Goal: Task Accomplishment & Management: Manage account settings

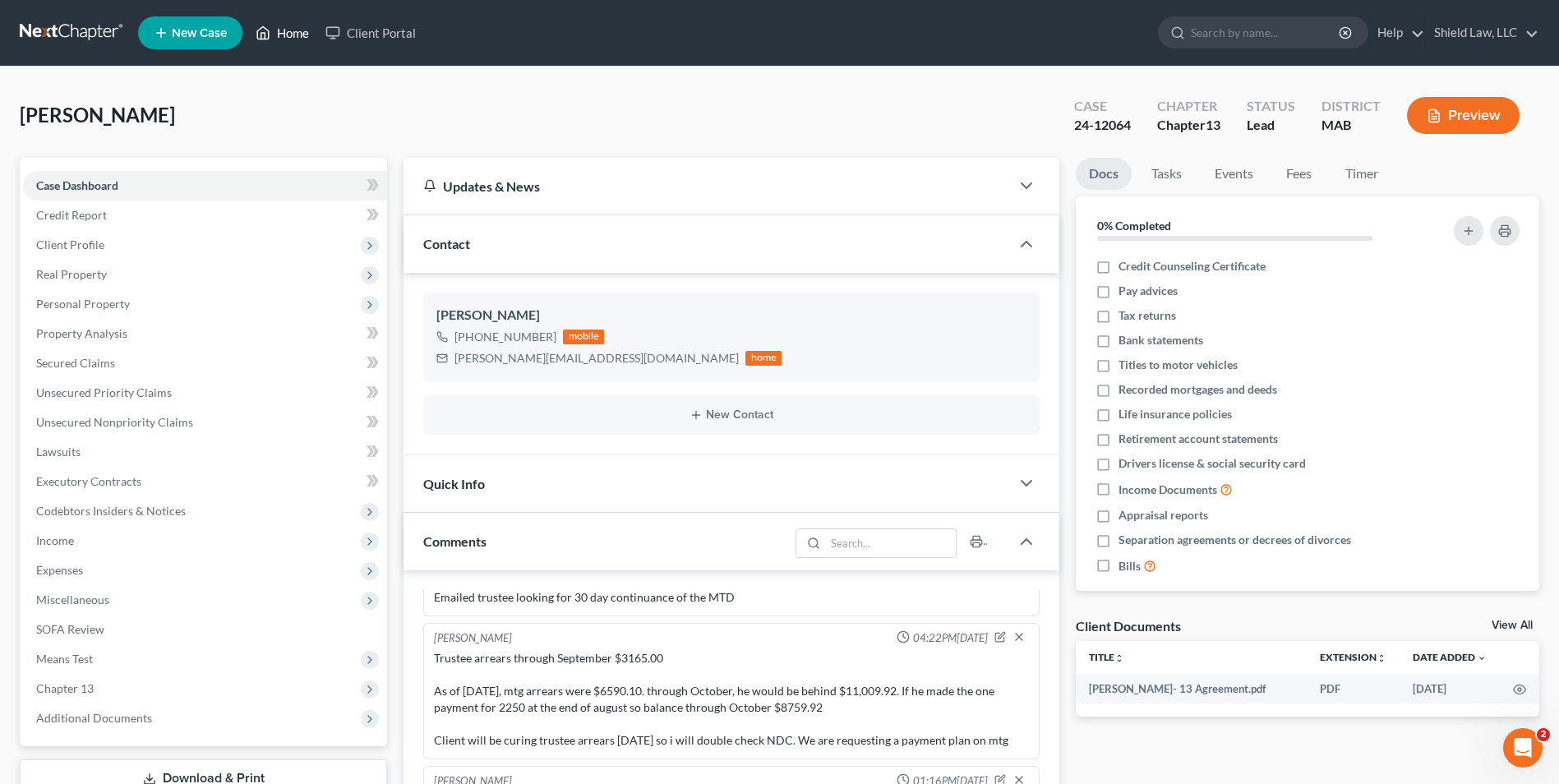
click at [290, 21] on link "Home" at bounding box center [282, 32] width 70 height 29
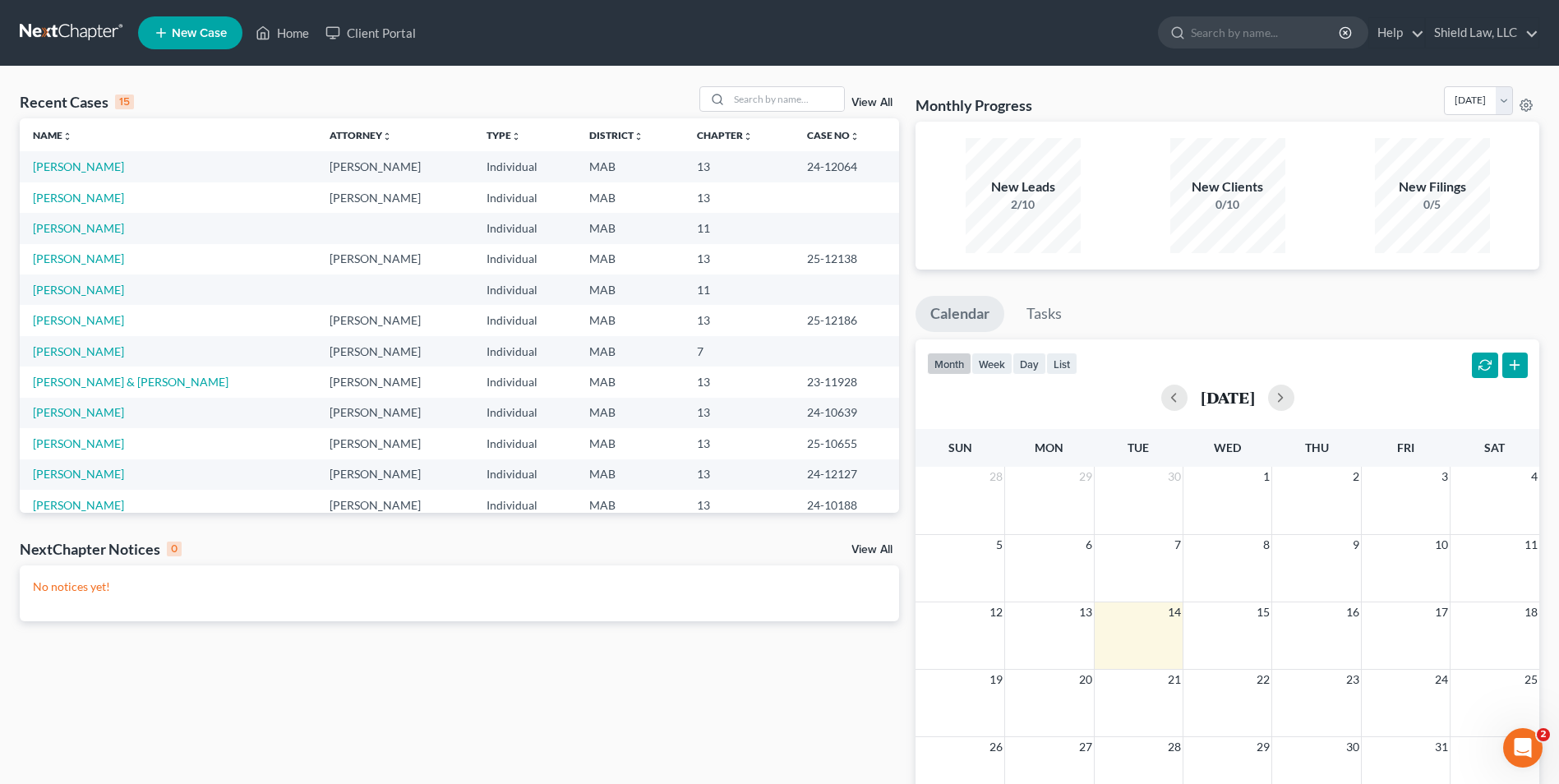
click at [764, 84] on div "Recent Cases 15 View All Name unfold_more expand_more expand_less Attorney unfo…" at bounding box center [779, 493] width 1559 height 853
drag, startPoint x: 764, startPoint y: 84, endPoint x: 760, endPoint y: 102, distance: 18.4
click at [760, 102] on input "search" at bounding box center [786, 99] width 115 height 24
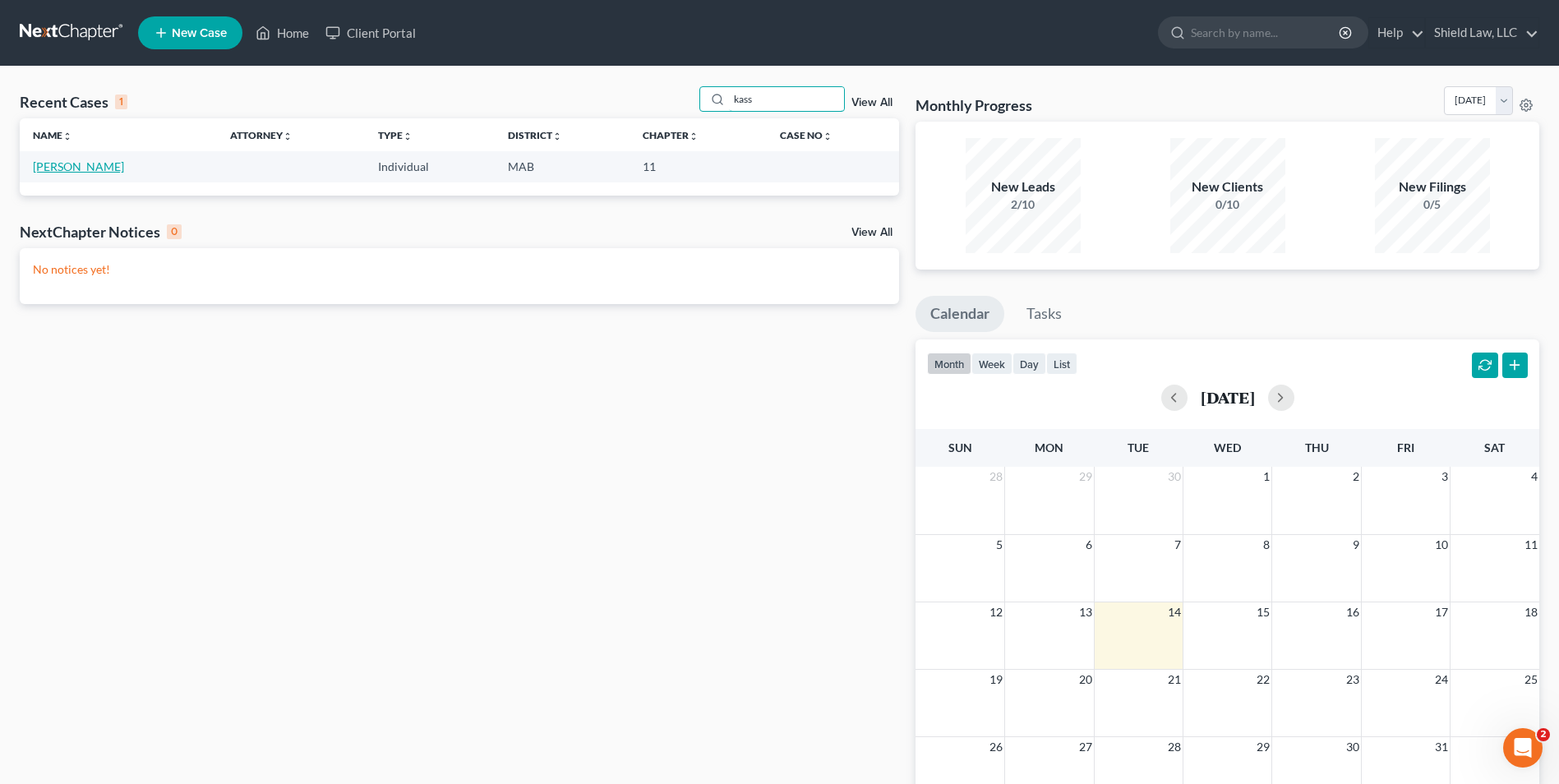
type input "kass"
click at [70, 171] on link "[PERSON_NAME]" at bounding box center [79, 166] width 91 height 14
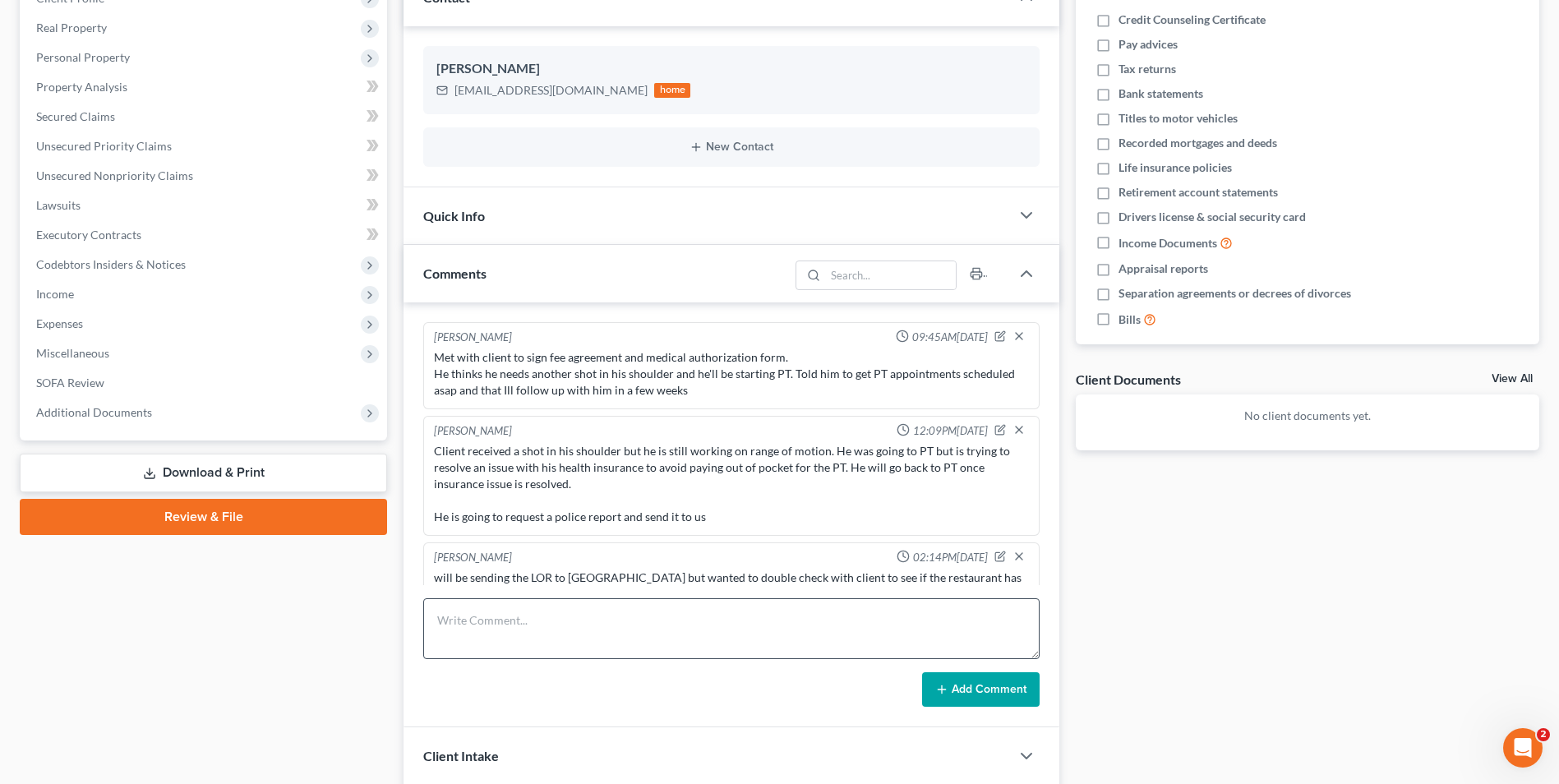
scroll to position [88, 0]
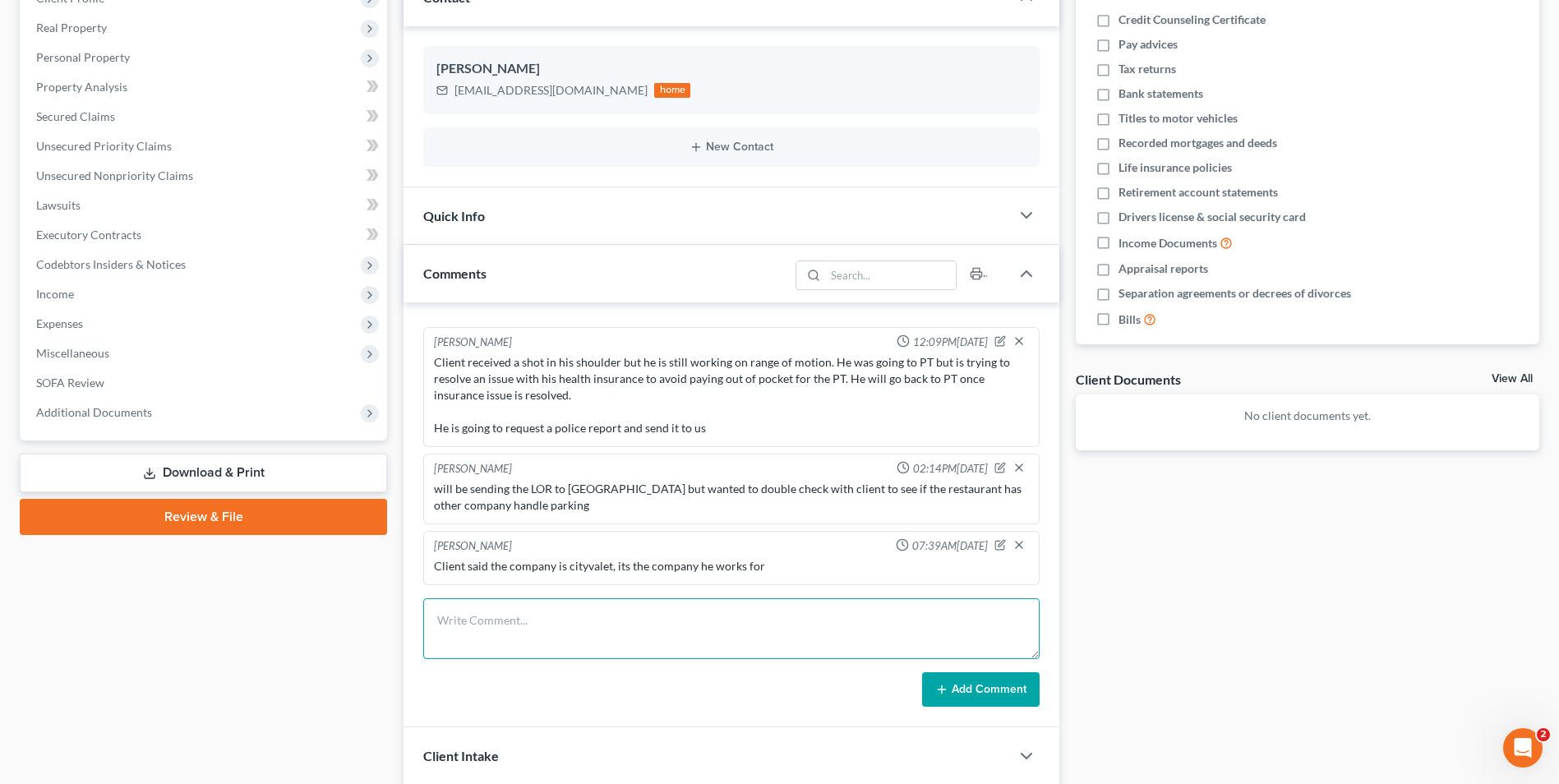
click at [529, 645] on textarea at bounding box center [732, 629] width 616 height 61
type textarea "Gave LOR to DY to certify mail to [GEOGRAPHIC_DATA]"
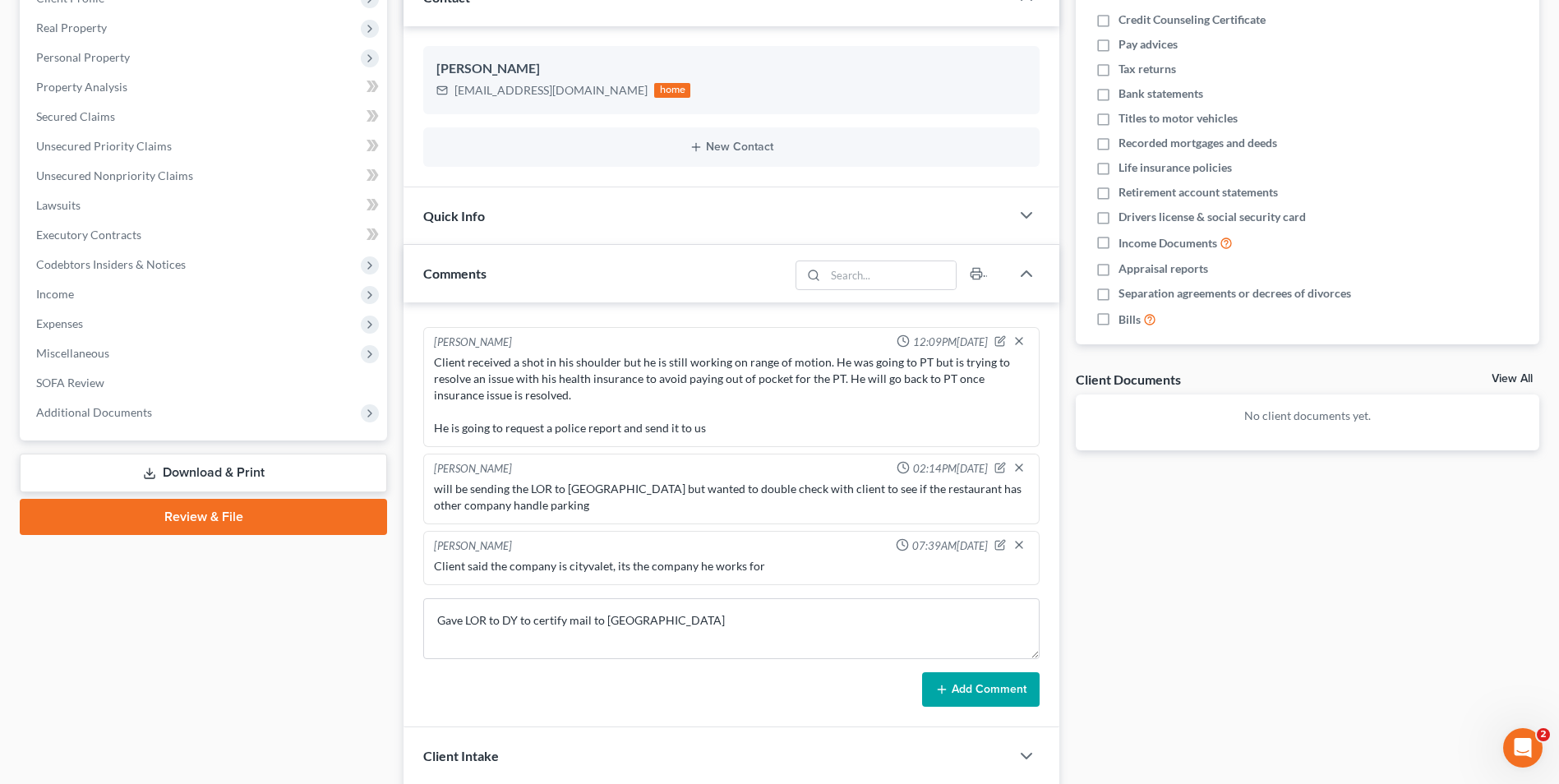
click at [1034, 689] on button "Add Comment" at bounding box center [981, 689] width 118 height 35
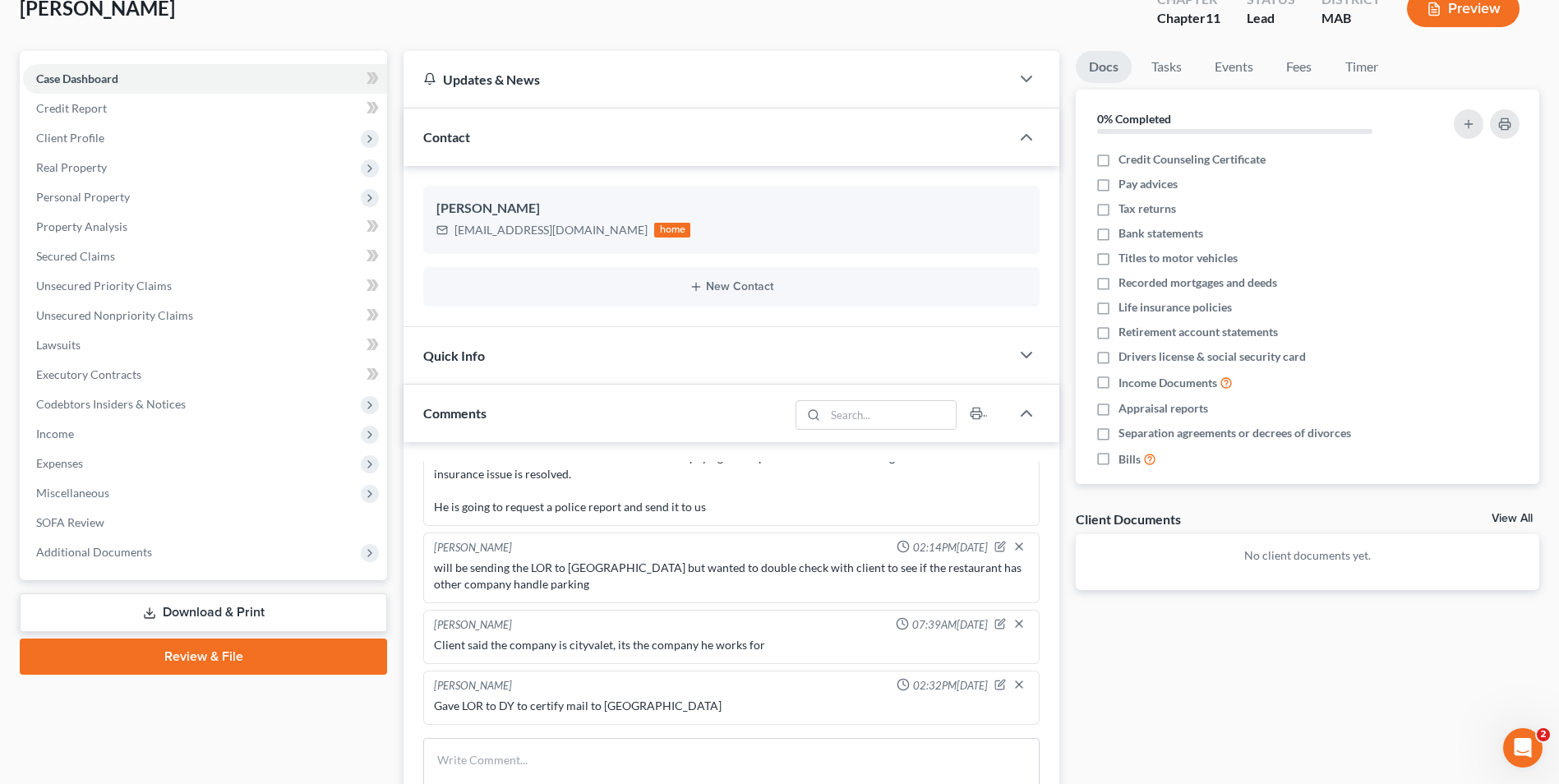
scroll to position [0, 0]
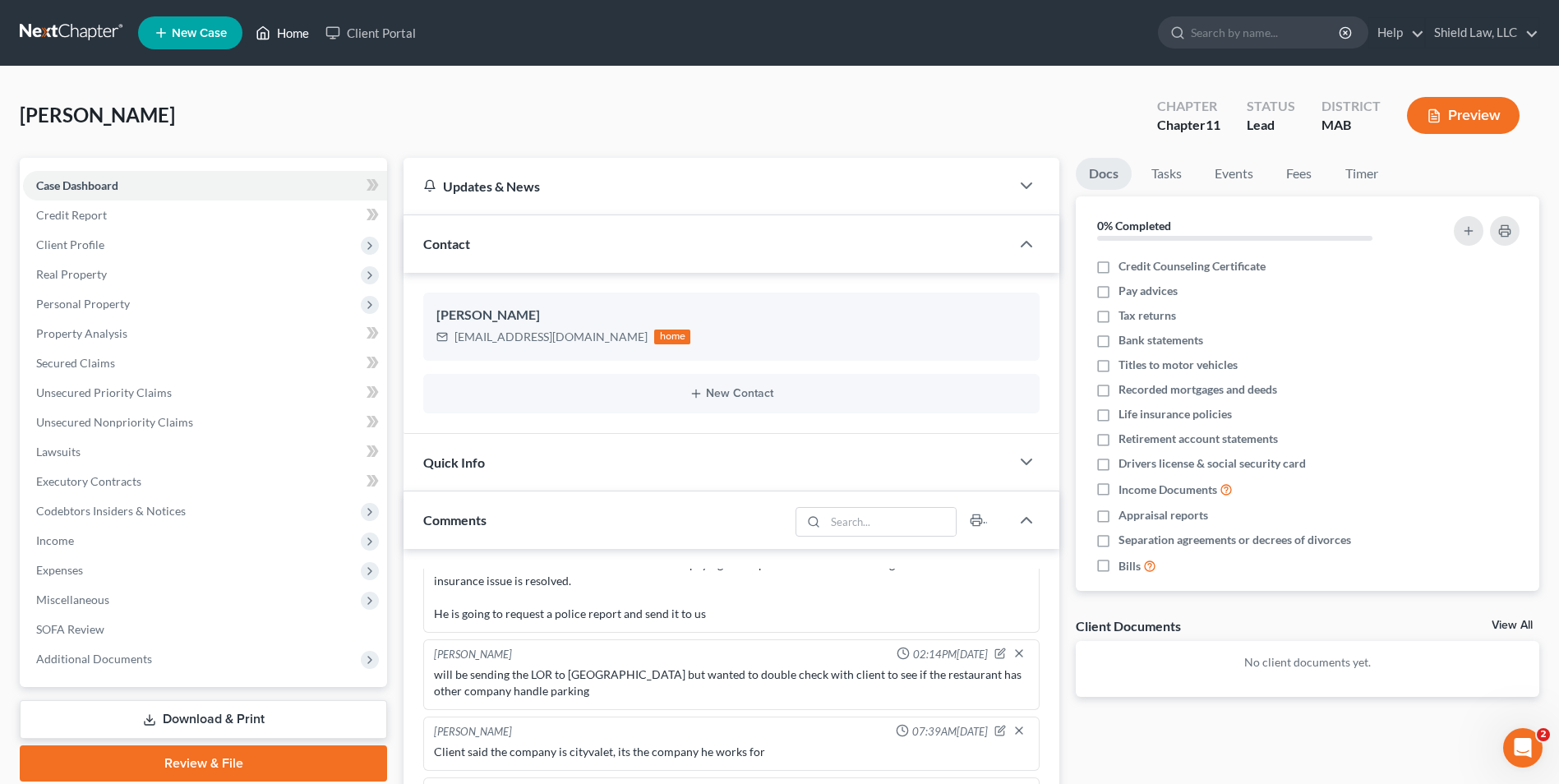
drag, startPoint x: 295, startPoint y: 36, endPoint x: 665, endPoint y: 109, distance: 377.1
click at [293, 36] on link "Home" at bounding box center [282, 32] width 70 height 29
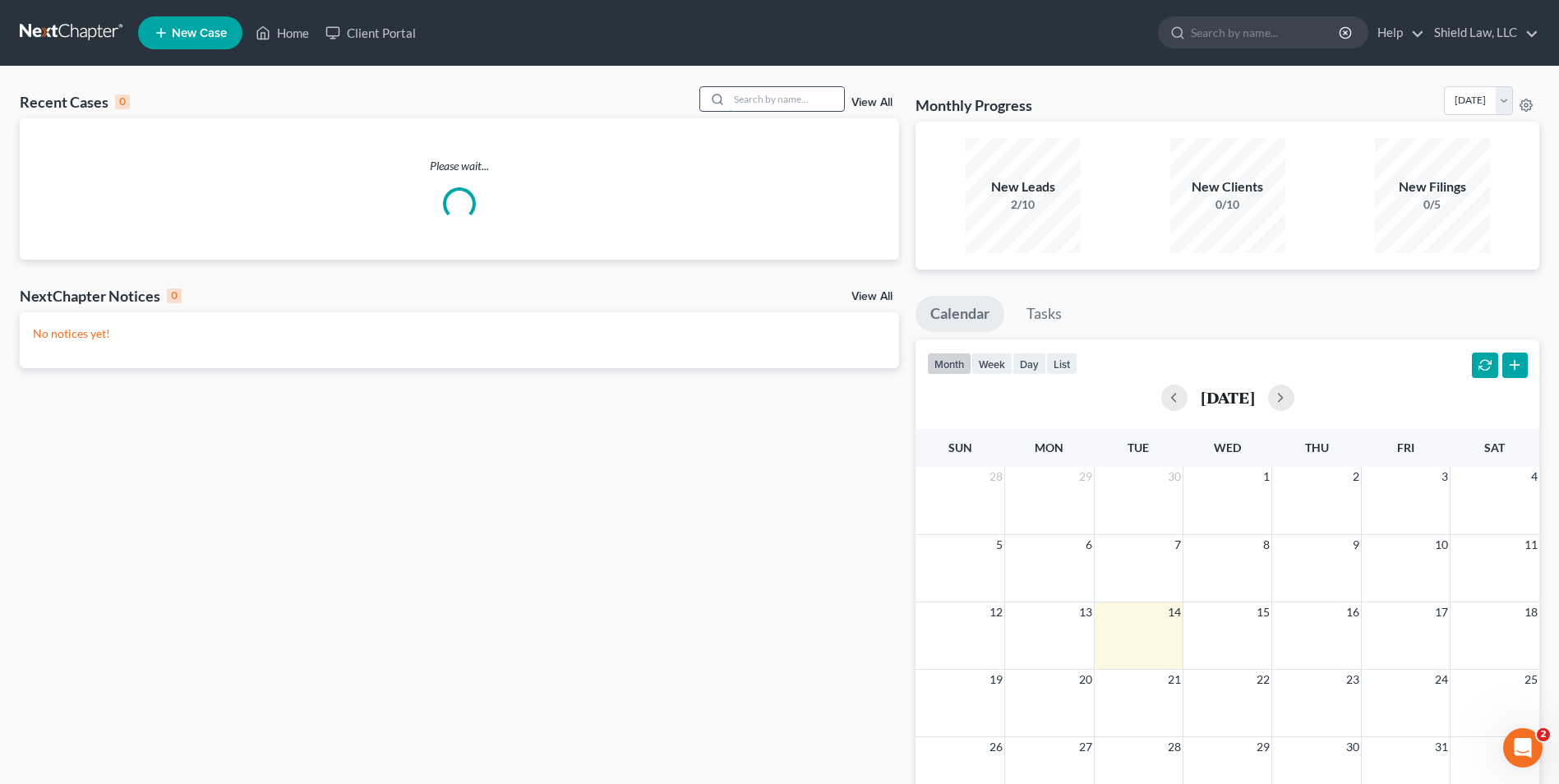
click at [747, 96] on input "search" at bounding box center [786, 99] width 115 height 24
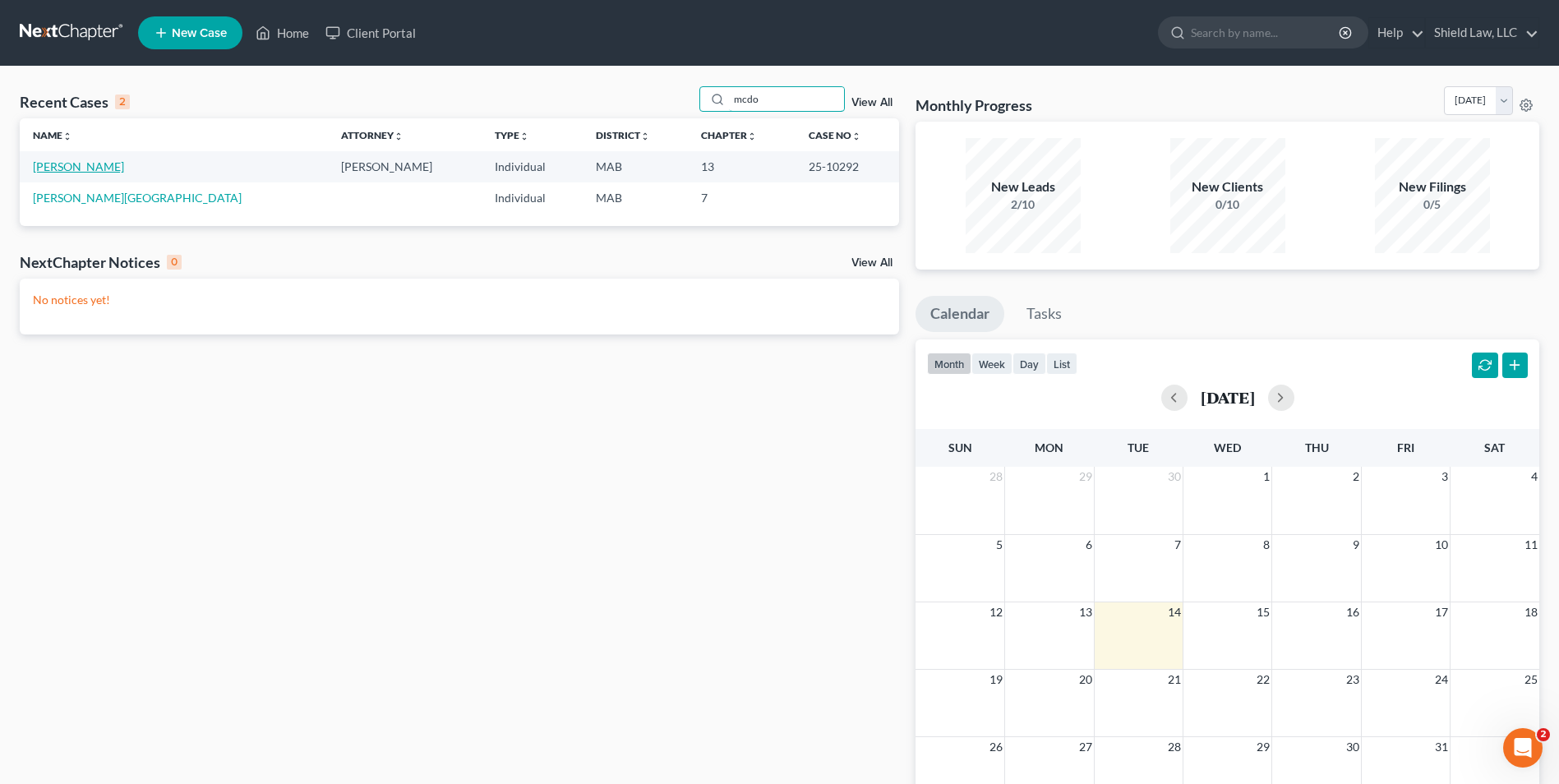
type input "mcdo"
click at [66, 166] on link "[PERSON_NAME]" at bounding box center [79, 166] width 91 height 14
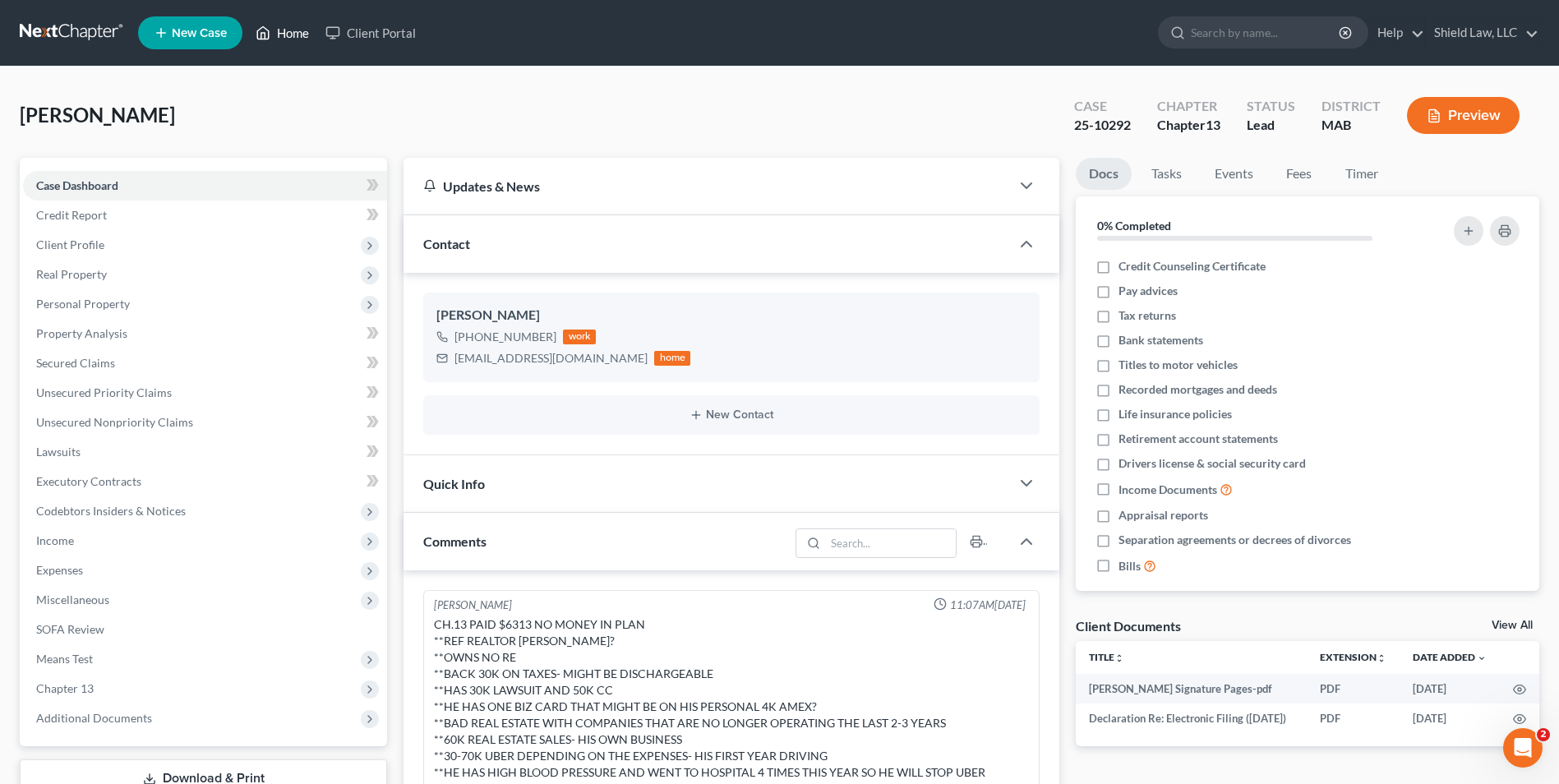
click at [275, 32] on link "Home" at bounding box center [282, 32] width 70 height 29
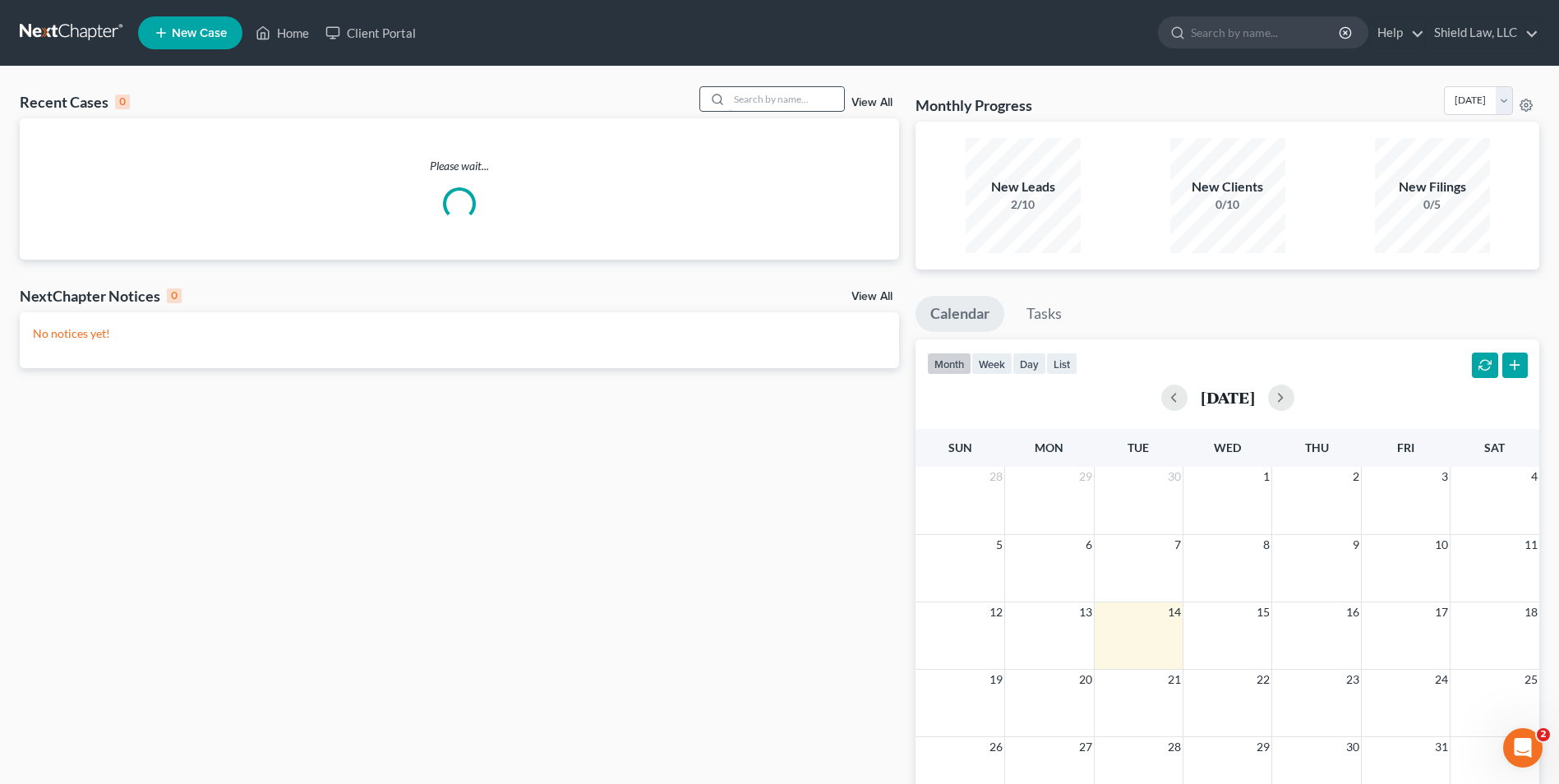
click at [833, 96] on input "search" at bounding box center [786, 99] width 115 height 24
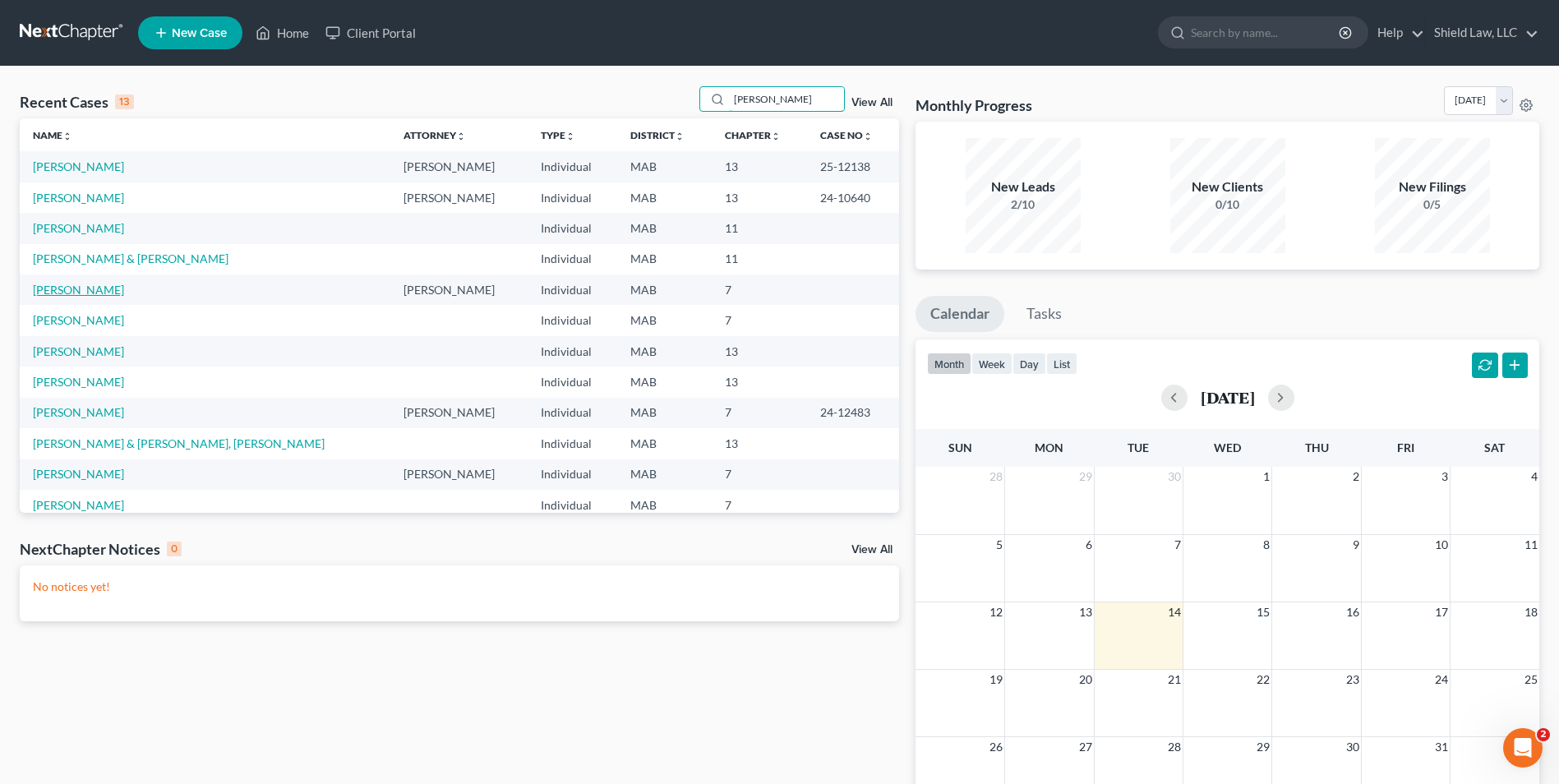
type input "[PERSON_NAME]"
click at [124, 290] on link "[PERSON_NAME]" at bounding box center [79, 289] width 91 height 14
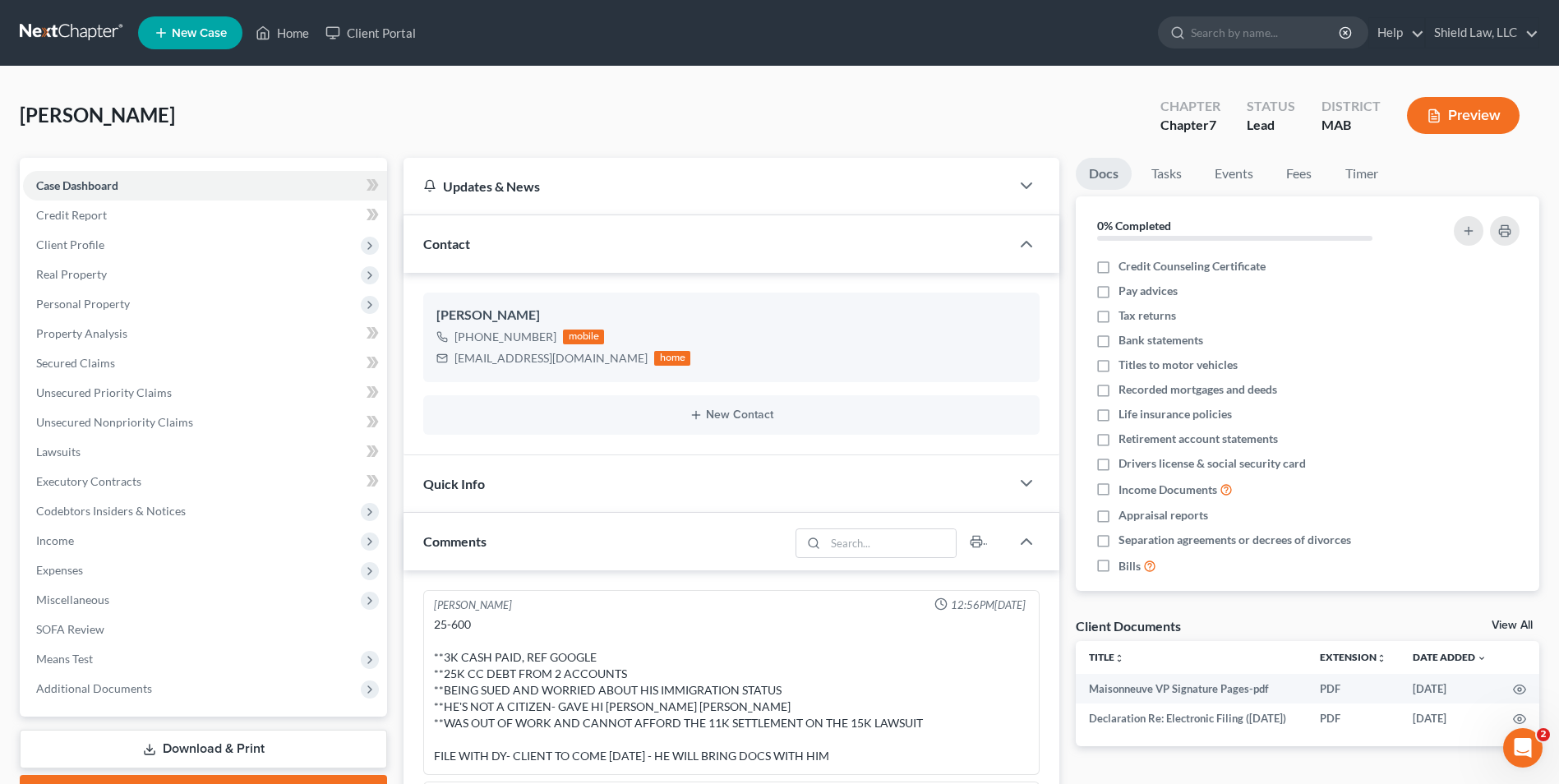
scroll to position [653, 0]
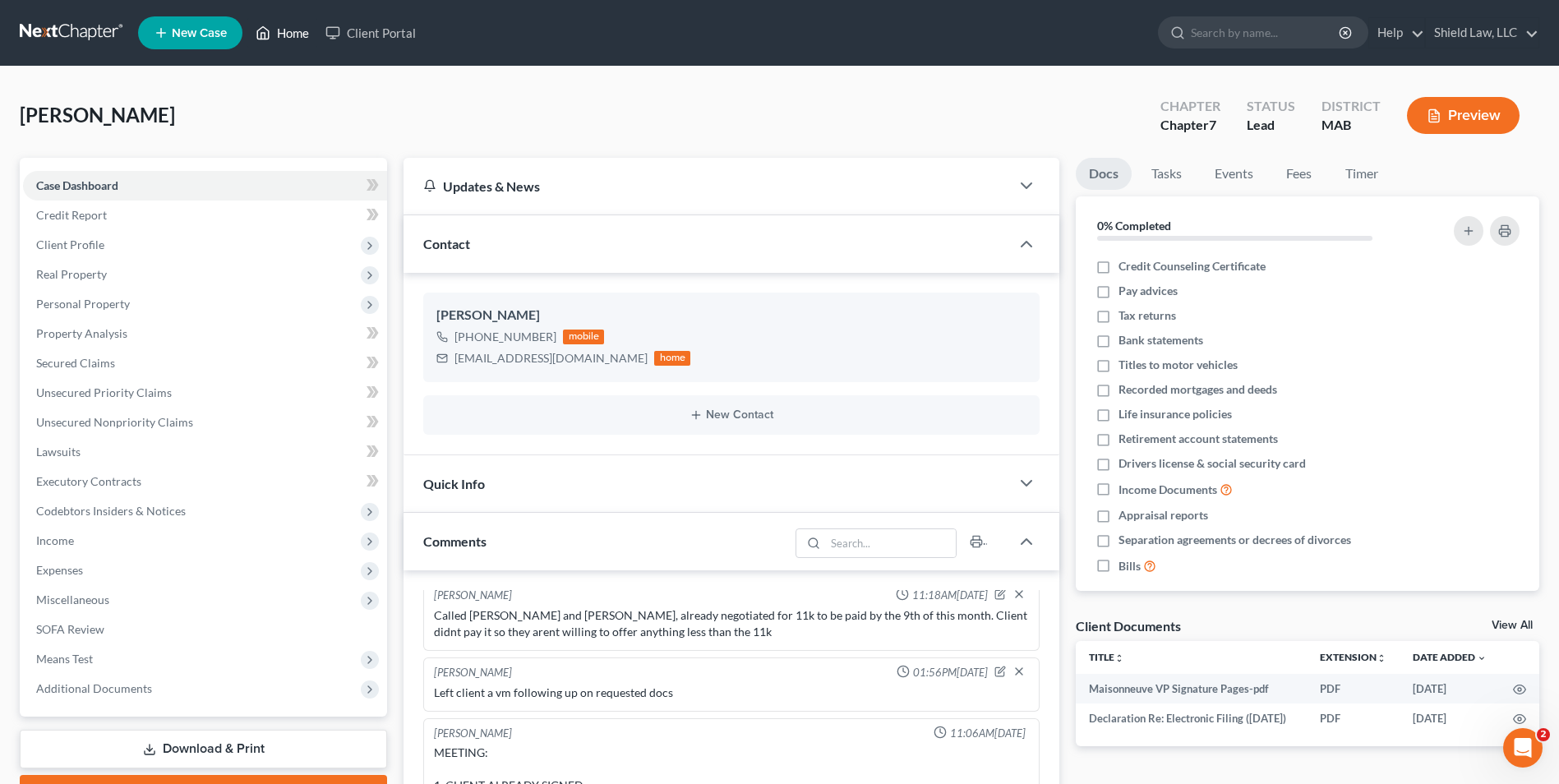
click at [279, 25] on link "Home" at bounding box center [282, 32] width 70 height 29
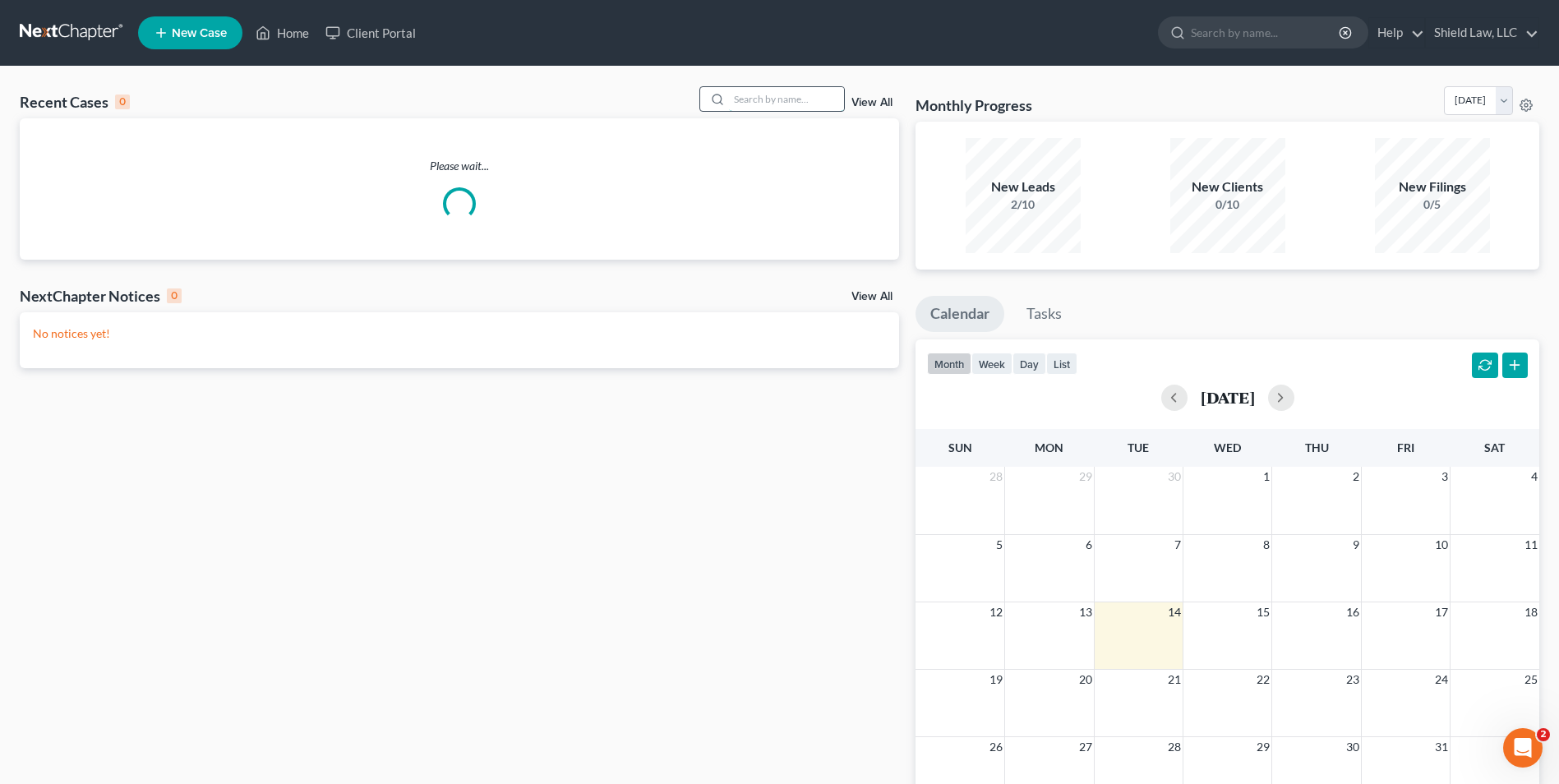
click at [842, 93] on input "search" at bounding box center [786, 99] width 115 height 24
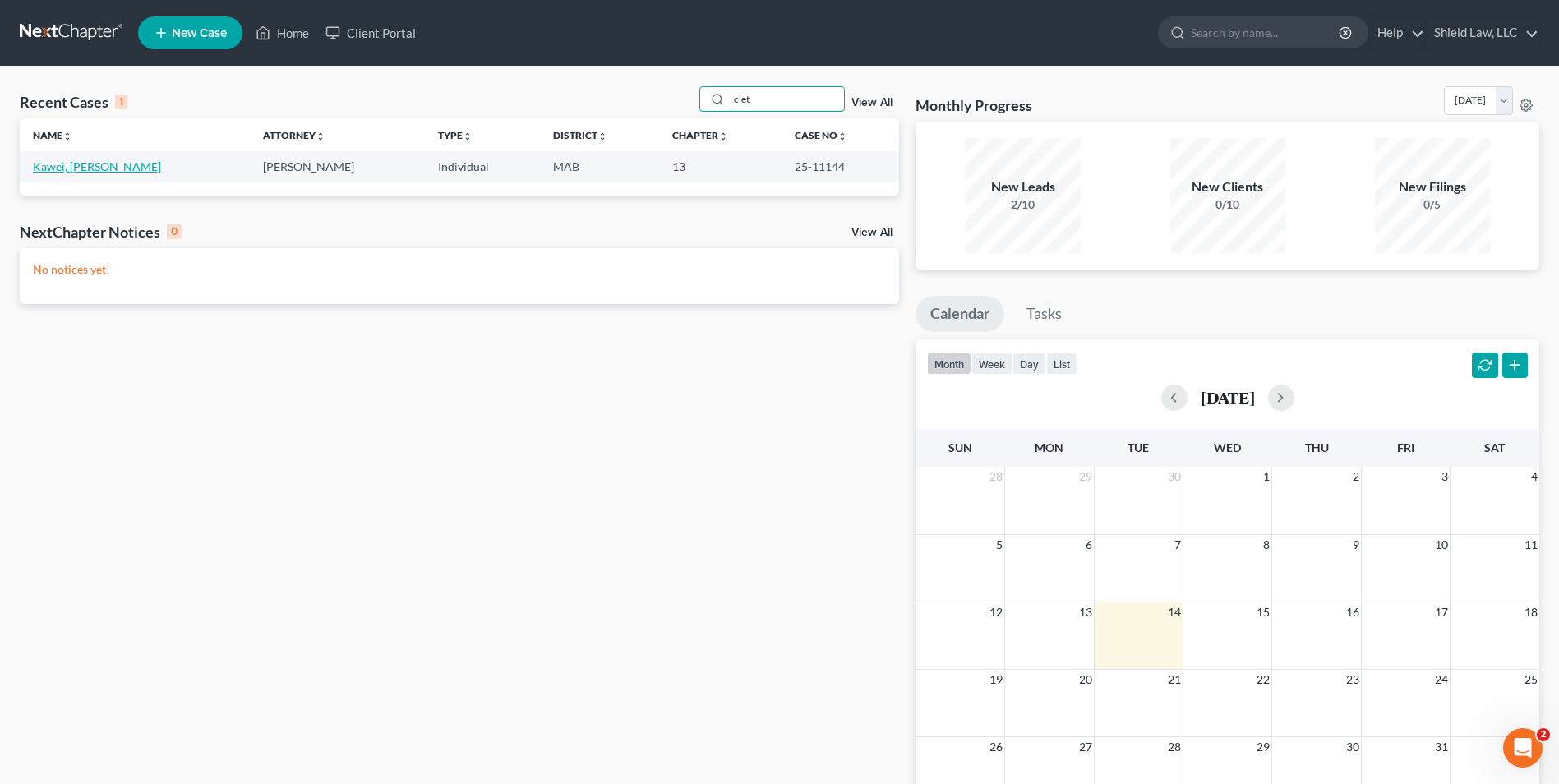
type input "clet"
click at [95, 166] on link "Kawei, [PERSON_NAME]" at bounding box center [97, 166] width 129 height 14
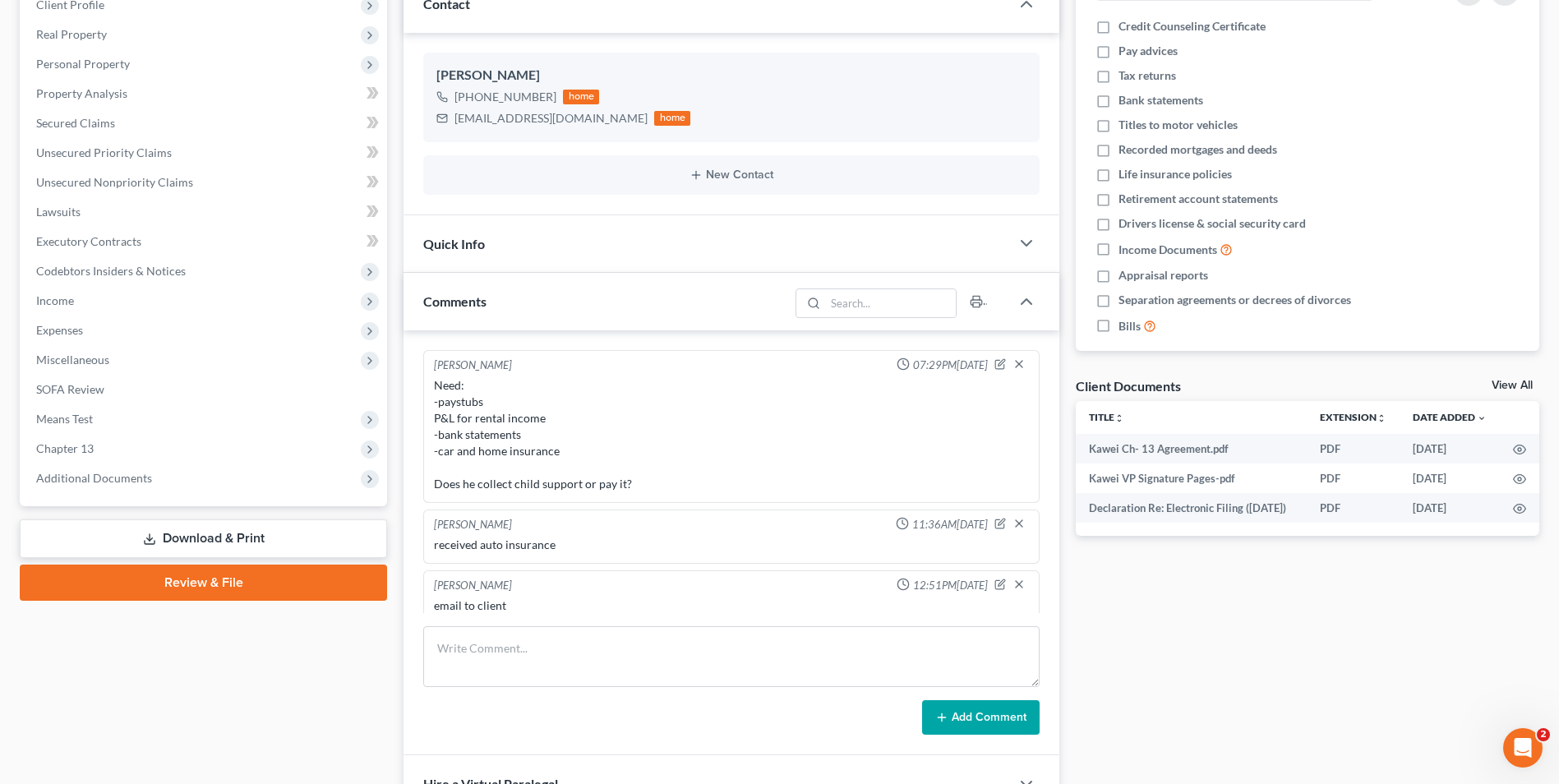
scroll to position [590, 0]
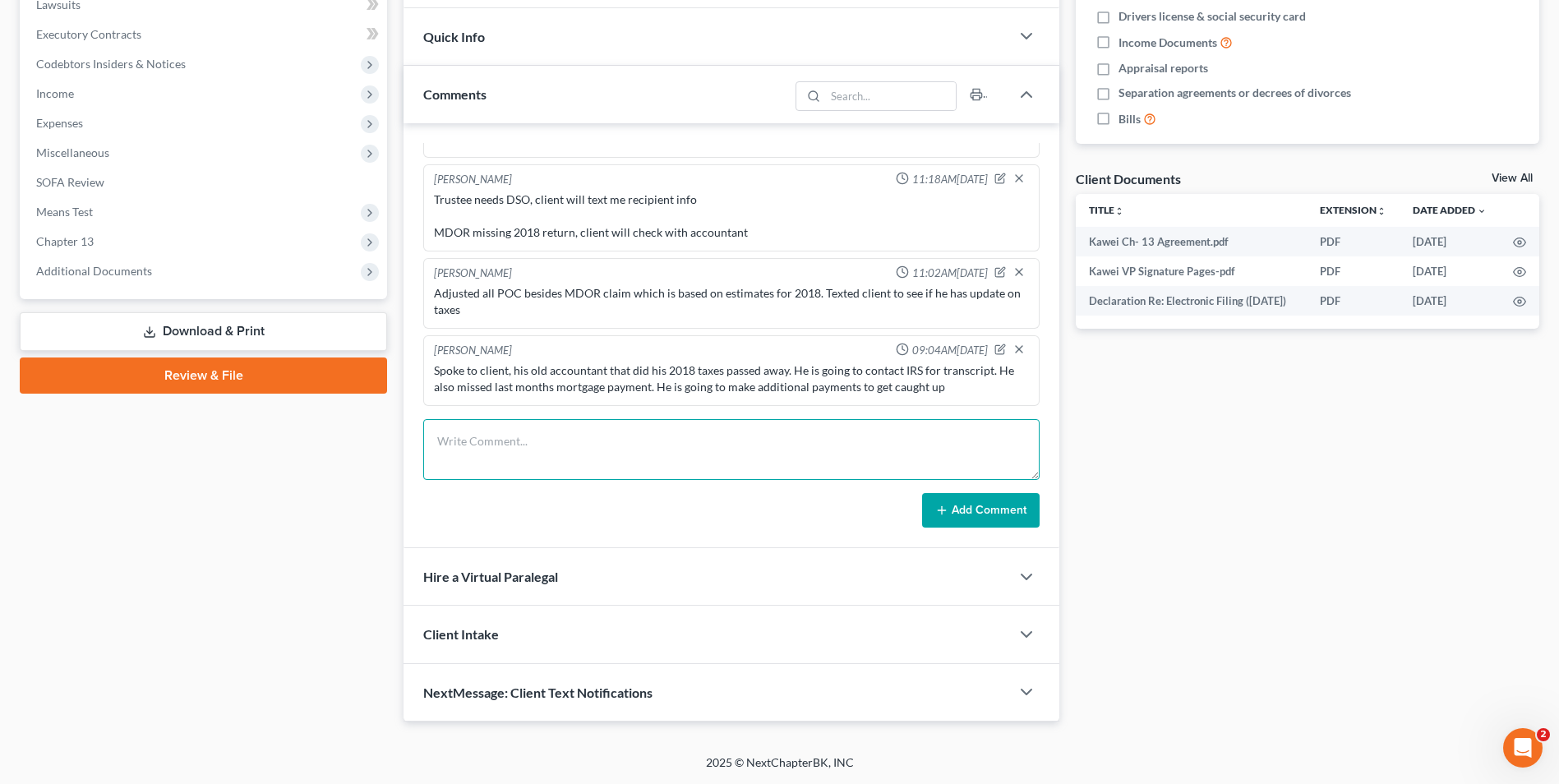
click at [641, 442] on textarea at bounding box center [732, 449] width 616 height 61
drag, startPoint x: 1238, startPoint y: 456, endPoint x: 1196, endPoint y: 456, distance: 42.0
click at [1238, 456] on div "Docs Tasks Events Fees Timer 0% Completed Nothing here yet! Credit Counseling C…" at bounding box center [1307, 216] width 480 height 1011
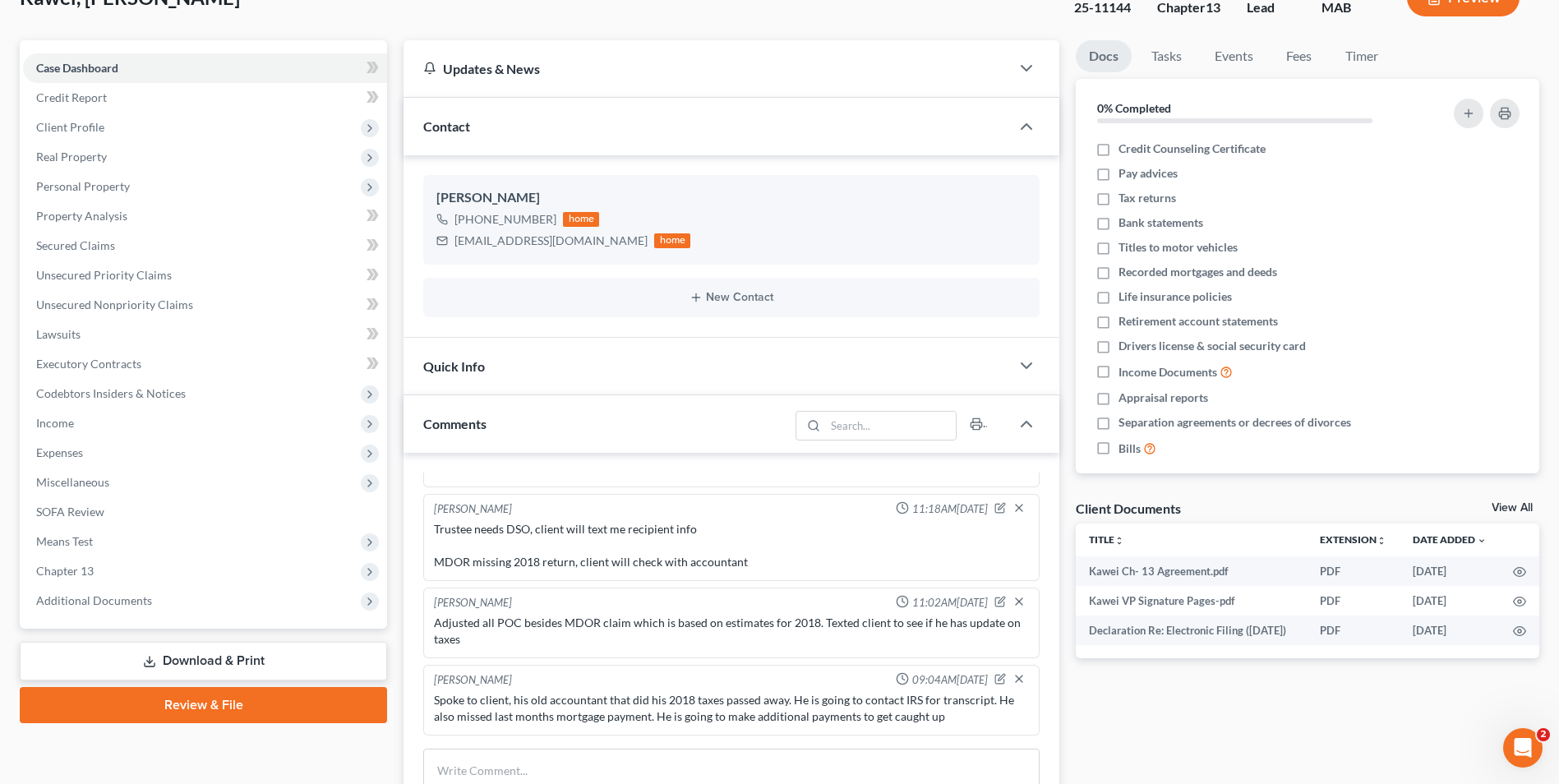
scroll to position [0, 0]
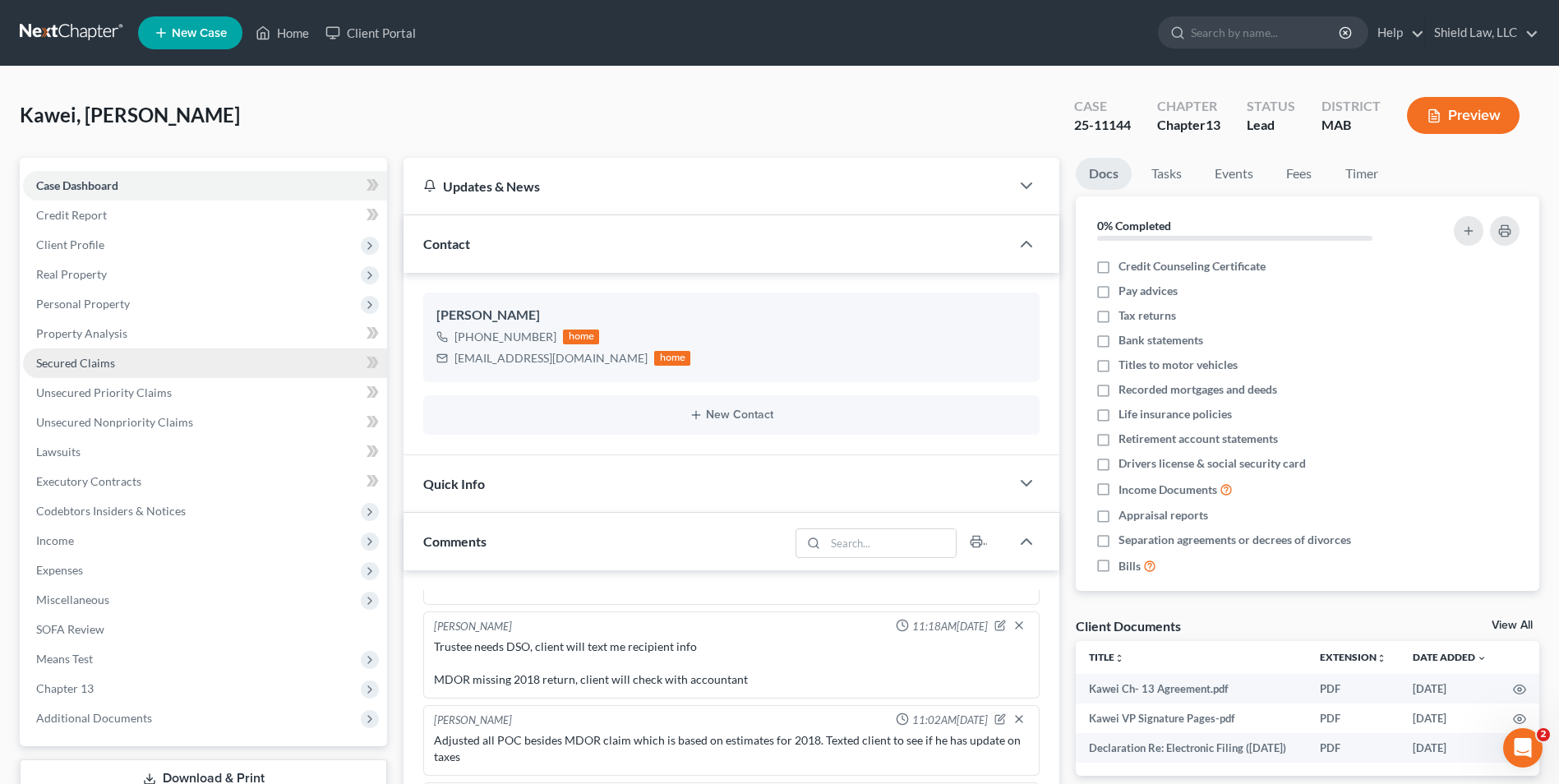
click at [89, 367] on span "Secured Claims" at bounding box center [75, 363] width 79 height 14
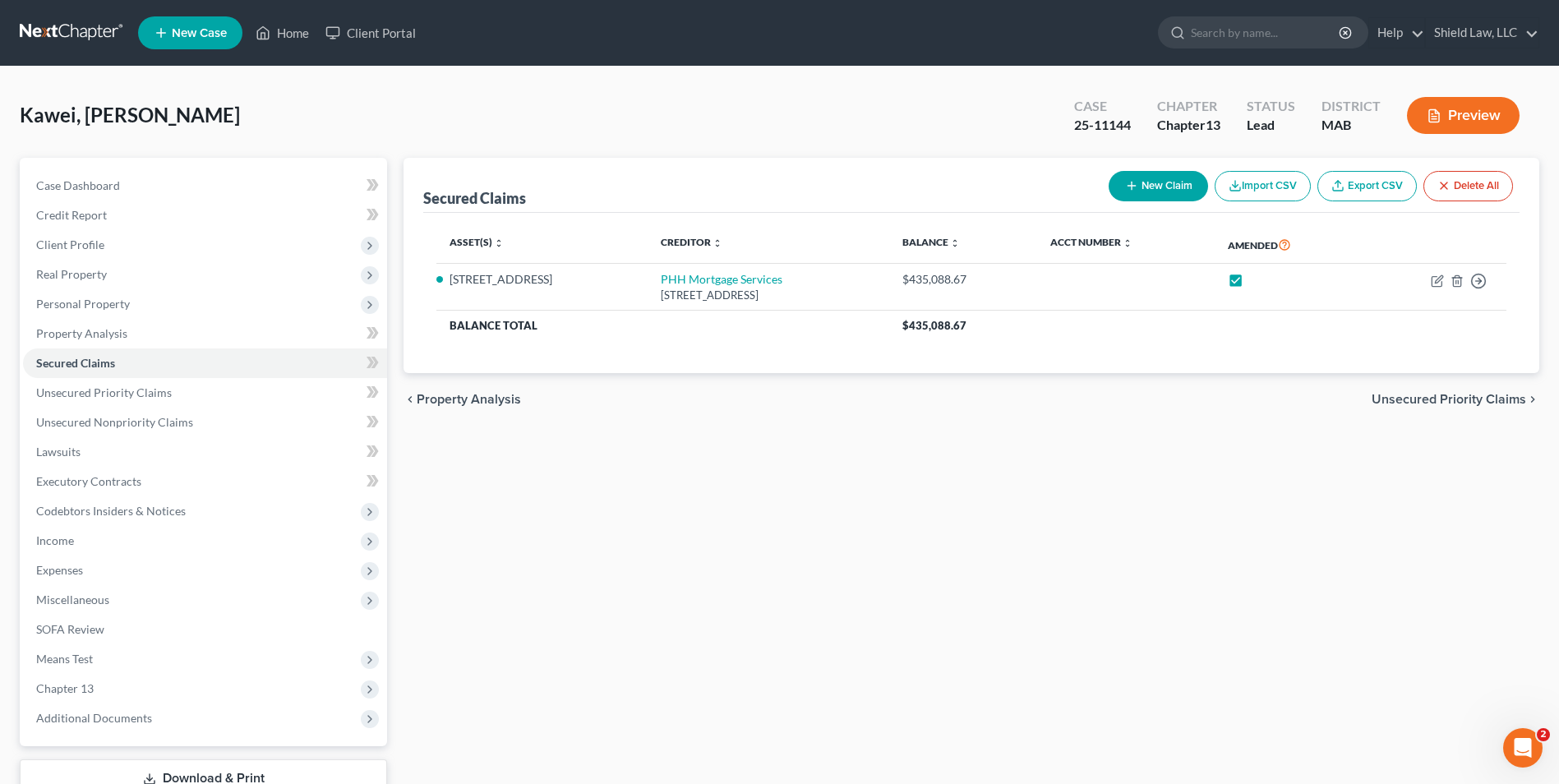
click at [1359, 488] on div "Secured Claims New Claim Import CSV Export CSV Delete All Asset(s) expand_more …" at bounding box center [972, 499] width 1152 height 682
click at [88, 179] on span "Case Dashboard" at bounding box center [78, 186] width 84 height 14
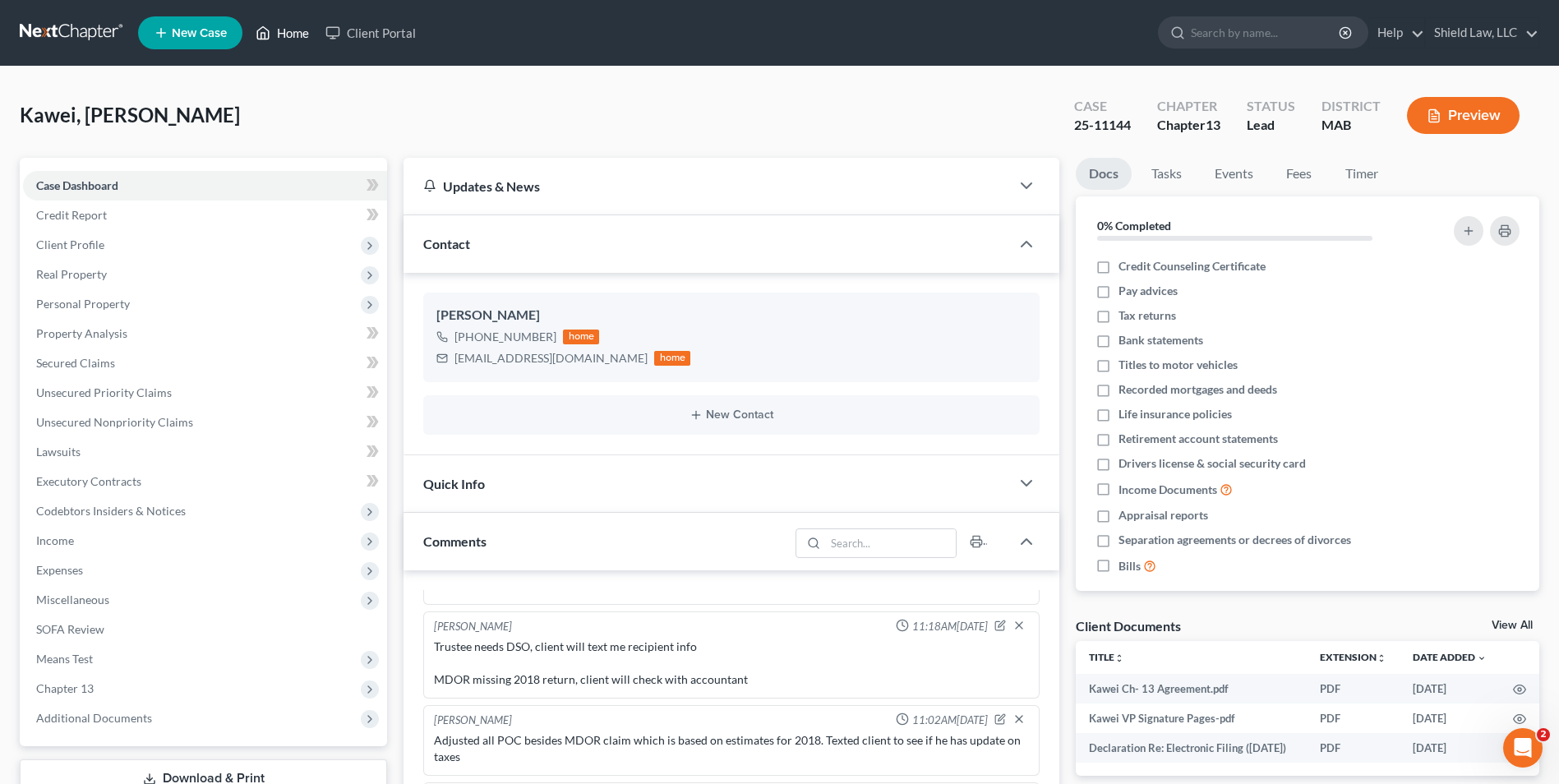
click at [306, 26] on link "Home" at bounding box center [282, 32] width 70 height 29
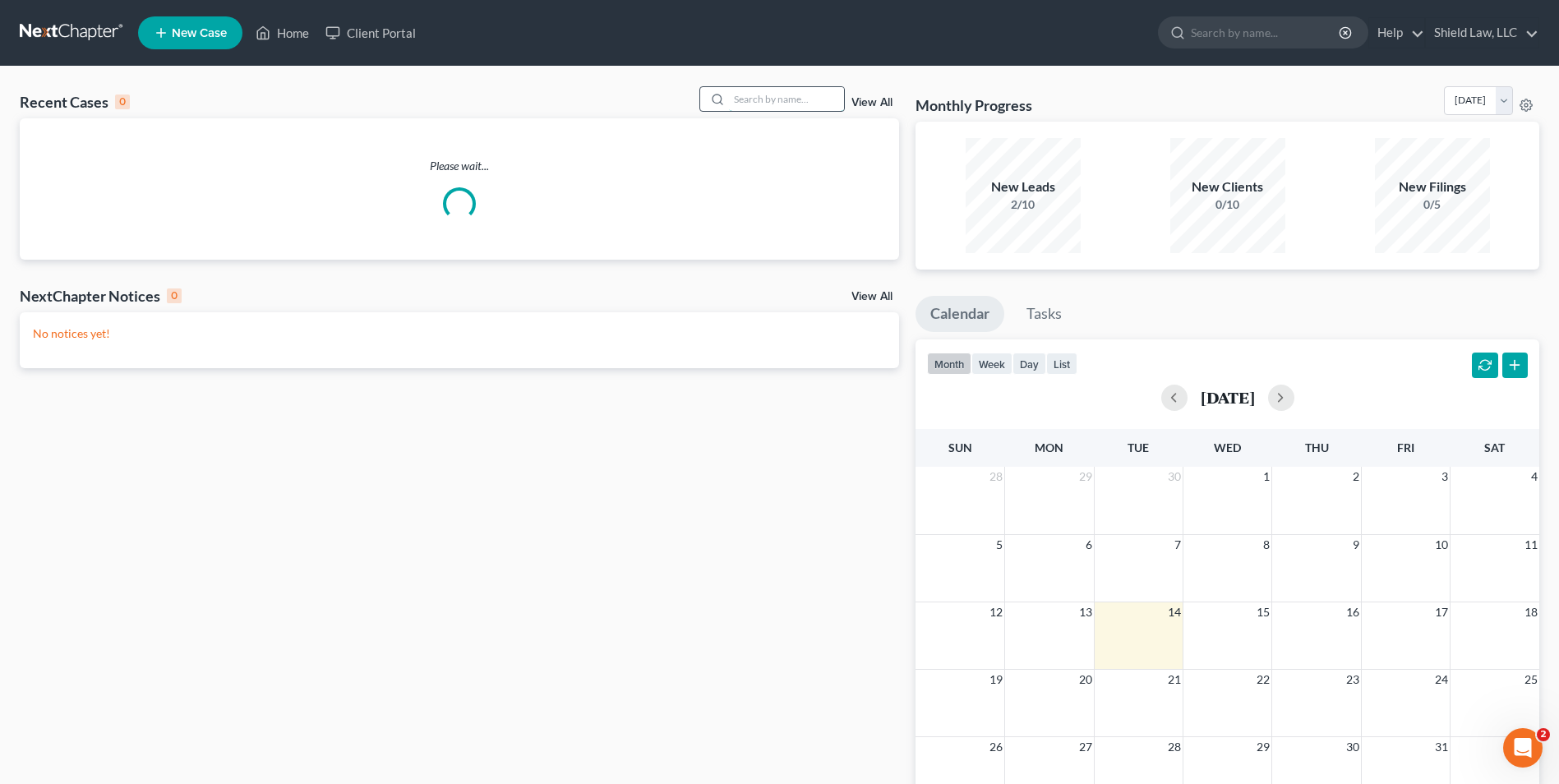
click at [796, 105] on input "search" at bounding box center [786, 99] width 115 height 24
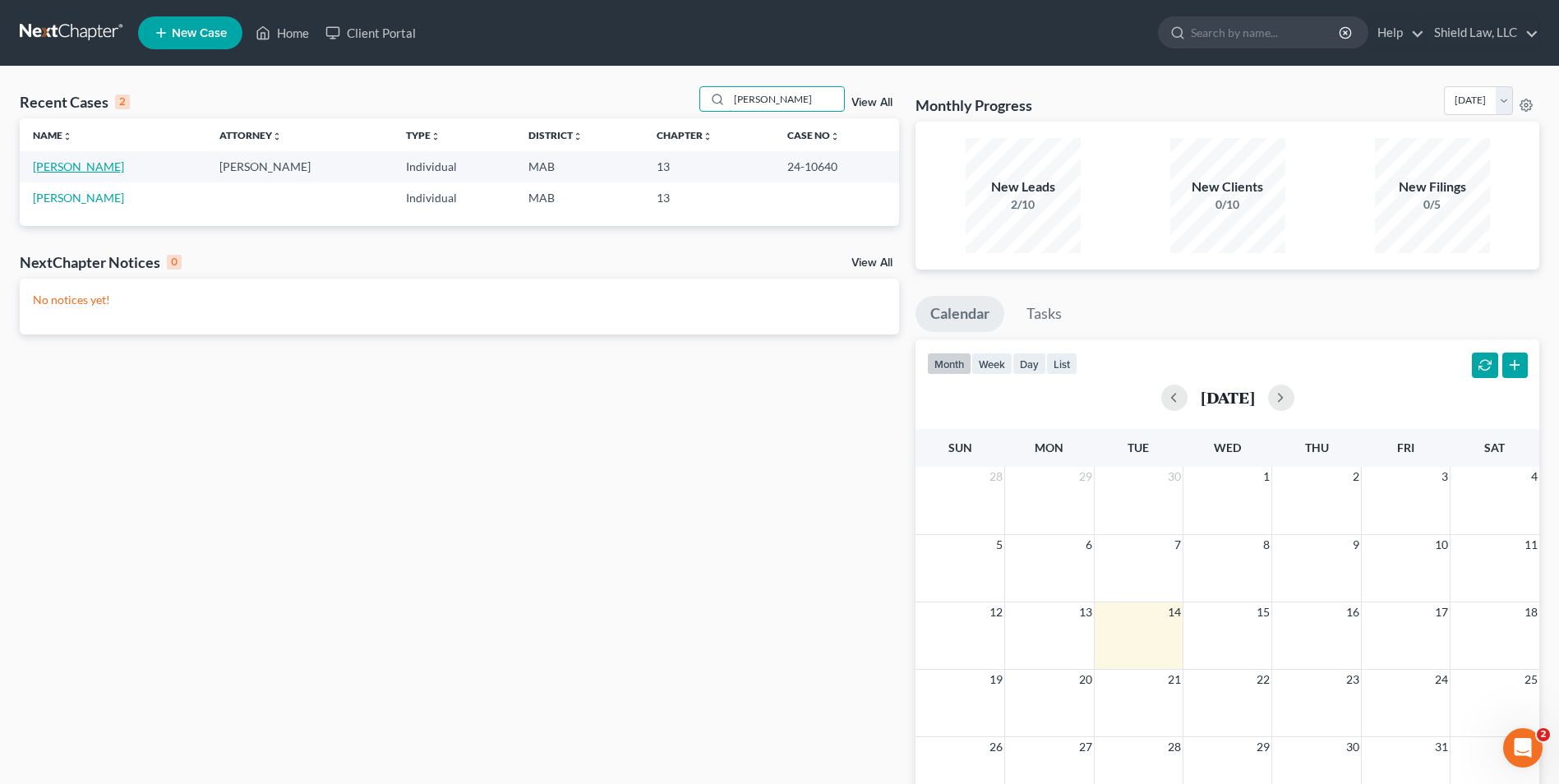
type input "[PERSON_NAME]"
click at [83, 161] on link "[PERSON_NAME]" at bounding box center [79, 166] width 91 height 14
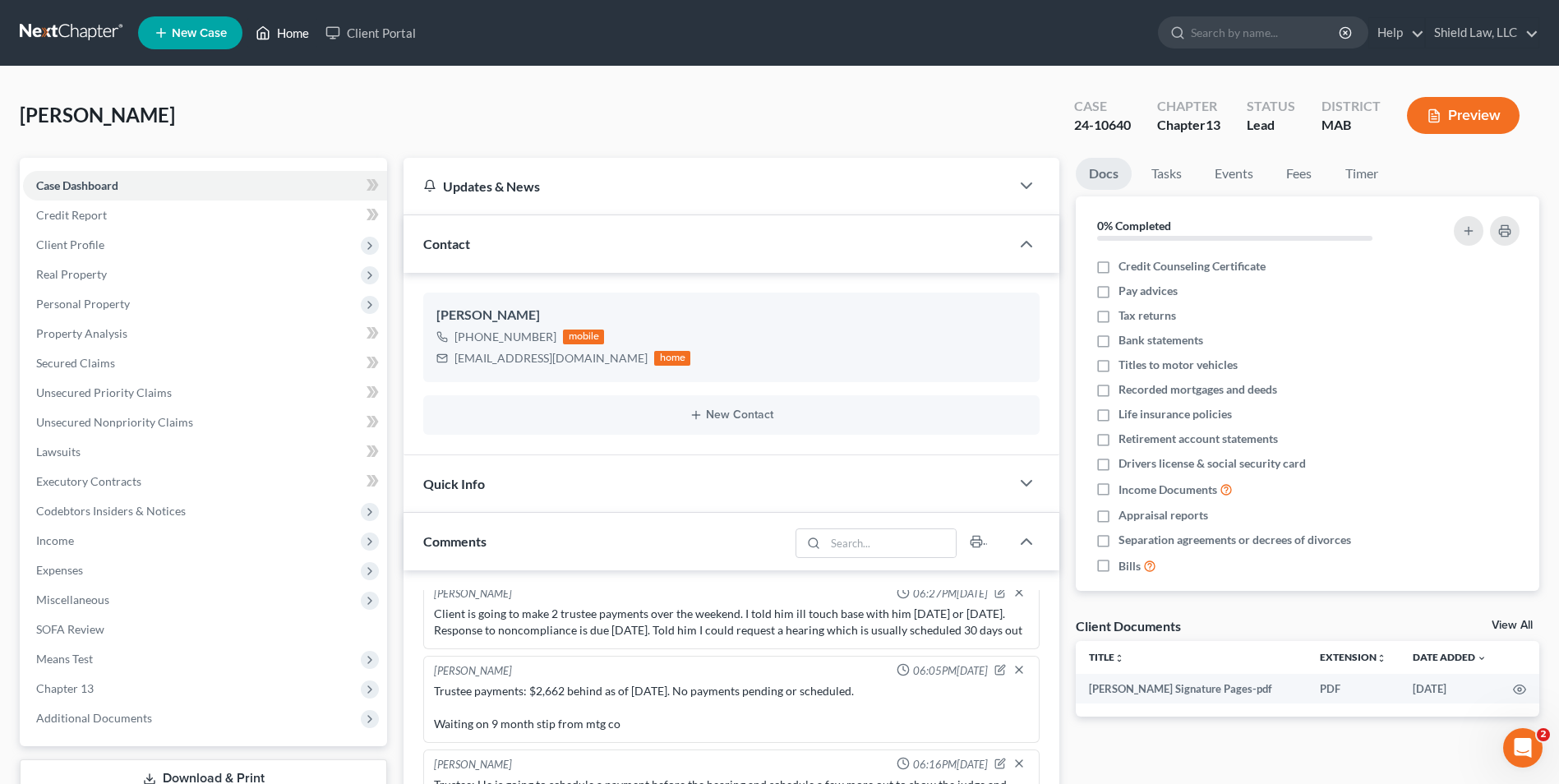
drag, startPoint x: 298, startPoint y: 26, endPoint x: 775, endPoint y: 103, distance: 483.2
click at [298, 26] on link "Home" at bounding box center [282, 32] width 70 height 29
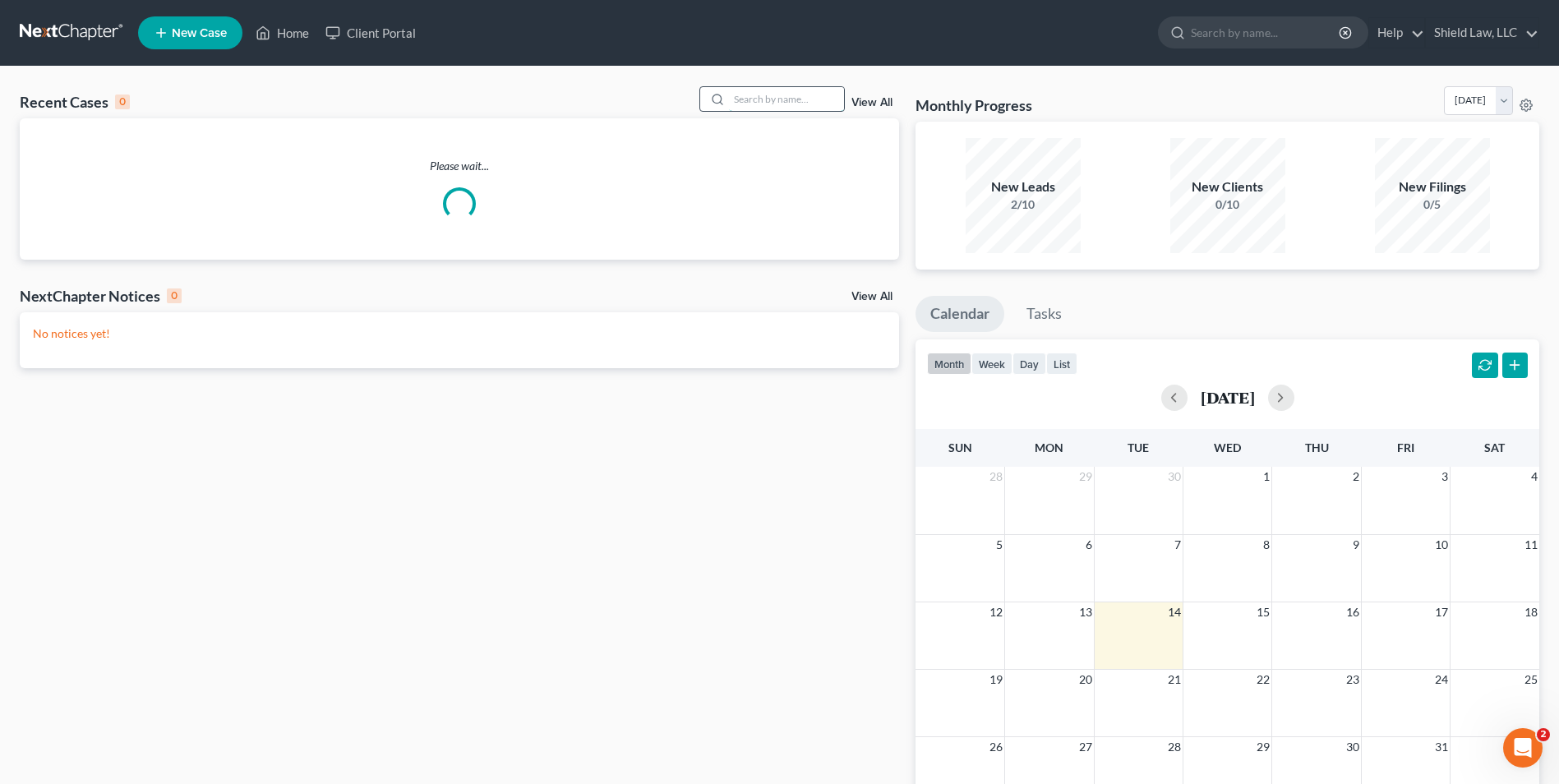
click at [783, 104] on input "search" at bounding box center [786, 99] width 115 height 24
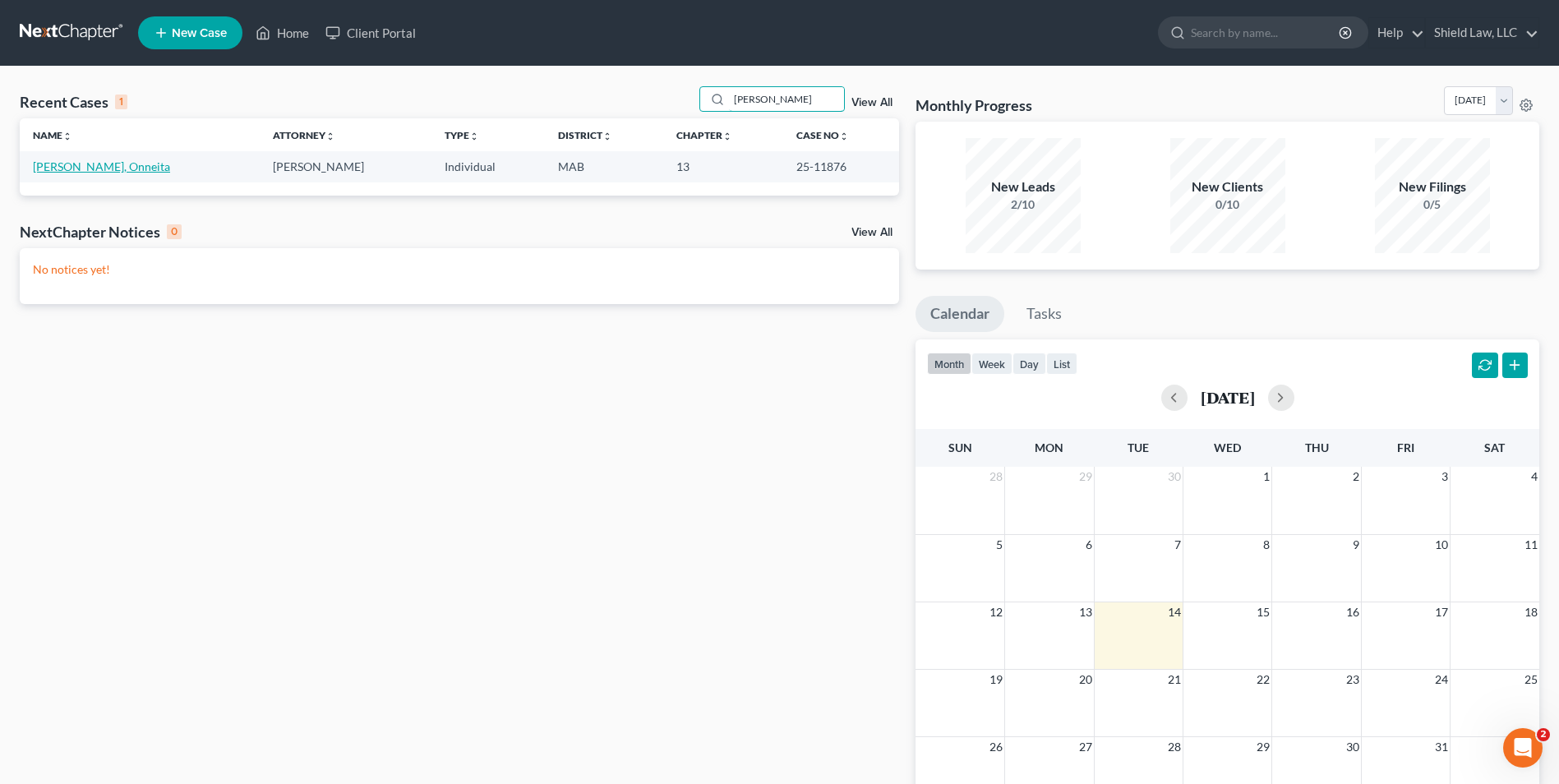
type input "[PERSON_NAME]"
click at [96, 165] on link "[PERSON_NAME], Onneita" at bounding box center [102, 166] width 138 height 14
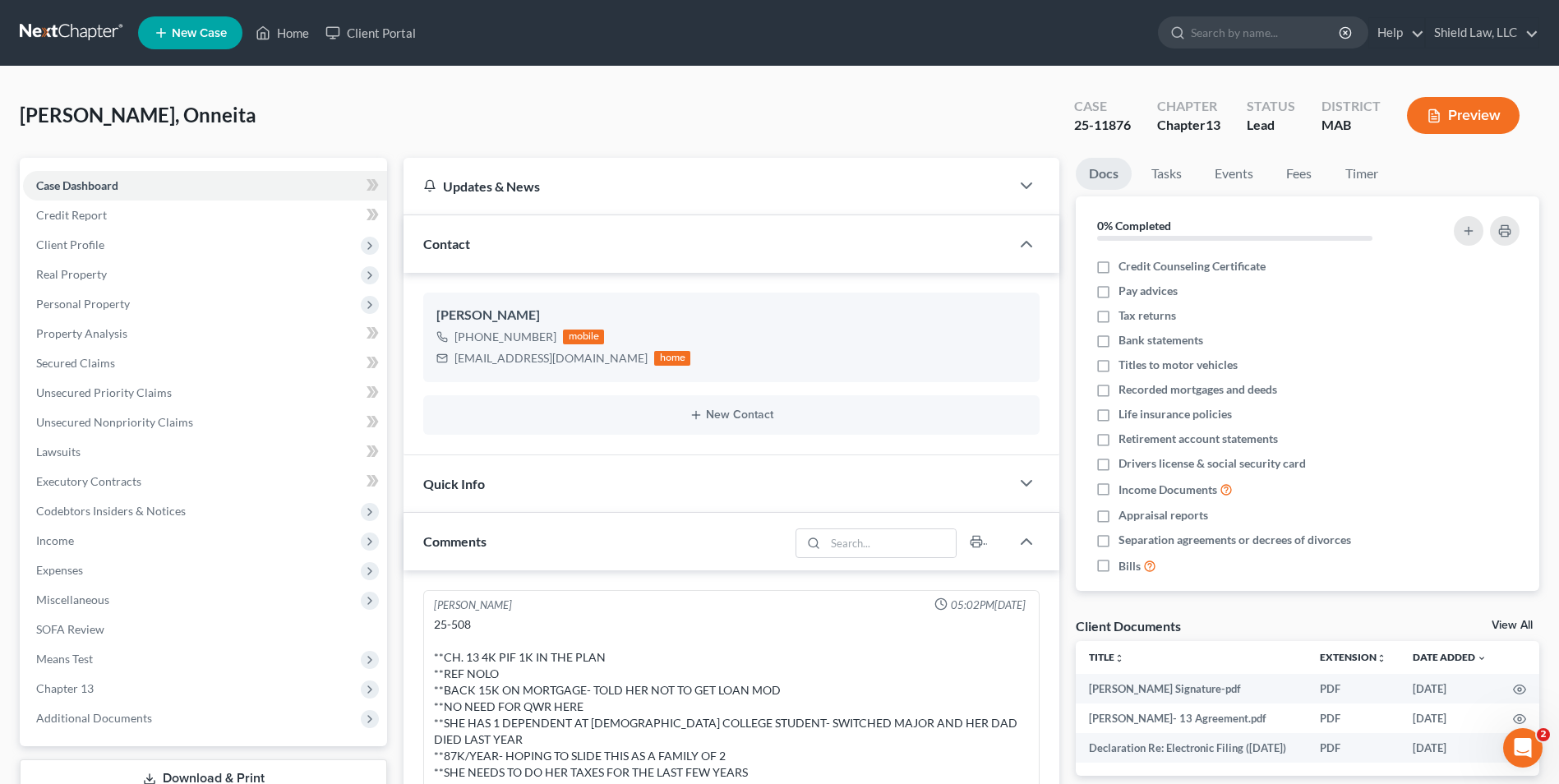
scroll to position [832, 0]
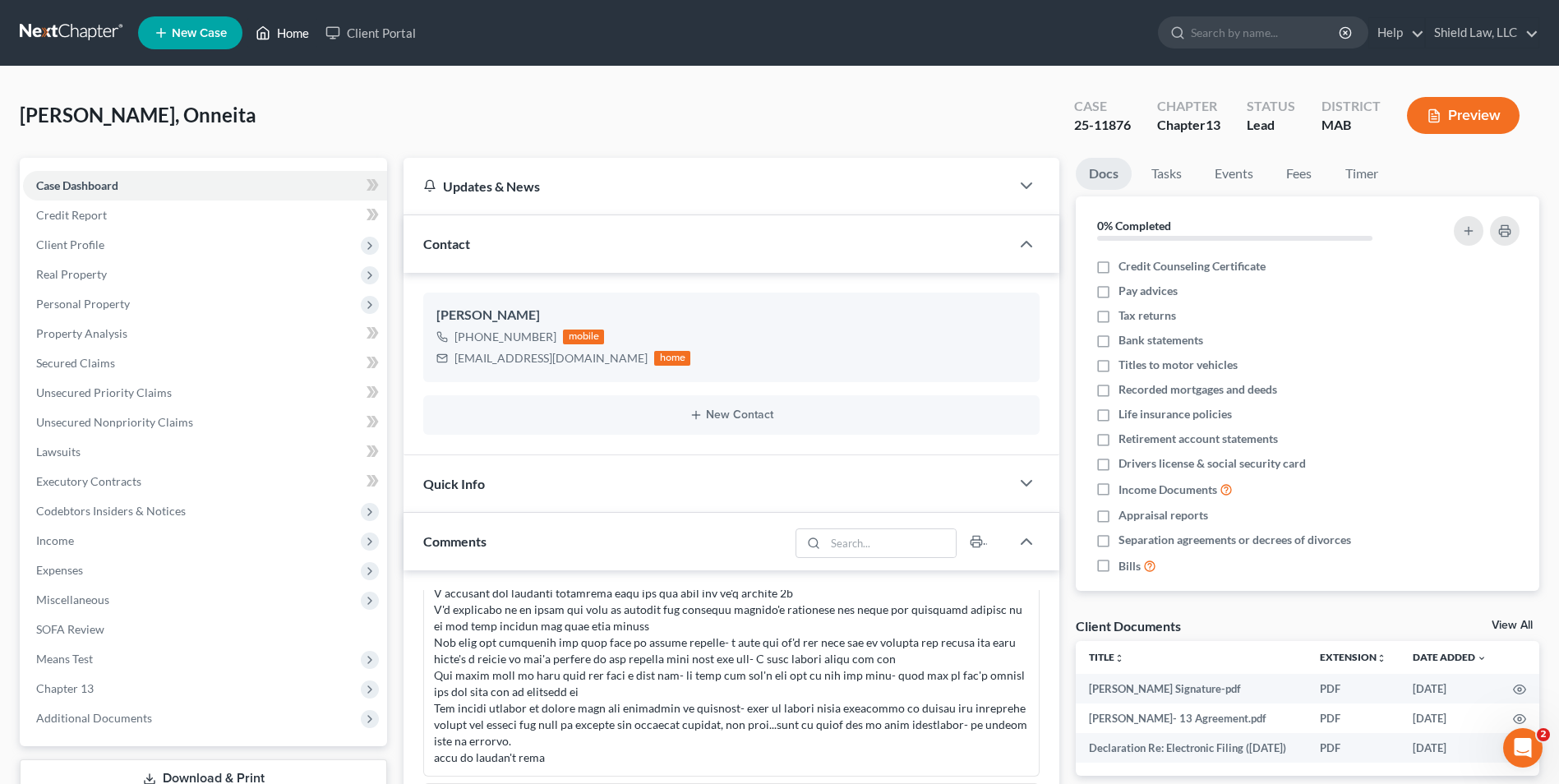
drag, startPoint x: 281, startPoint y: 21, endPoint x: 755, endPoint y: 90, distance: 479.0
click at [281, 21] on link "Home" at bounding box center [282, 32] width 70 height 29
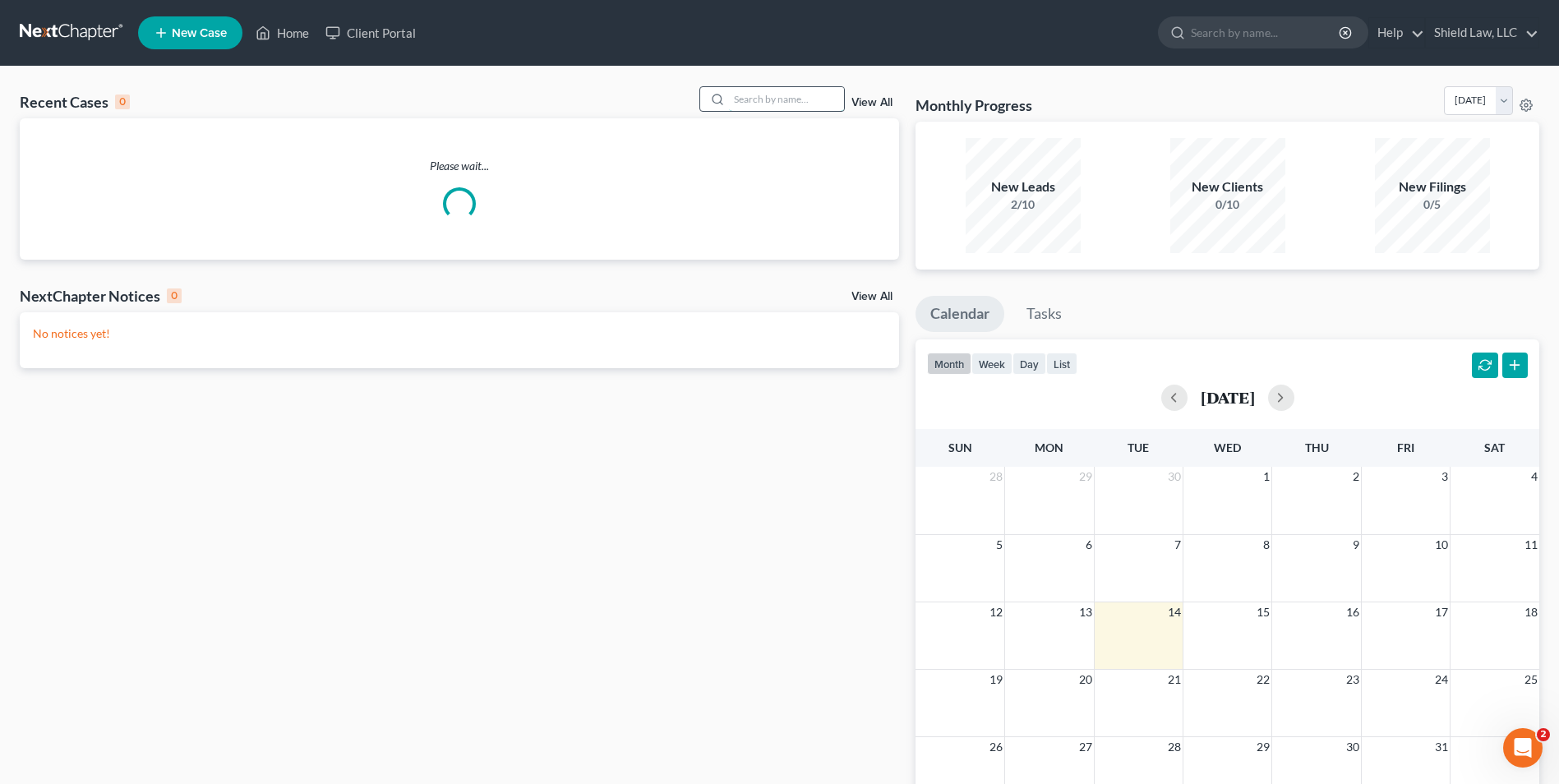
click at [775, 106] on input "search" at bounding box center [786, 99] width 115 height 24
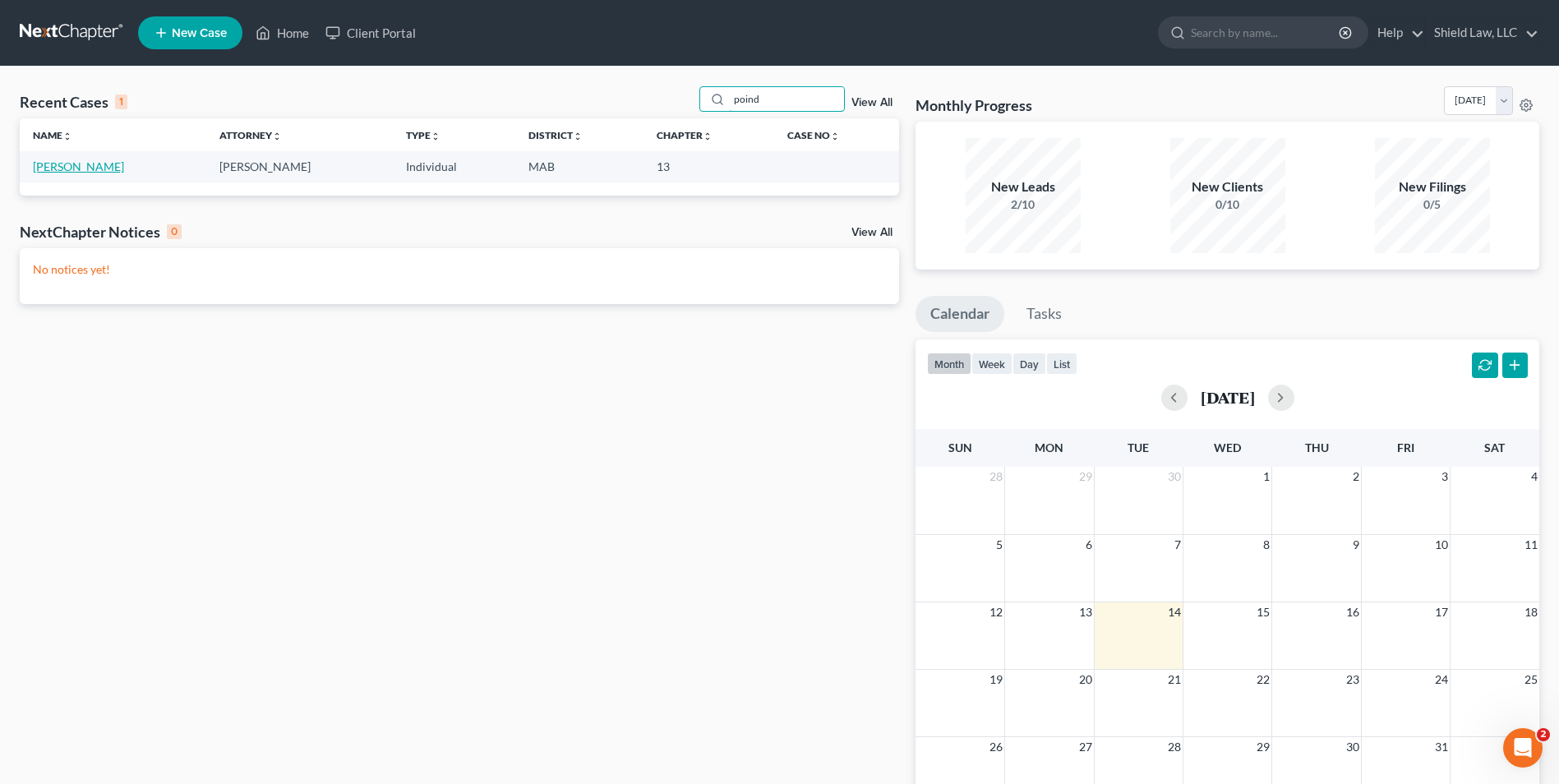
type input "poind"
click at [82, 165] on link "[PERSON_NAME]" at bounding box center [79, 166] width 91 height 14
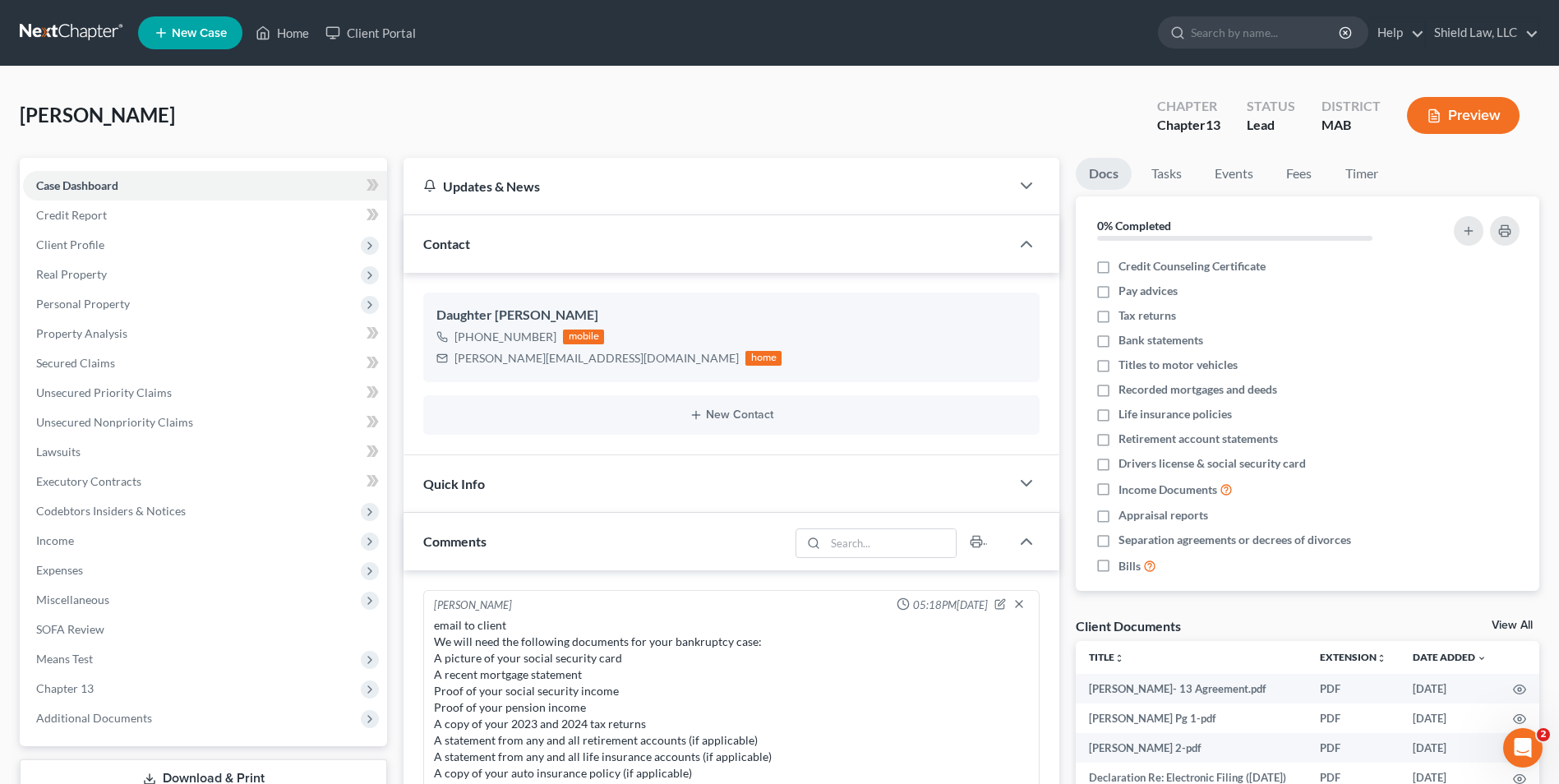
scroll to position [499, 0]
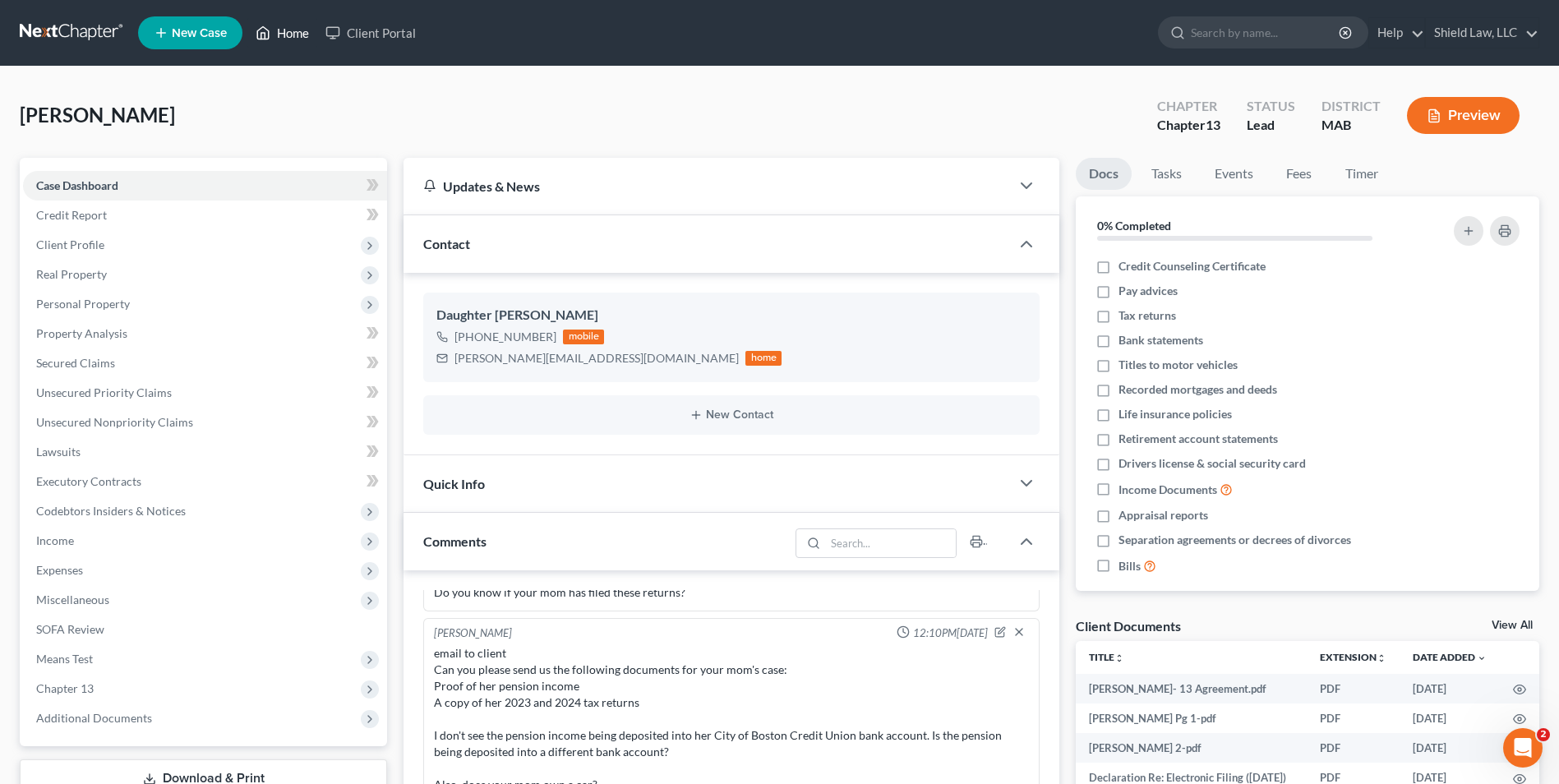
drag, startPoint x: 297, startPoint y: 23, endPoint x: 878, endPoint y: 97, distance: 585.7
click at [297, 23] on link "Home" at bounding box center [282, 32] width 70 height 29
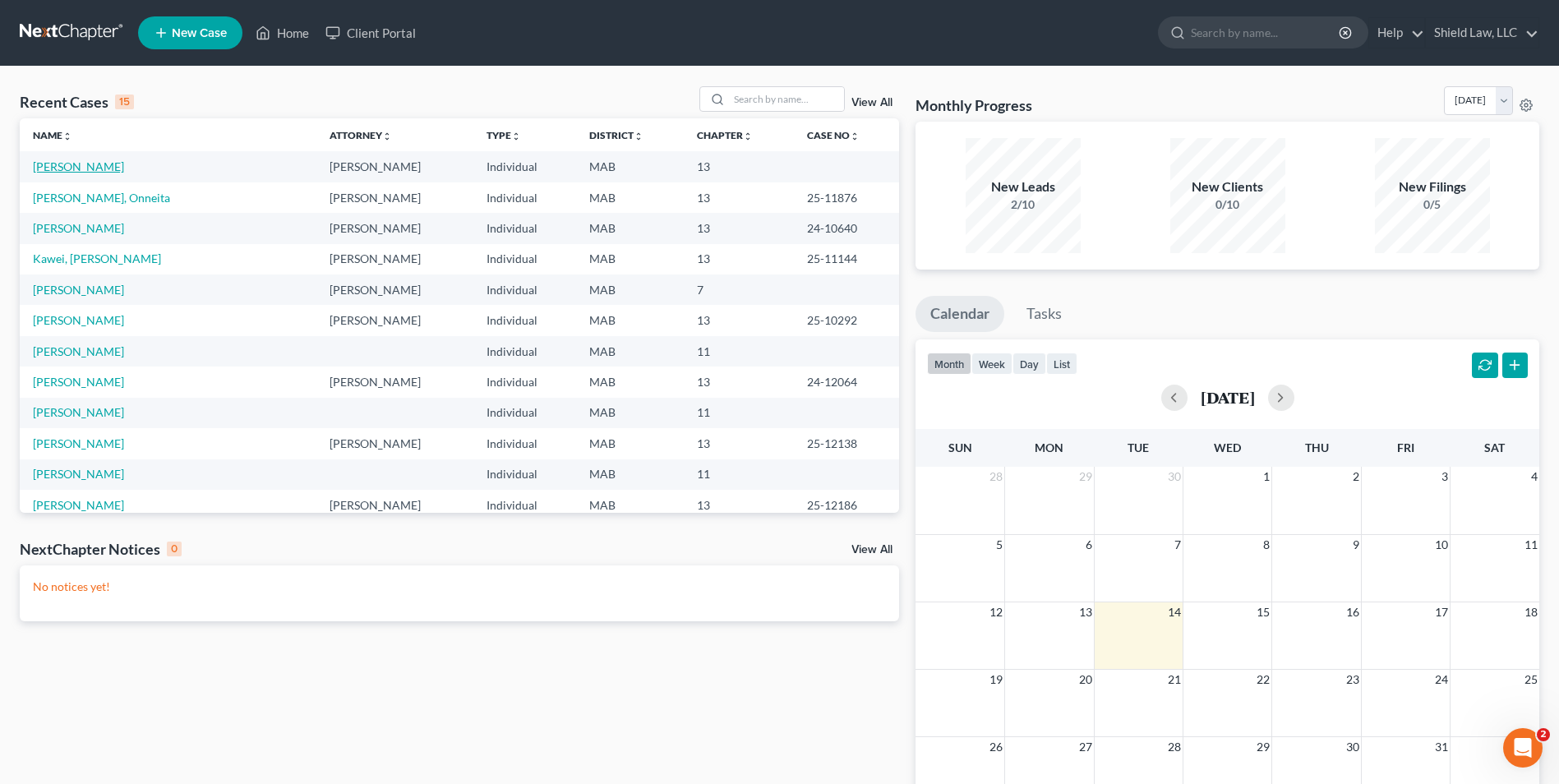
click at [82, 165] on link "[PERSON_NAME]" at bounding box center [79, 166] width 91 height 14
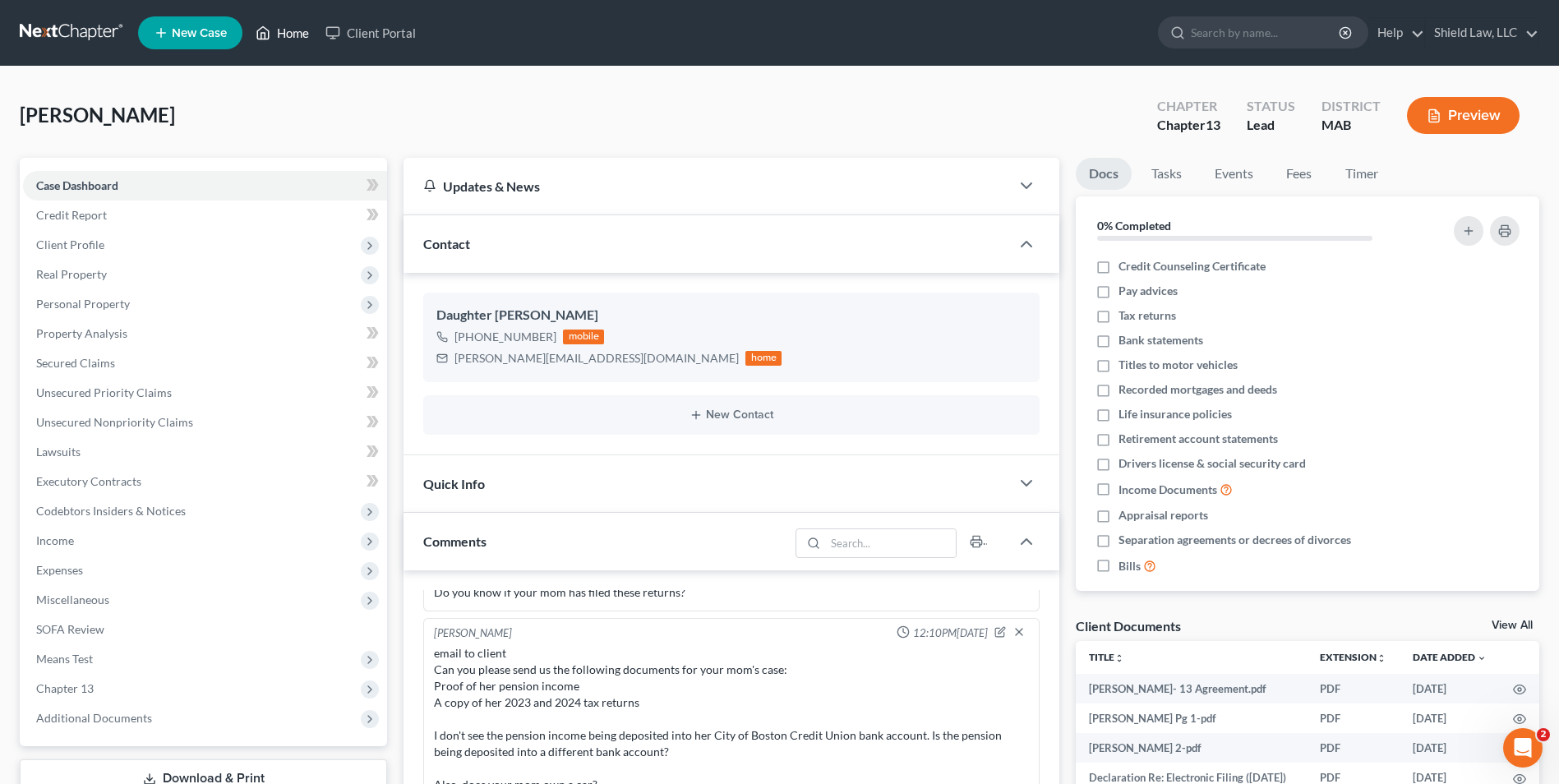
click at [276, 31] on link "Home" at bounding box center [282, 32] width 70 height 29
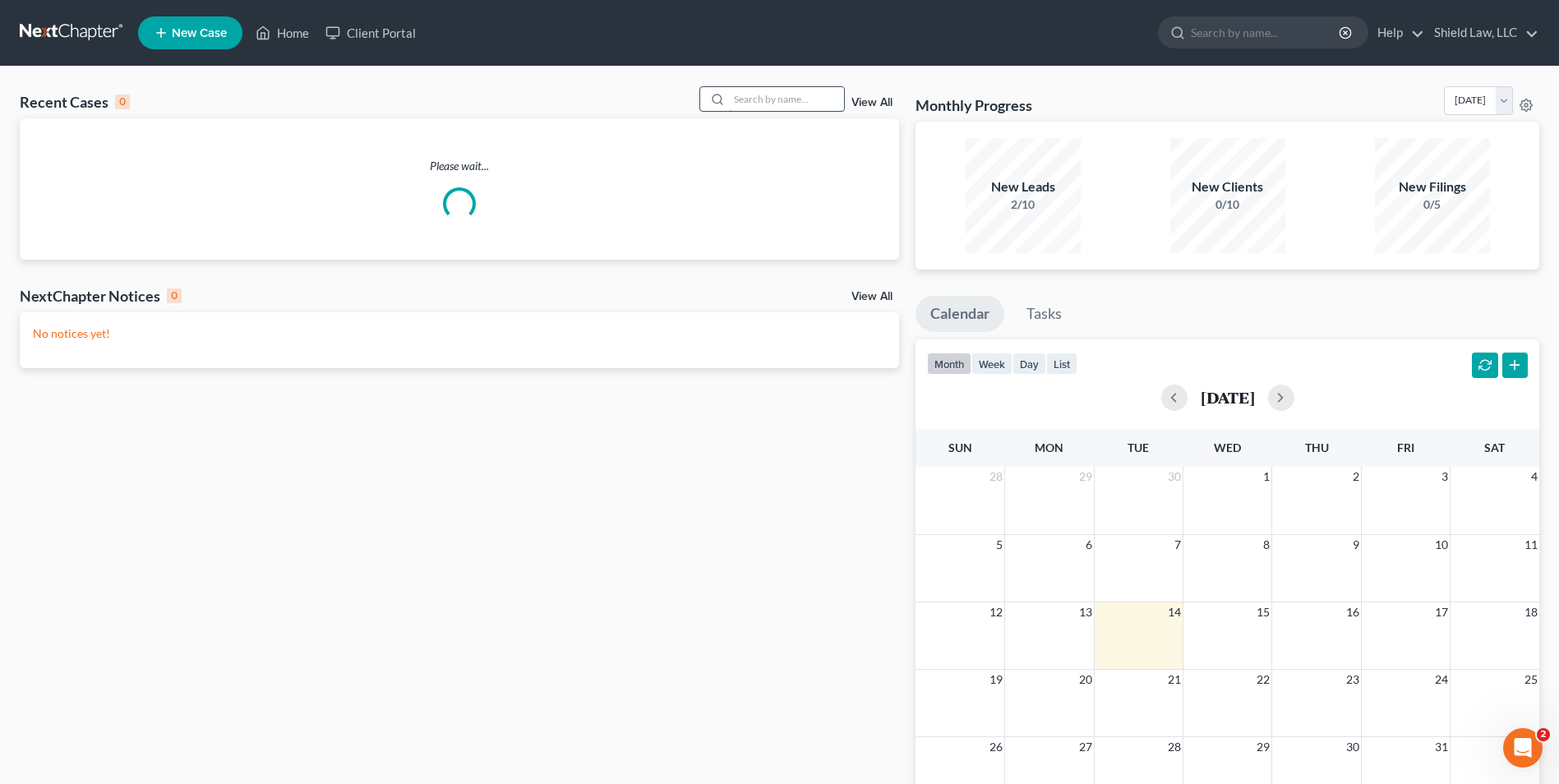
click at [808, 100] on input "search" at bounding box center [786, 99] width 115 height 24
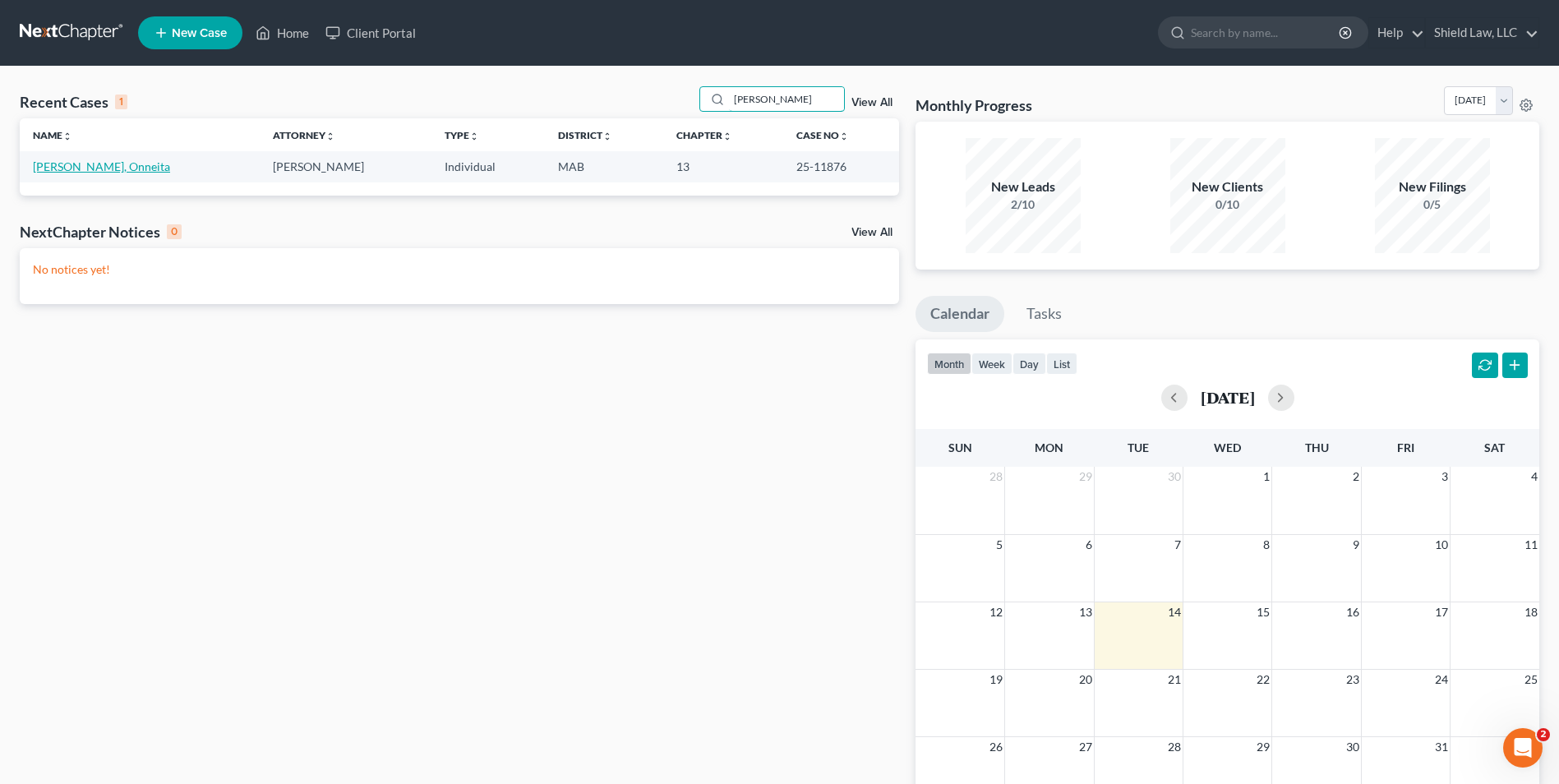
type input "[PERSON_NAME]"
click at [77, 168] on link "[PERSON_NAME], Onneita" at bounding box center [102, 166] width 138 height 14
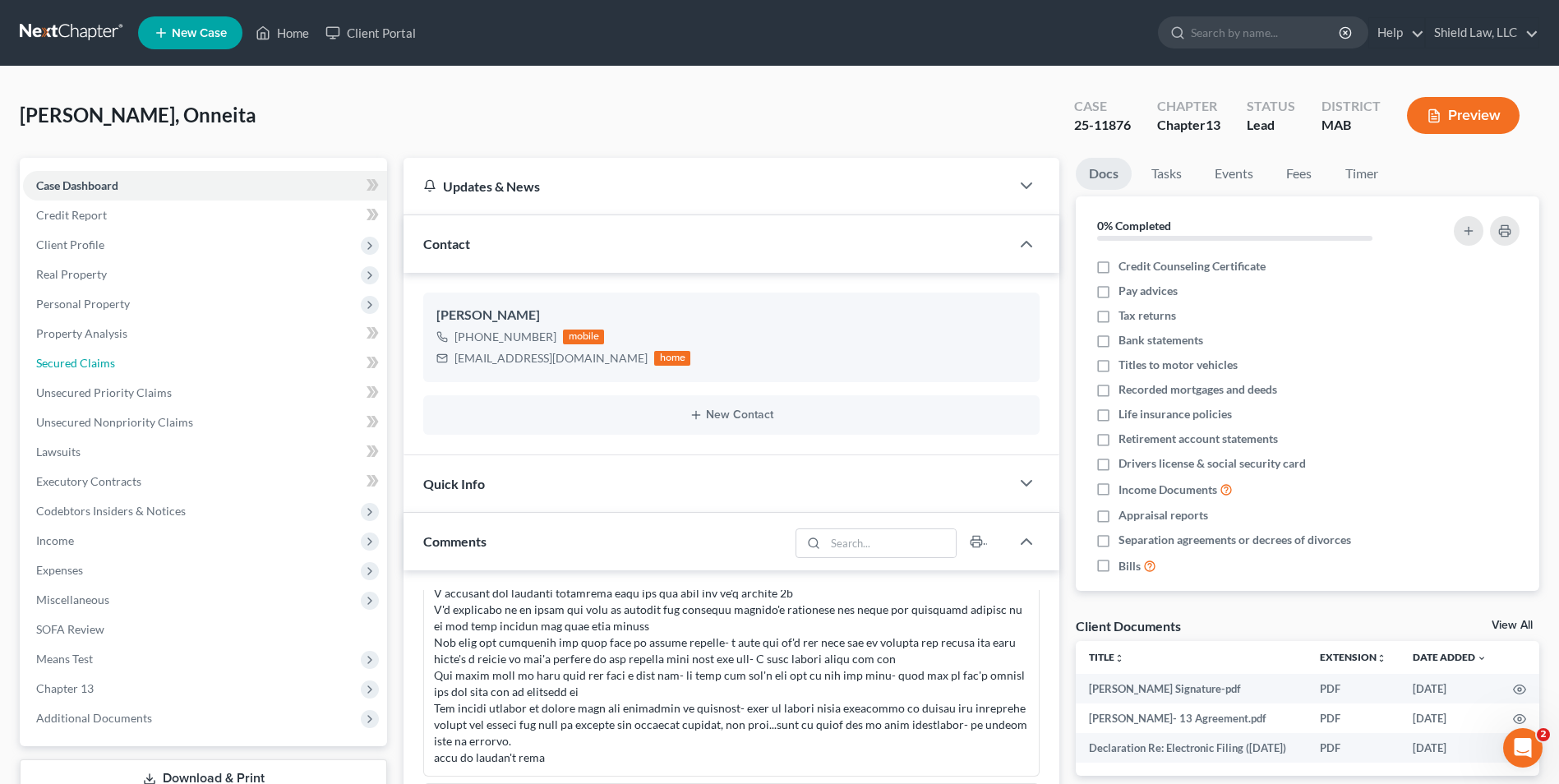
drag, startPoint x: 138, startPoint y: 363, endPoint x: 428, endPoint y: 81, distance: 404.5
click at [138, 363] on link "Secured Claims" at bounding box center [205, 363] width 365 height 29
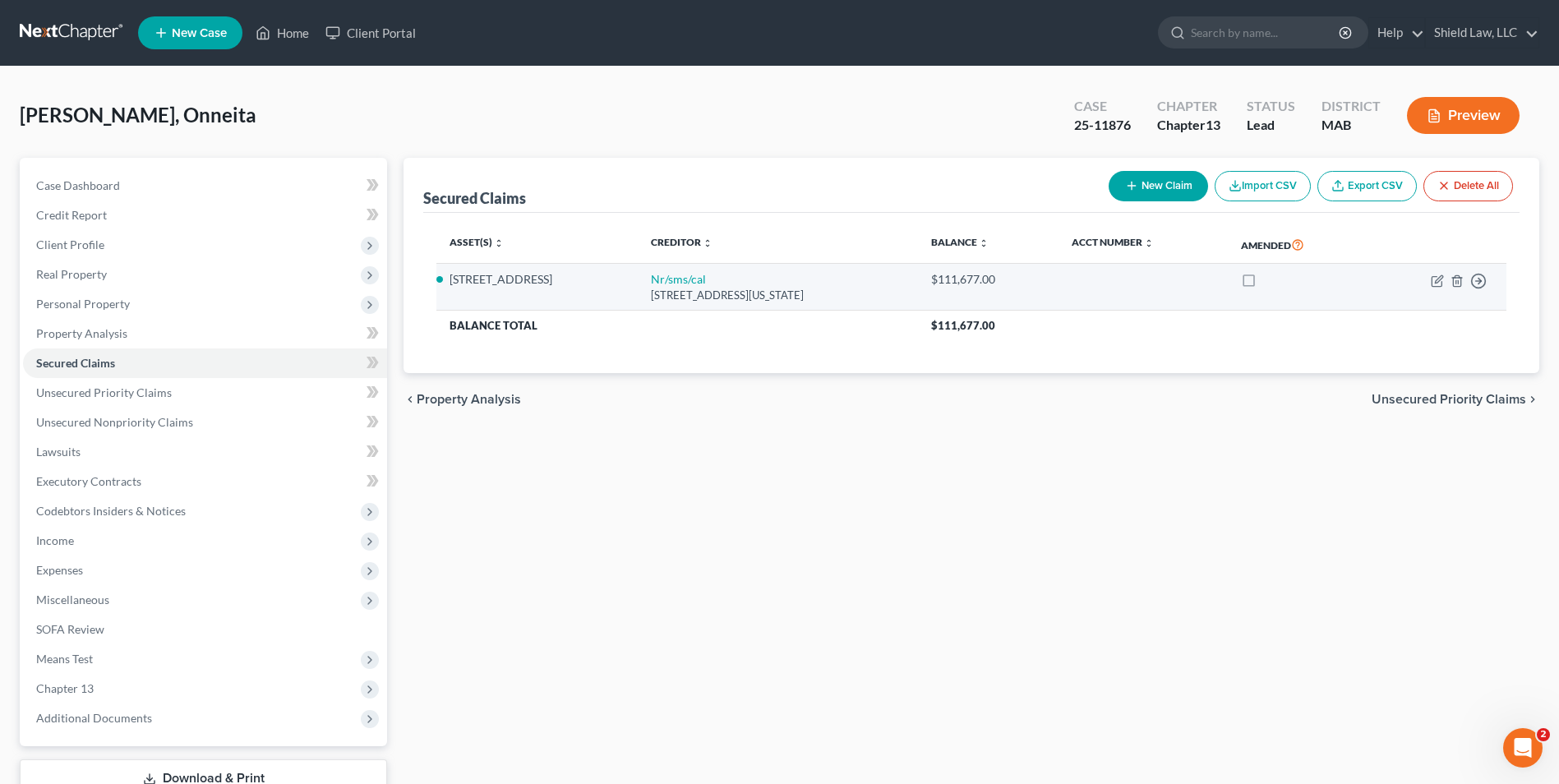
click at [675, 278] on td "Nr/sms/[GEOGRAPHIC_DATA][STREET_ADDRESS][US_STATE]" at bounding box center [777, 287] width 280 height 46
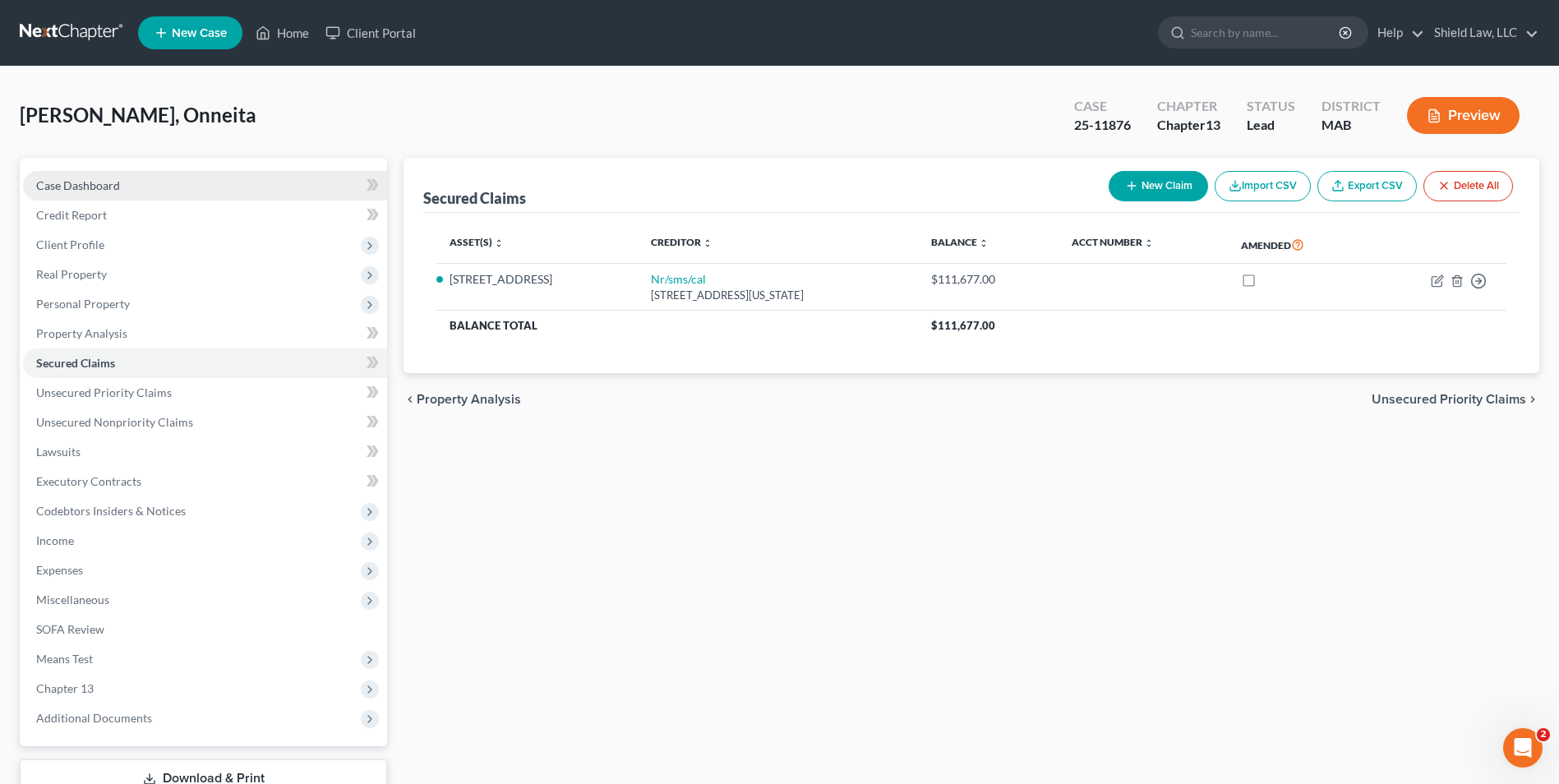
click at [92, 184] on span "Case Dashboard" at bounding box center [78, 186] width 84 height 14
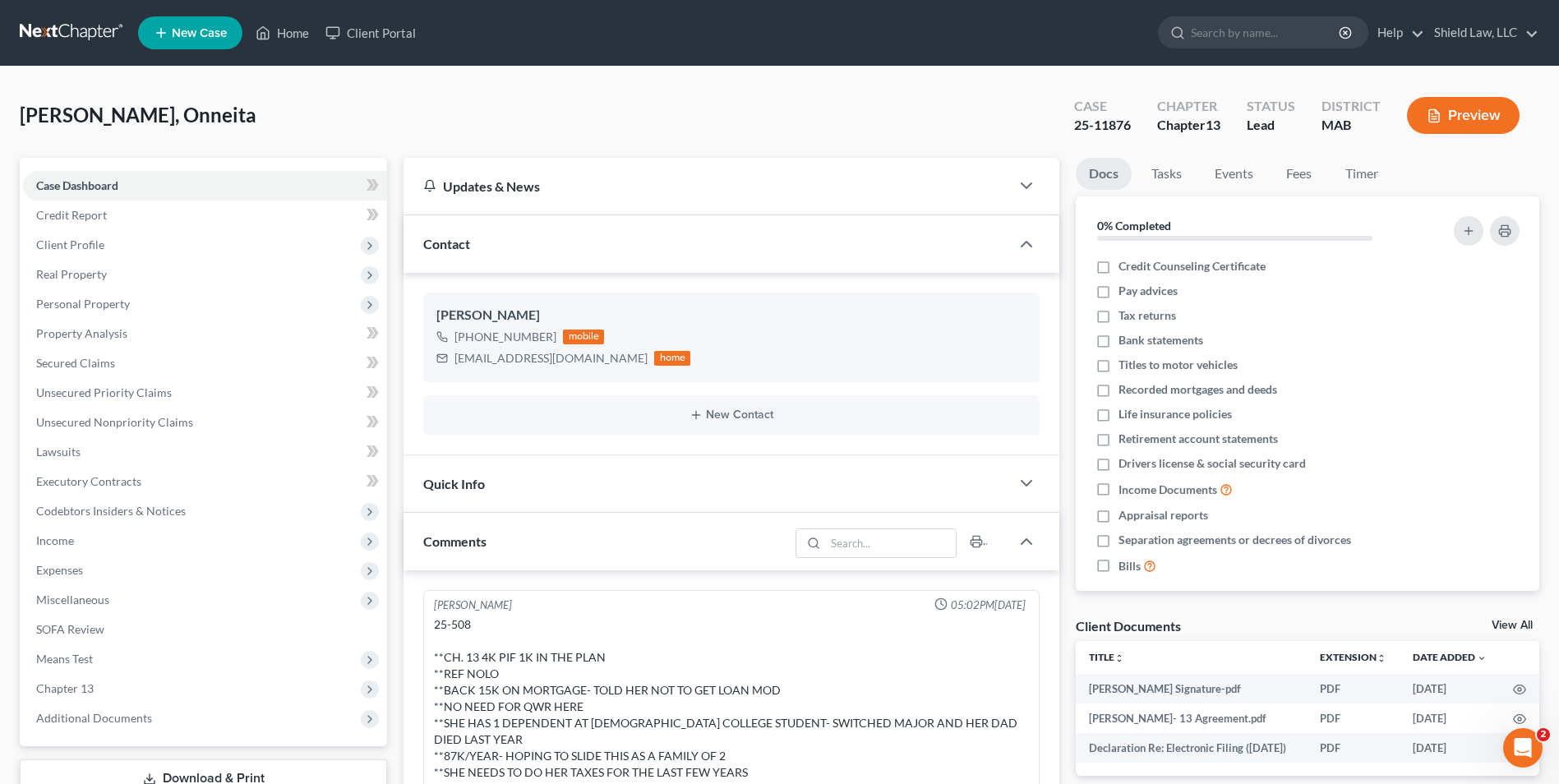
scroll to position [832, 0]
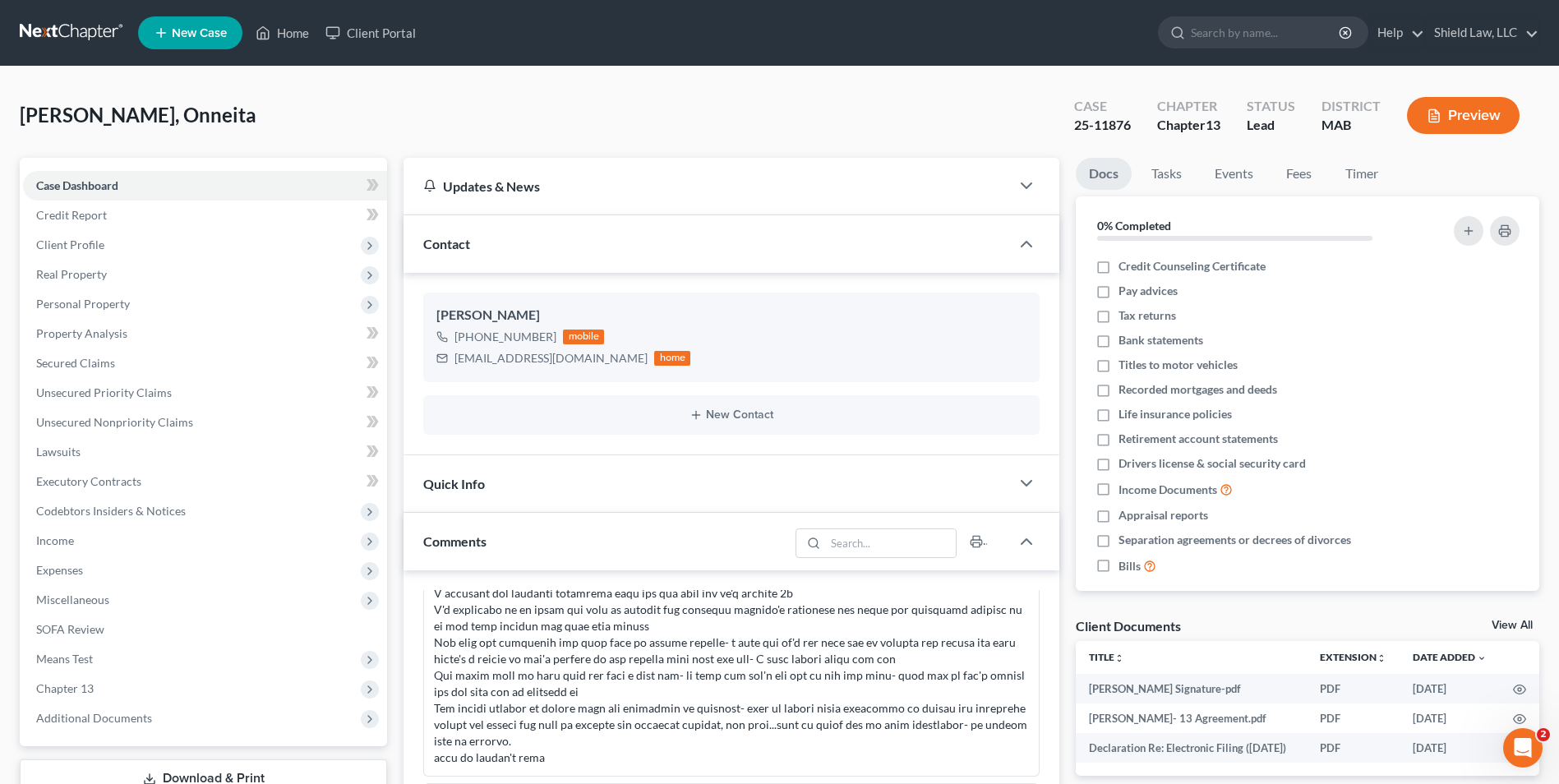
click at [276, 127] on div "[PERSON_NAME], Onneita Upgraded Case 25-11876 Chapter Chapter 13 Status Lead Di…" at bounding box center [779, 122] width 1520 height 71
click at [275, 25] on link "Home" at bounding box center [282, 32] width 70 height 29
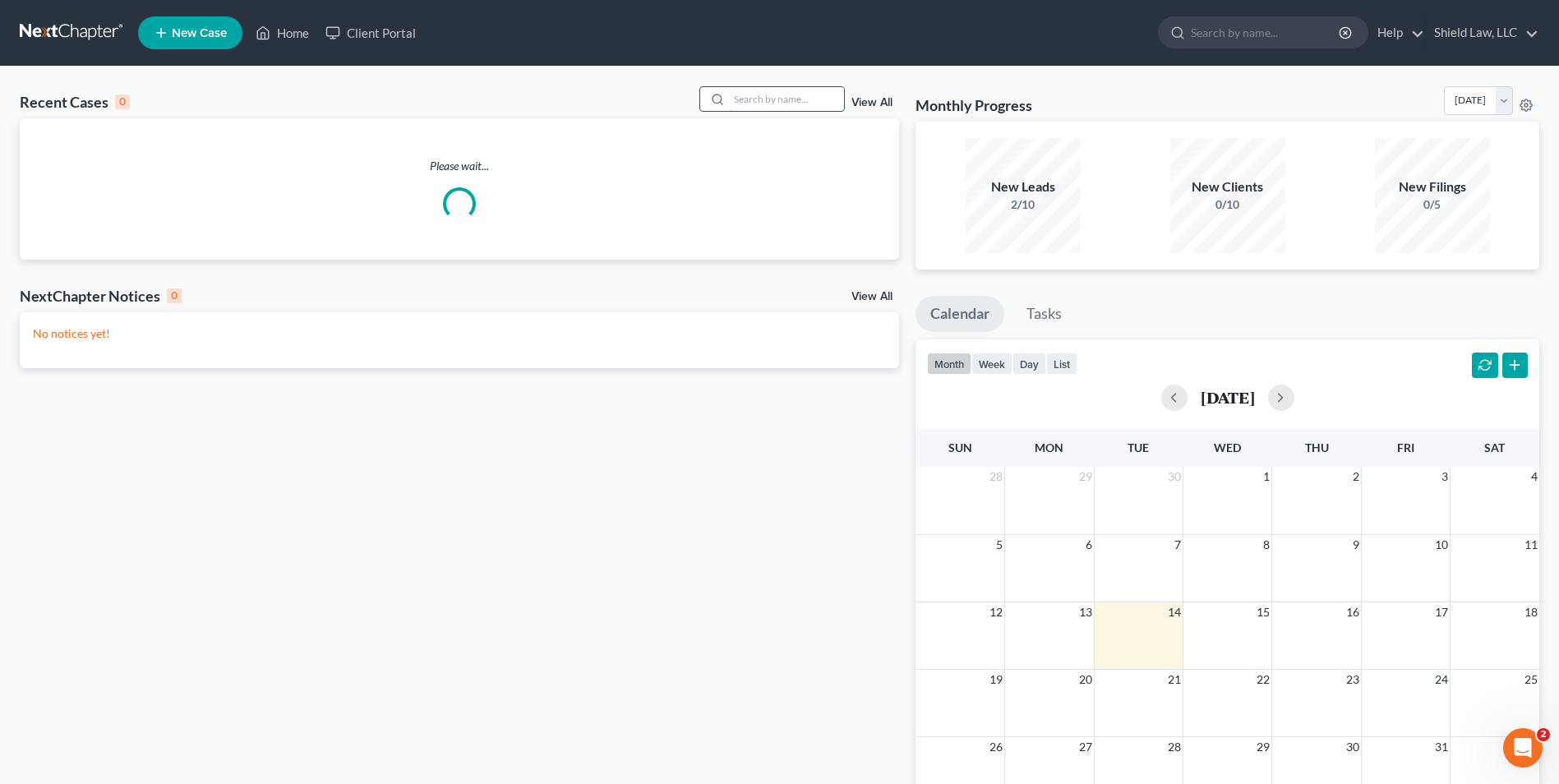
click at [741, 96] on input "search" at bounding box center [786, 99] width 115 height 24
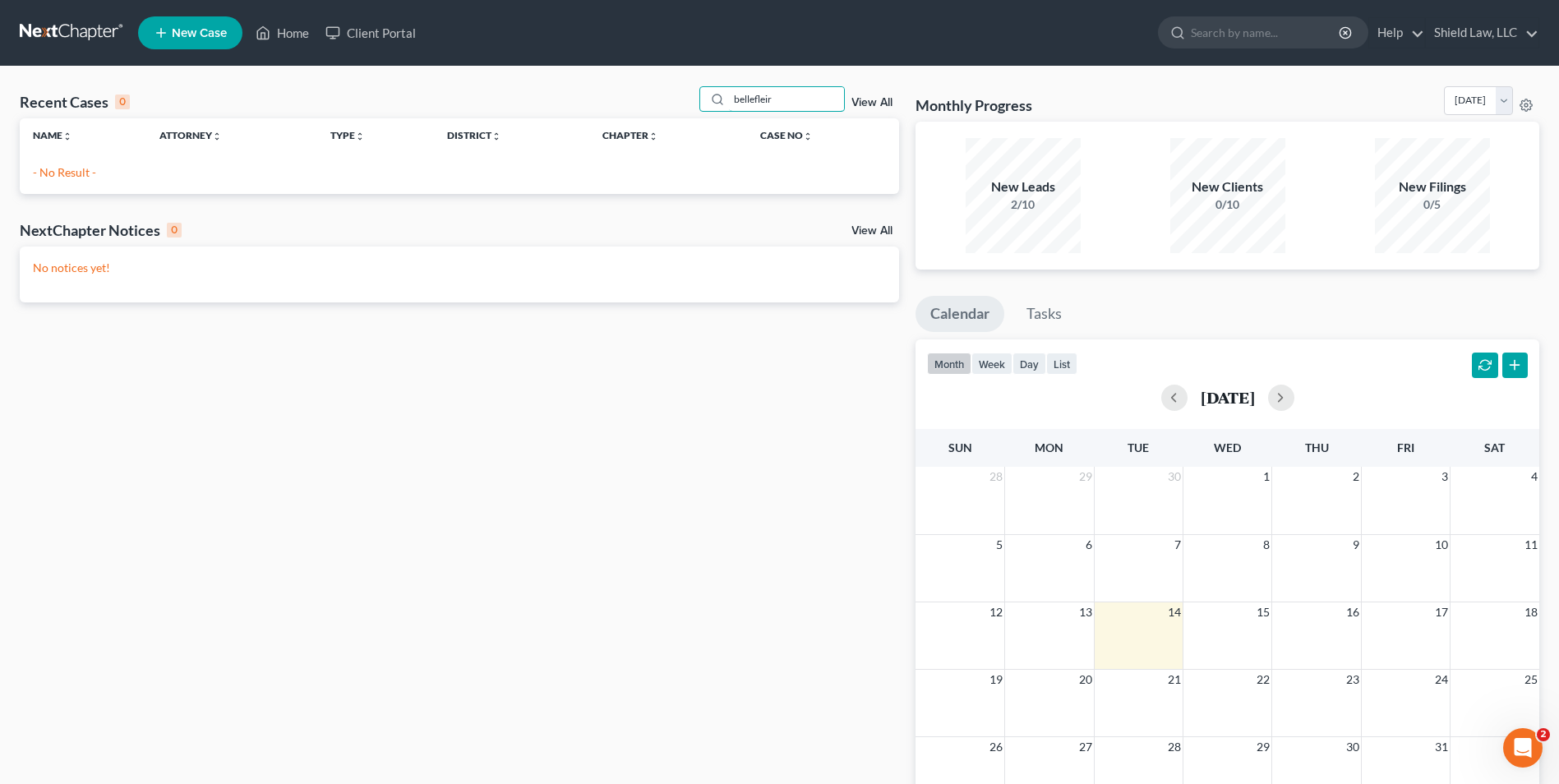
drag, startPoint x: 785, startPoint y: 96, endPoint x: 679, endPoint y: 98, distance: 106.0
click at [691, 101] on div "Recent Cases 0 bellefleir View All" at bounding box center [459, 103] width 879 height 32
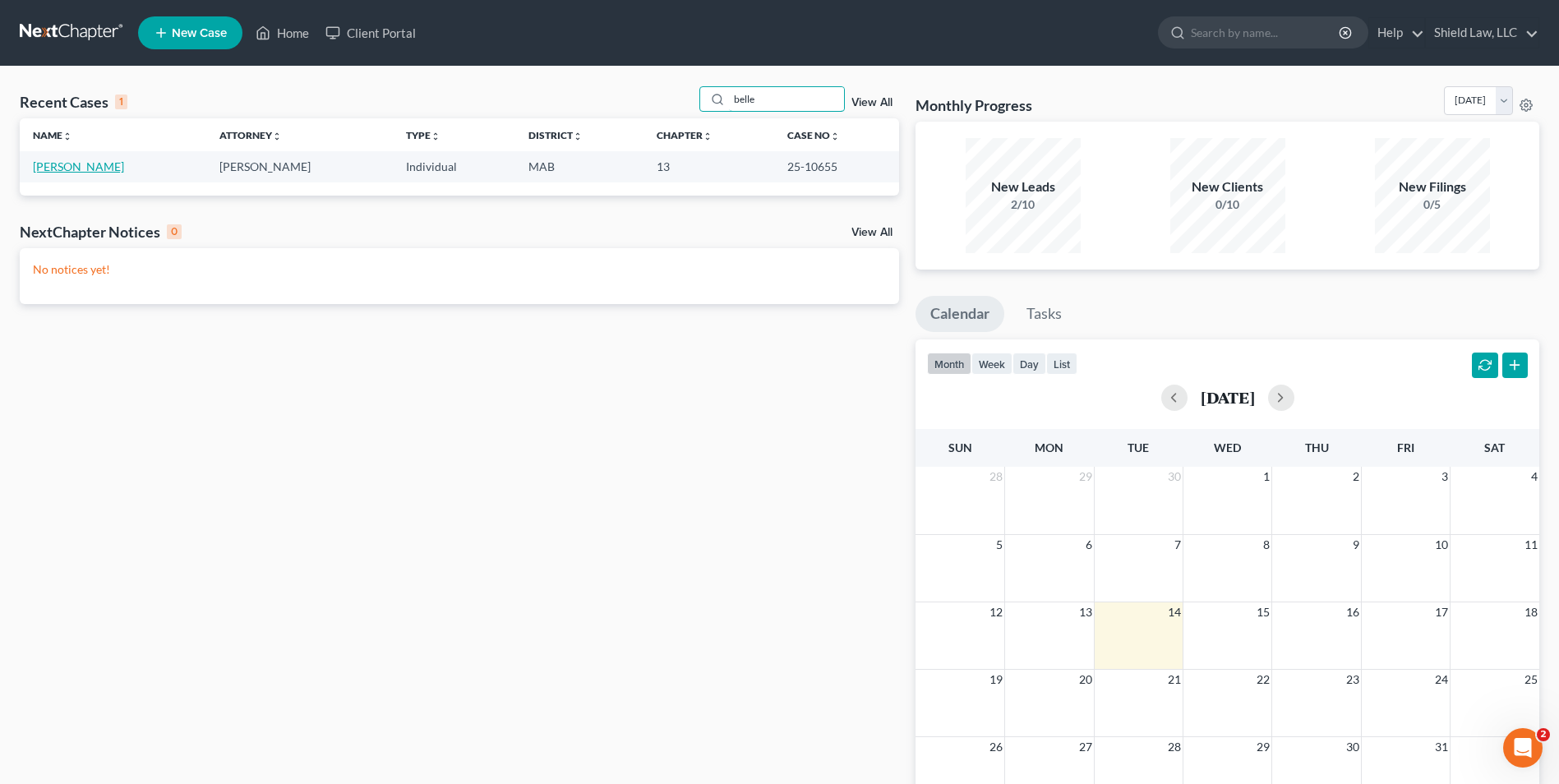
type input "belle"
click at [74, 170] on link "[PERSON_NAME]" at bounding box center [79, 166] width 91 height 14
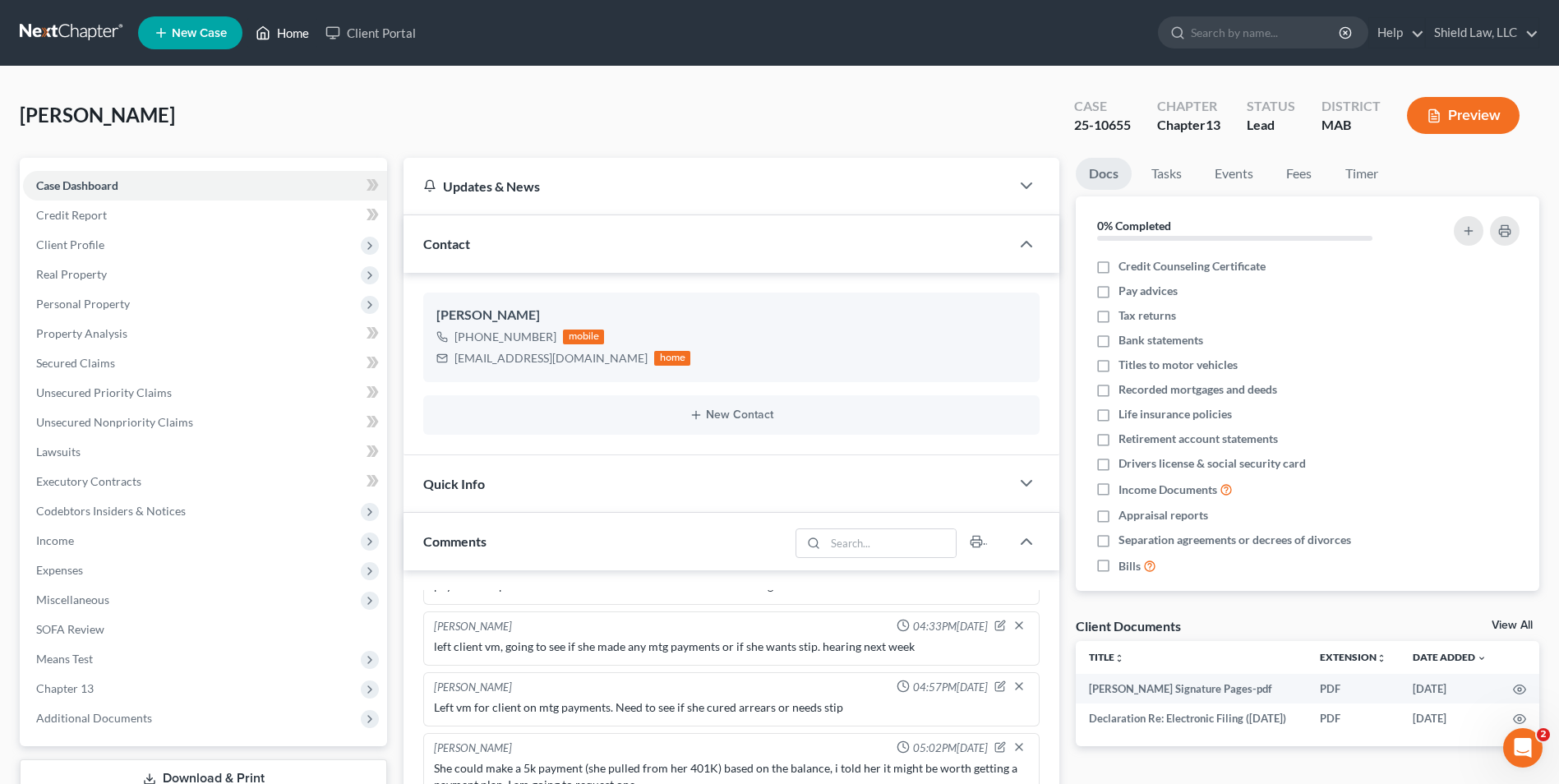
click at [277, 32] on link "Home" at bounding box center [282, 32] width 70 height 29
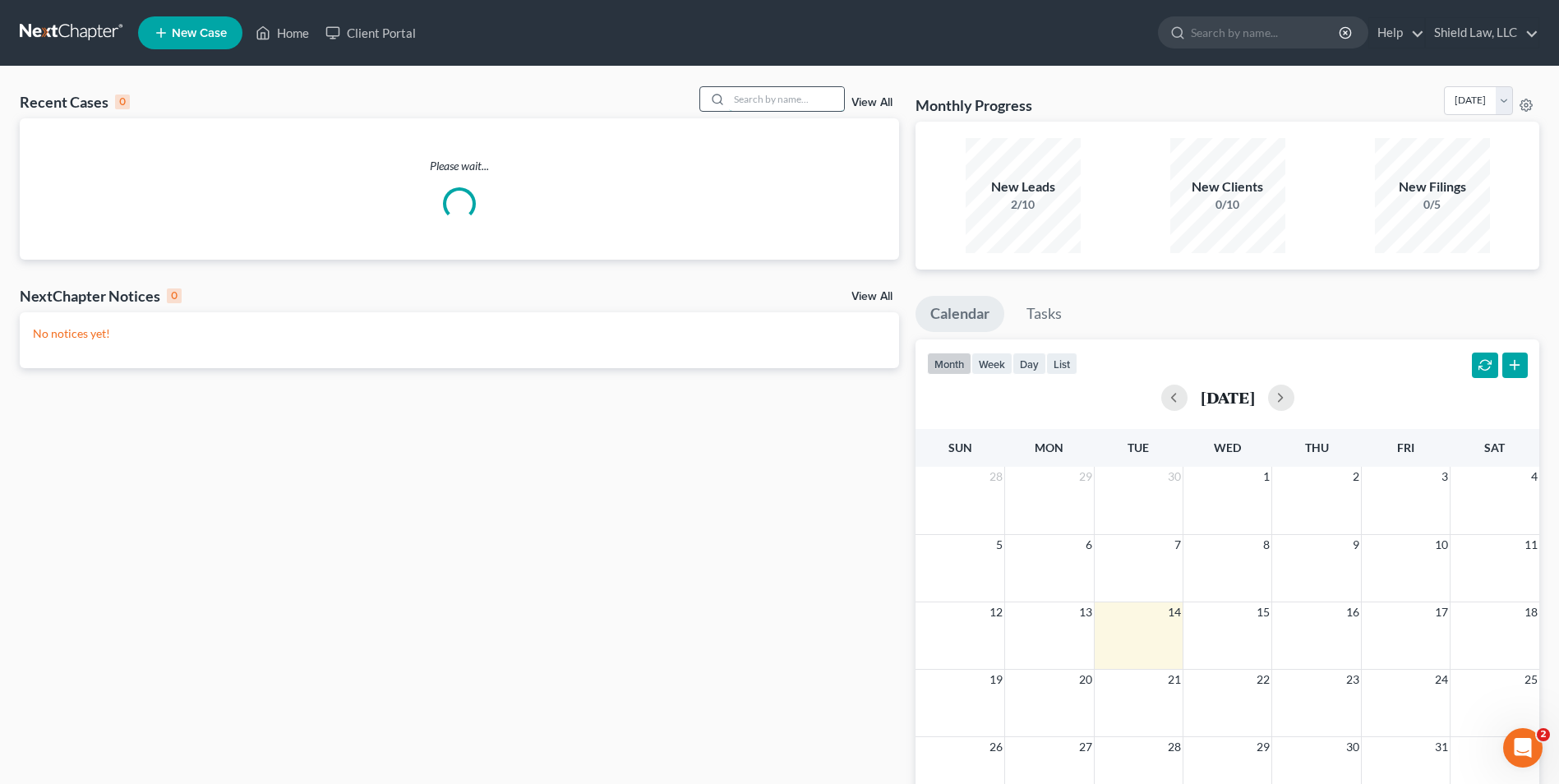
click at [781, 97] on input "search" at bounding box center [786, 99] width 115 height 24
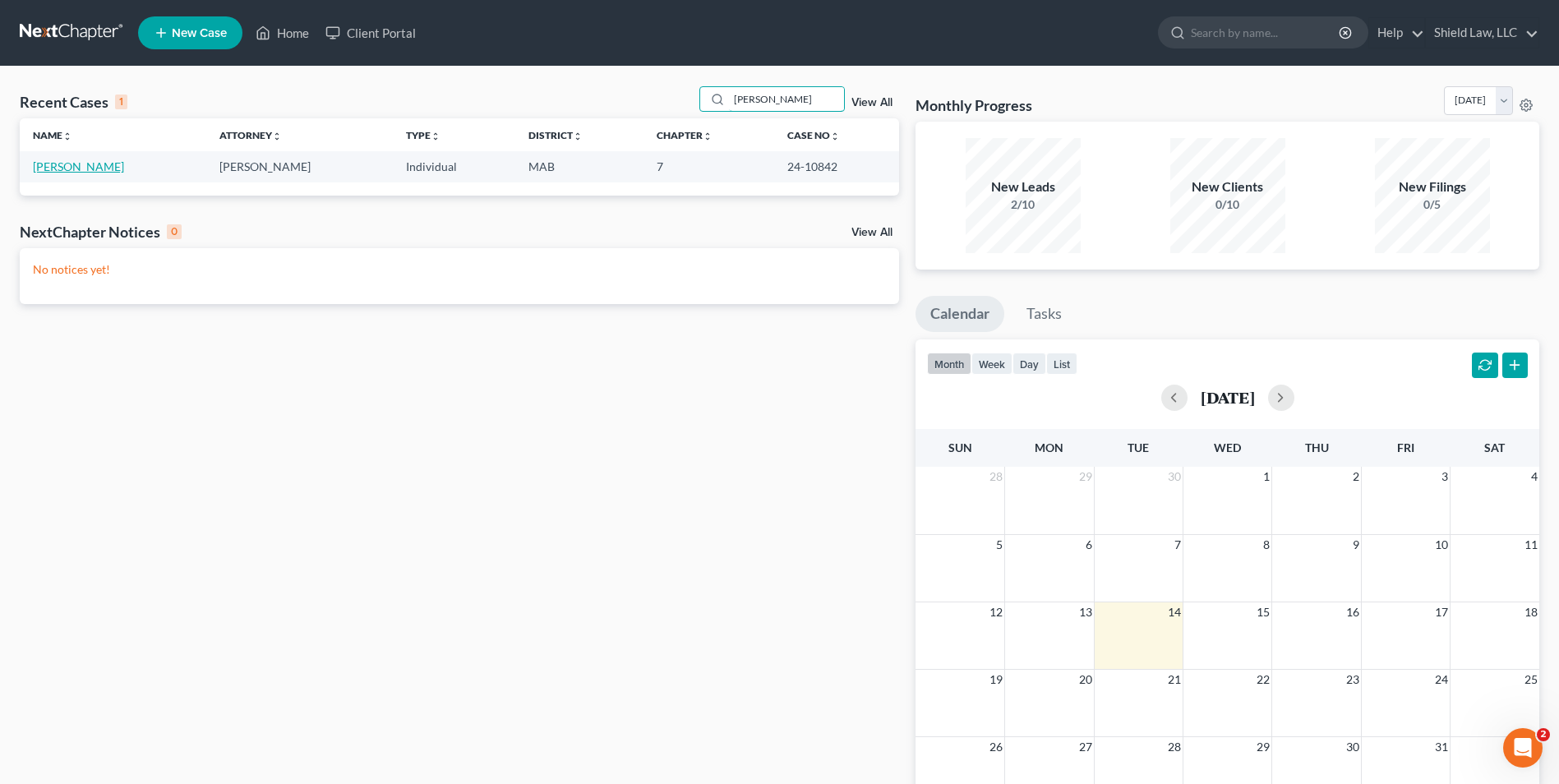
type input "[PERSON_NAME]"
click at [86, 165] on link "[PERSON_NAME]" at bounding box center [79, 166] width 91 height 14
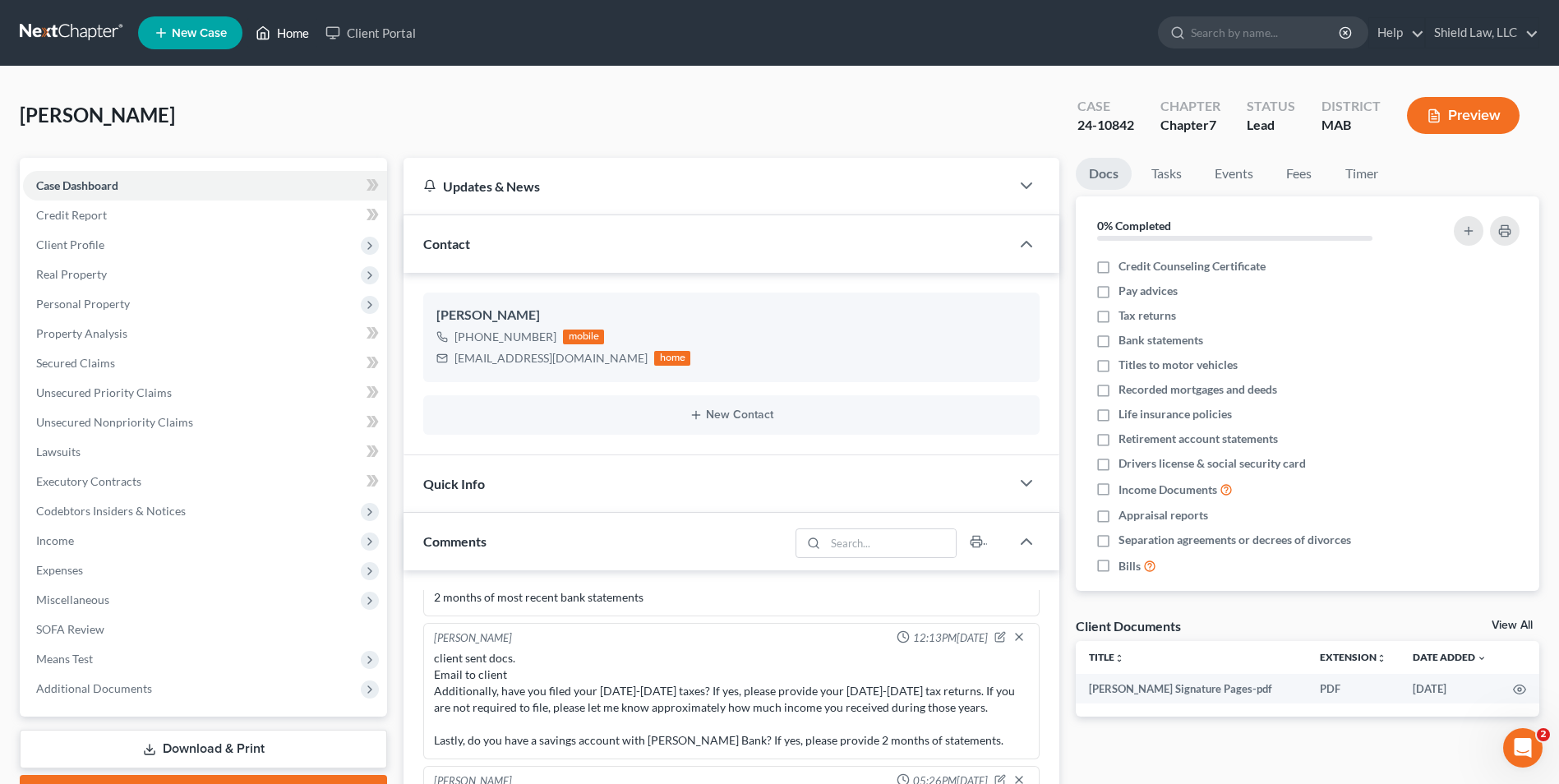
drag, startPoint x: 293, startPoint y: 43, endPoint x: 841, endPoint y: 101, distance: 551.1
click at [292, 43] on link "Home" at bounding box center [282, 32] width 70 height 29
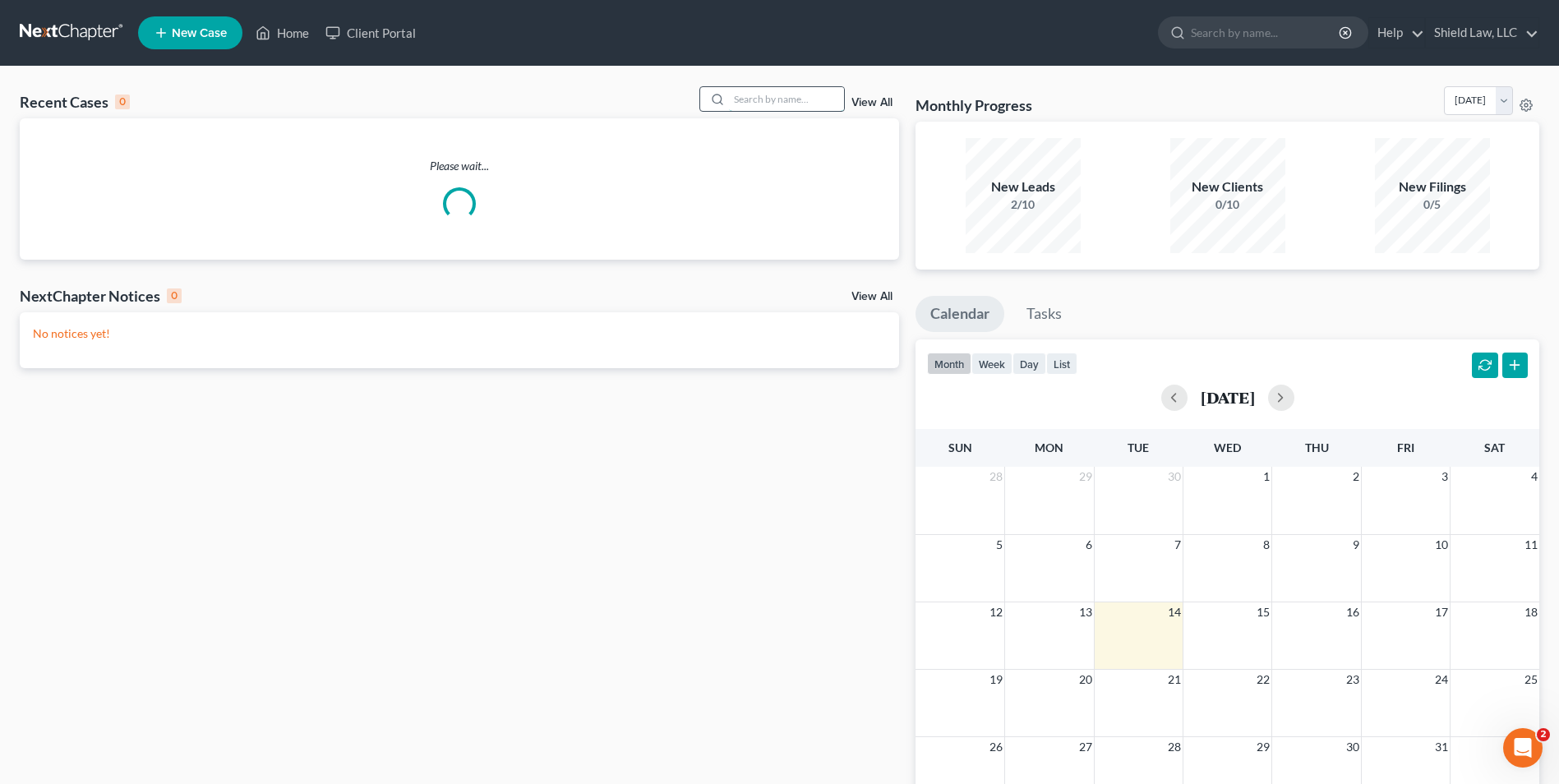
click at [809, 100] on input "search" at bounding box center [786, 99] width 115 height 24
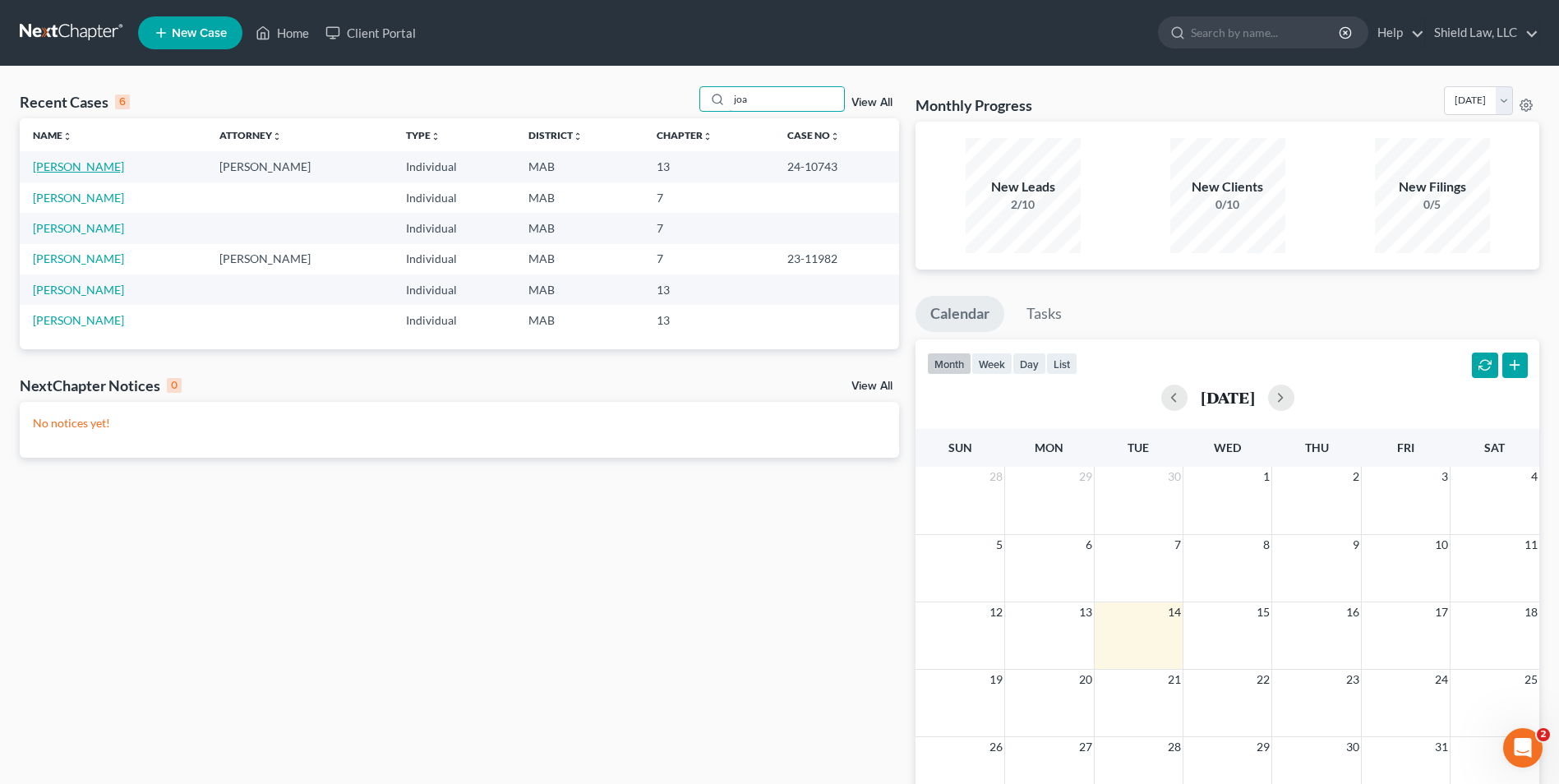
type input "joa"
click at [90, 167] on link "[PERSON_NAME]" at bounding box center [79, 166] width 91 height 14
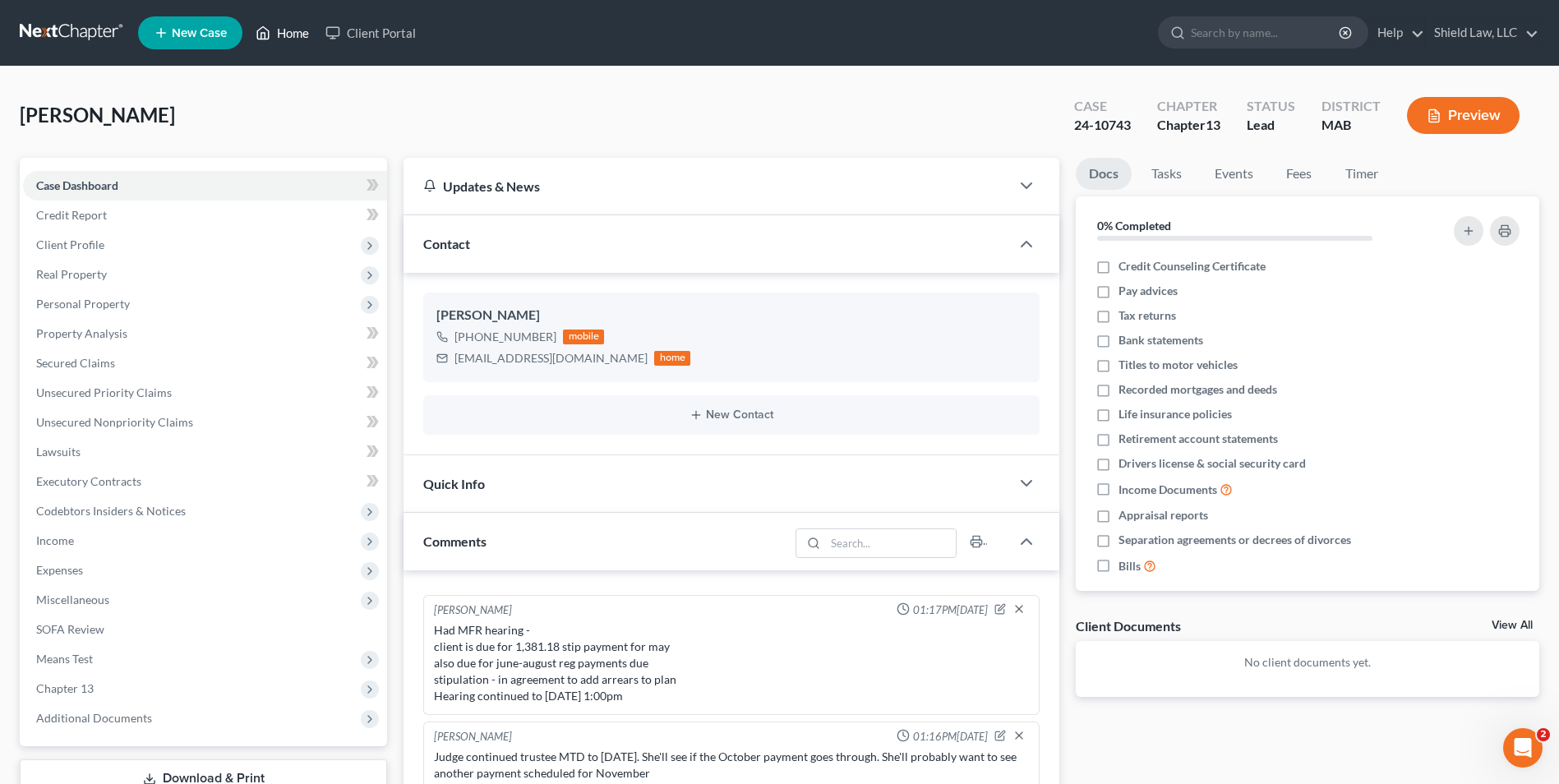
click at [277, 31] on link "Home" at bounding box center [282, 32] width 70 height 29
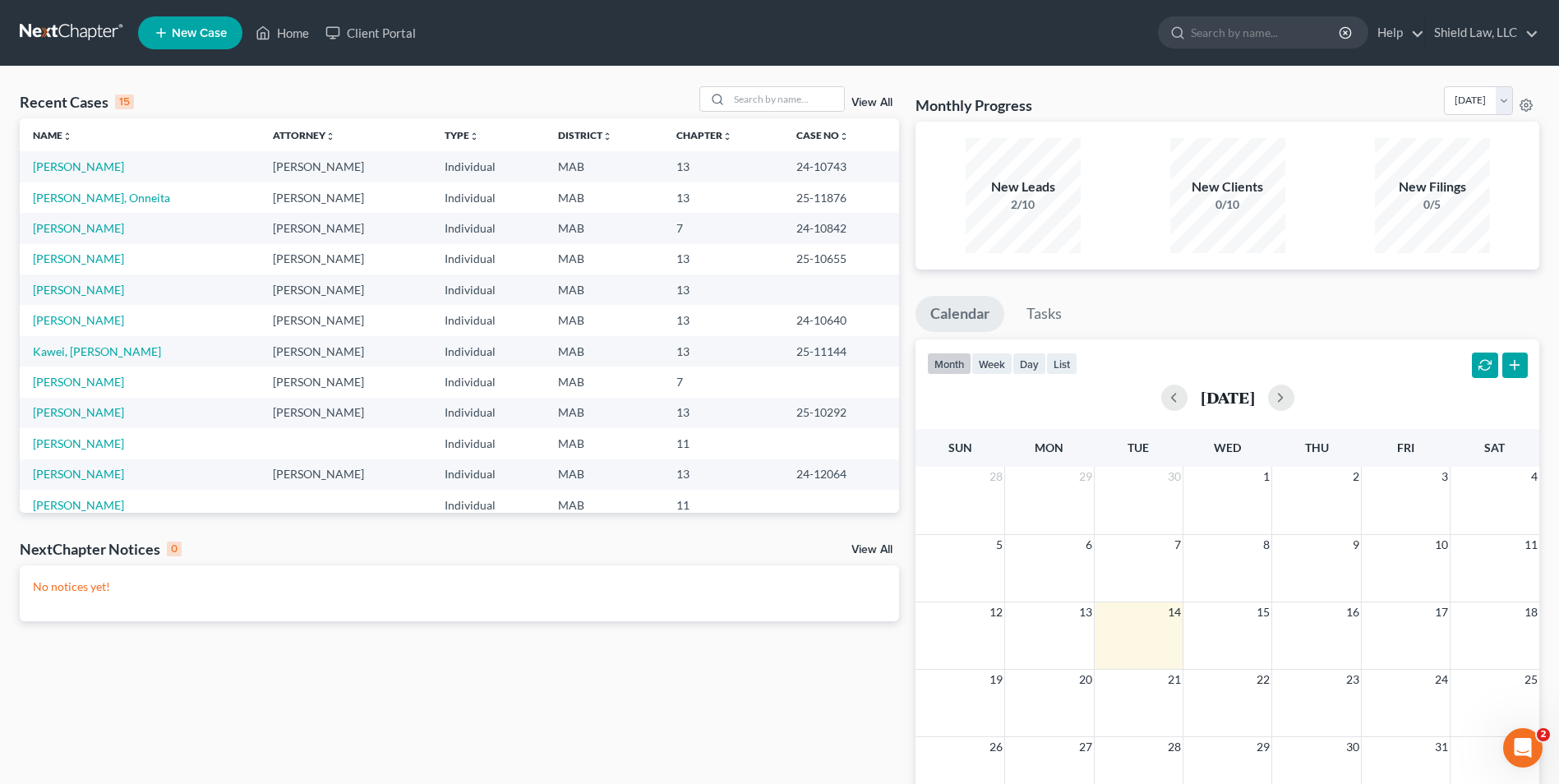
click at [75, 342] on td "Kawei, [PERSON_NAME]" at bounding box center [139, 351] width 240 height 30
click at [81, 351] on link "Kawei, [PERSON_NAME]" at bounding box center [97, 351] width 129 height 14
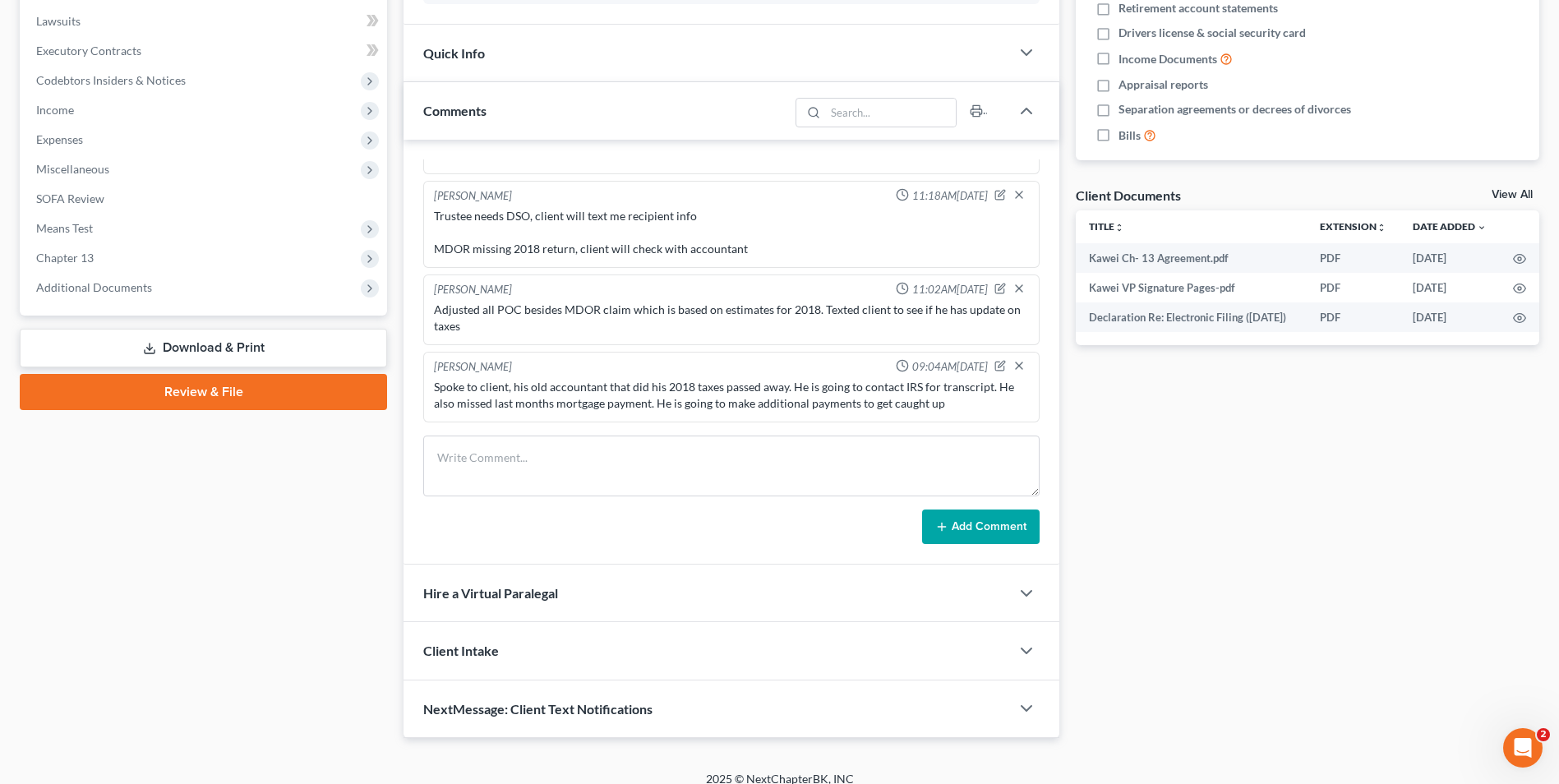
scroll to position [446, 0]
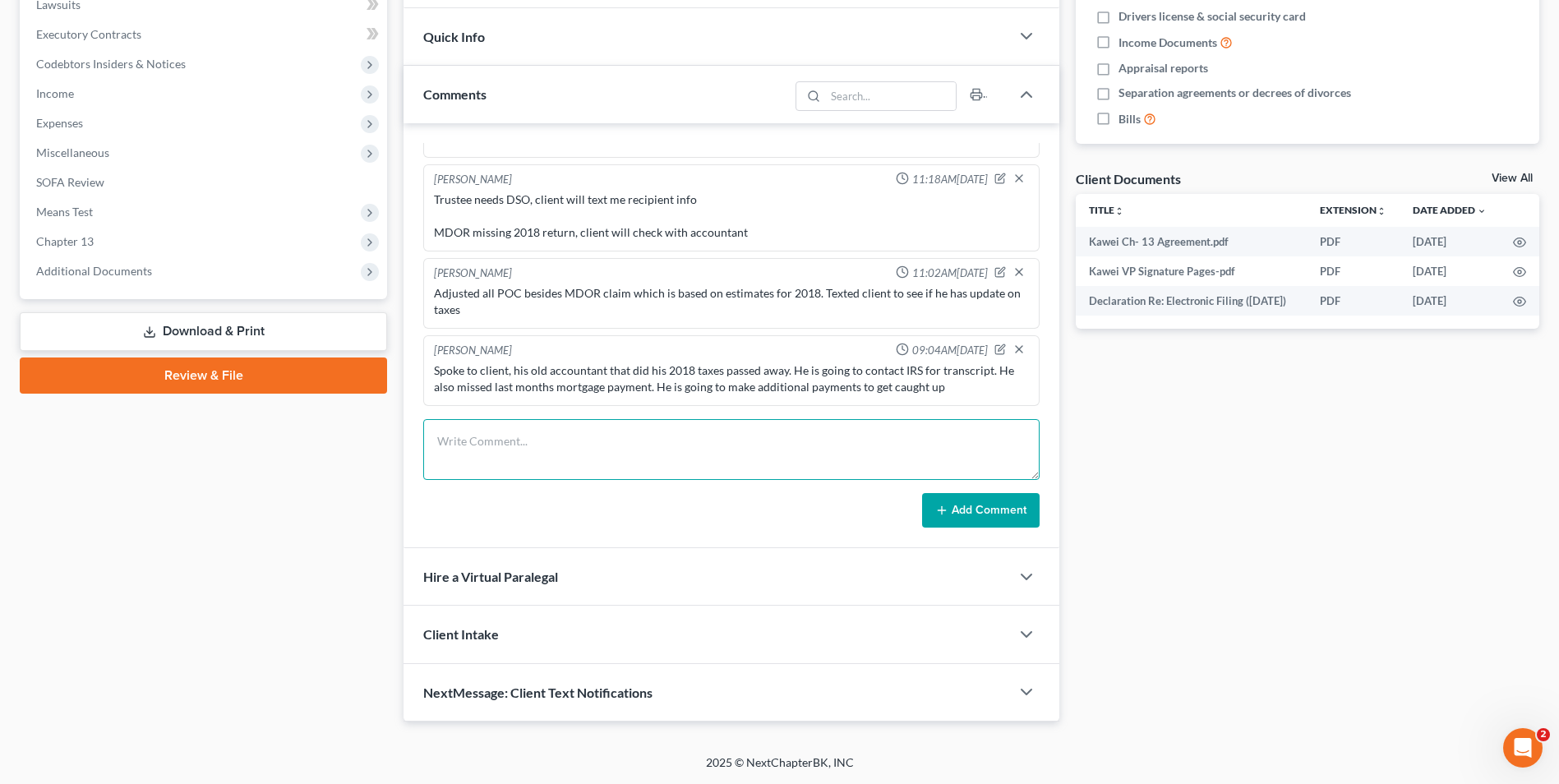
click at [551, 457] on textarea at bounding box center [732, 449] width 616 height 61
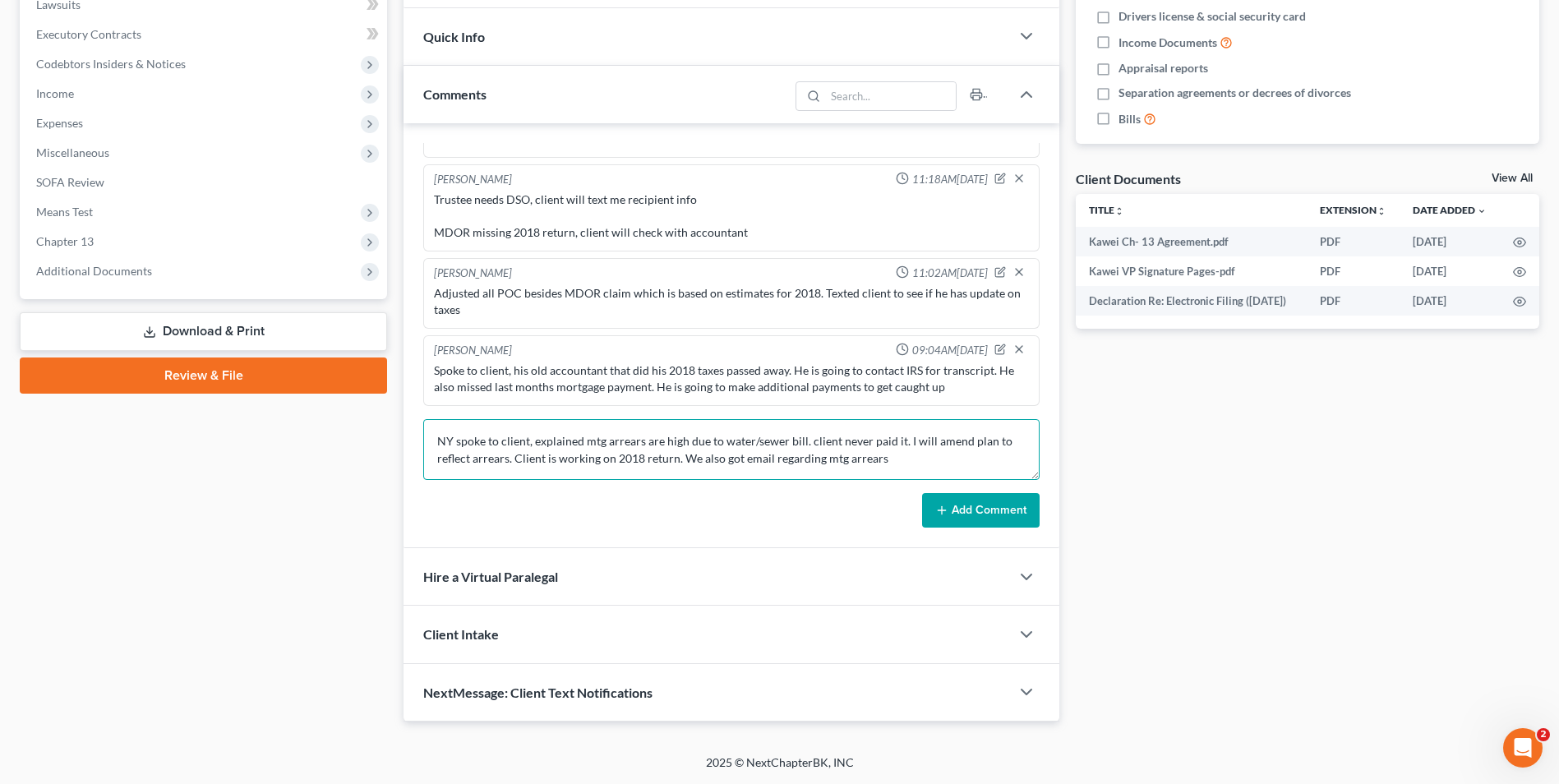
click at [842, 455] on textarea "NY spoke to client, explained mtg arrears are high due to water/sewer bill. cli…" at bounding box center [732, 449] width 616 height 61
click at [981, 467] on textarea "NY spoke to client, explained mtg arrears are high due to water/sewer bill. cli…" at bounding box center [732, 449] width 616 height 61
type textarea "NY spoke to client, explained mtg arrears are high due to water/sewer bill. cli…"
drag, startPoint x: 985, startPoint y: 502, endPoint x: 831, endPoint y: 17, distance: 508.9
click at [987, 502] on button "Add Comment" at bounding box center [981, 510] width 118 height 35
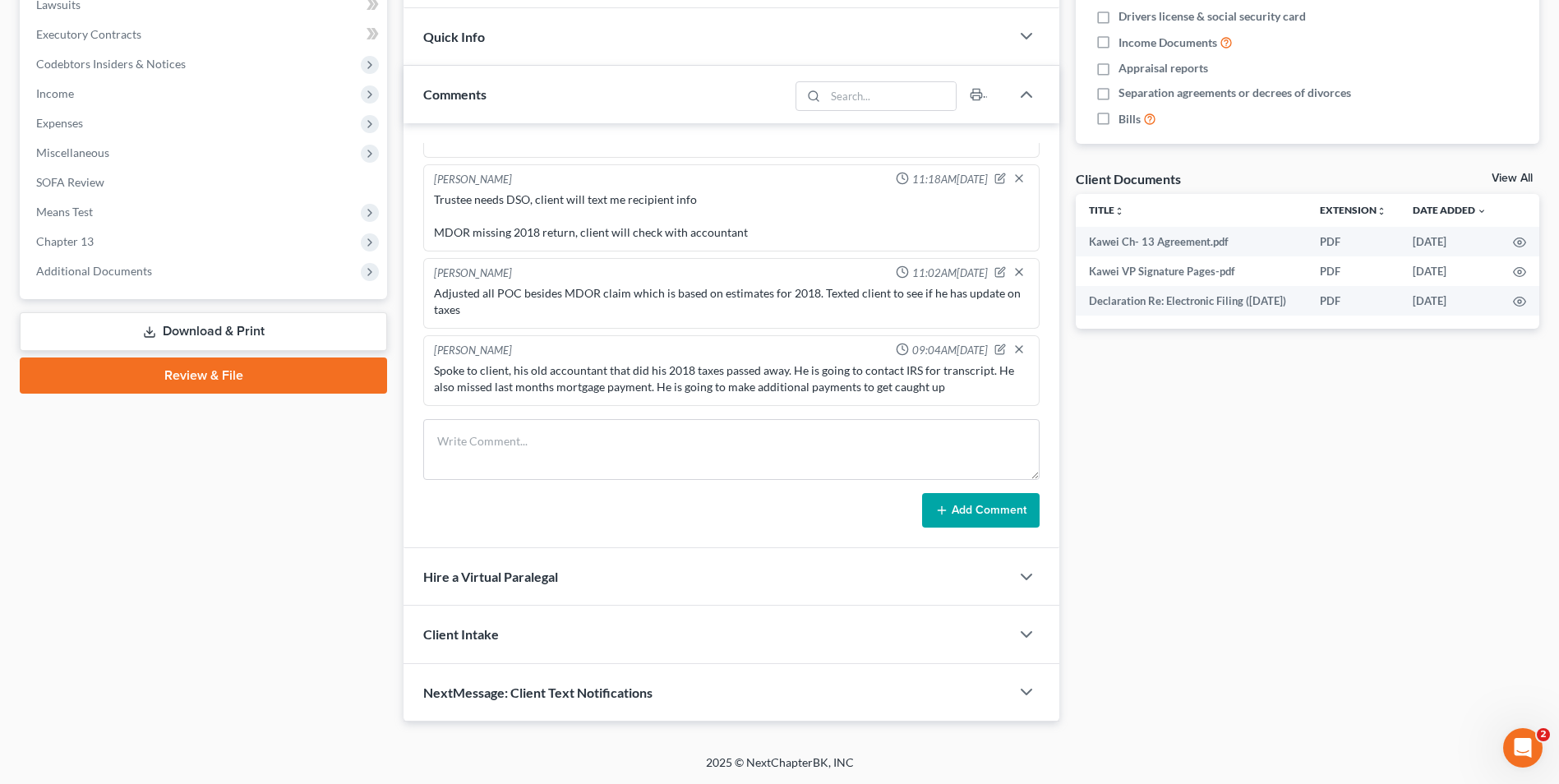
scroll to position [667, 0]
